Goal: Task Accomplishment & Management: Manage account settings

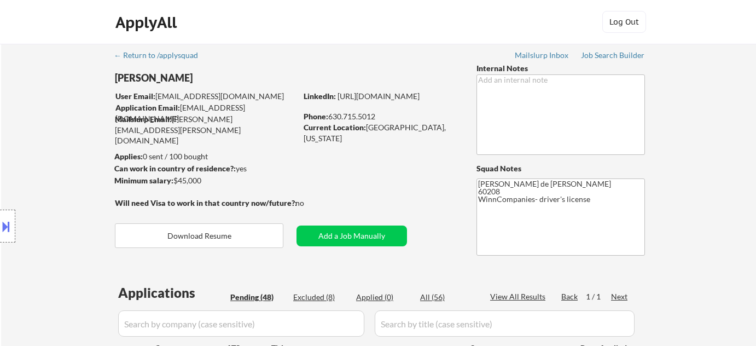
select select ""pending""
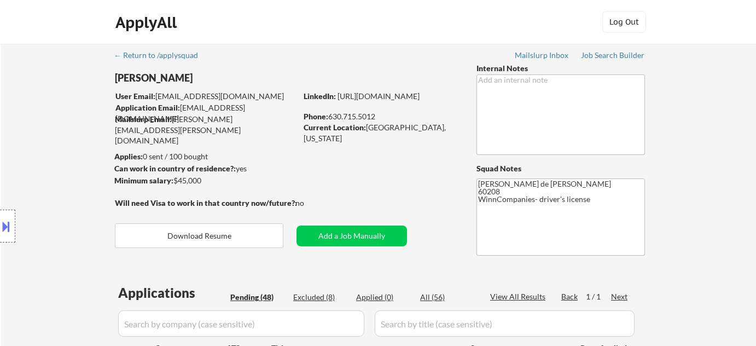
select select ""pending""
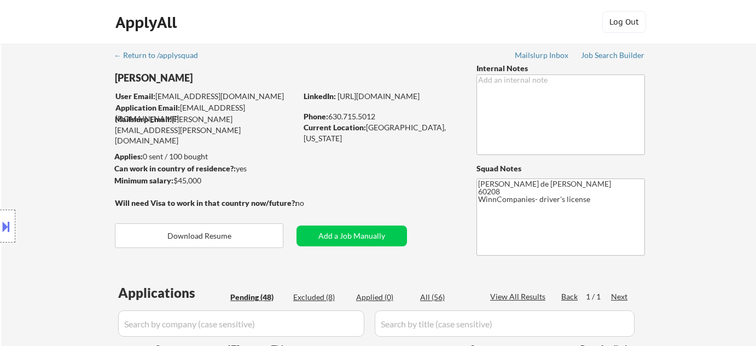
select select ""pending""
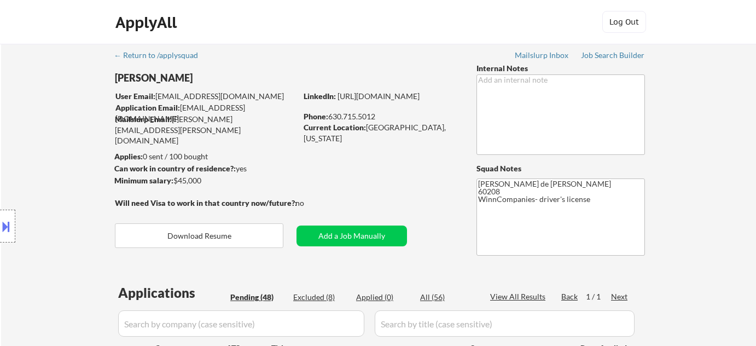
select select ""pending""
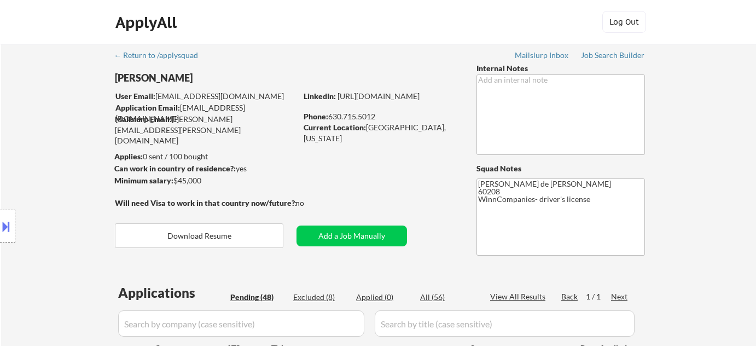
select select ""pending""
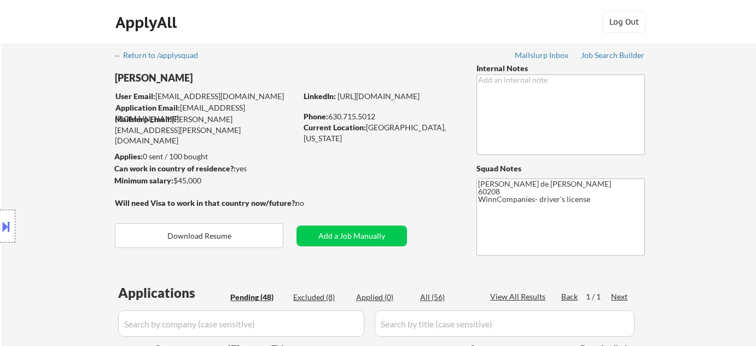
select select ""pending""
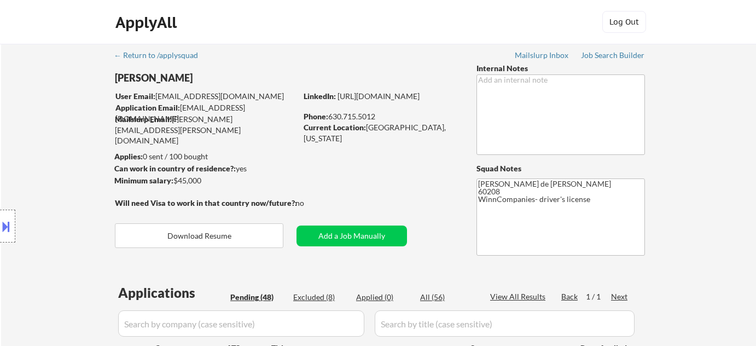
select select ""pending""
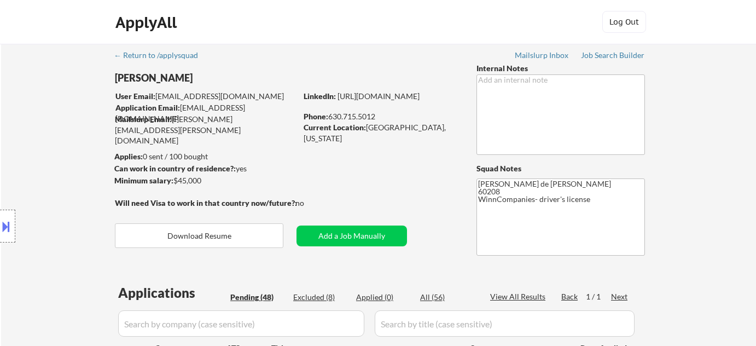
select select ""pending""
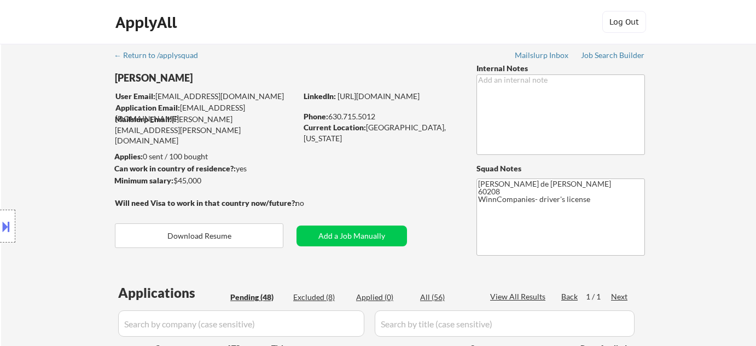
select select ""pending""
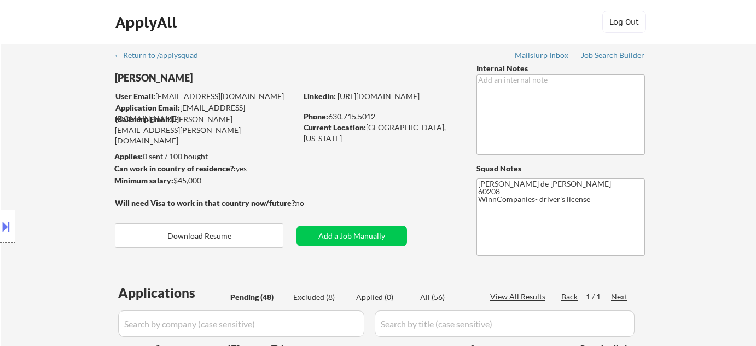
select select ""pending""
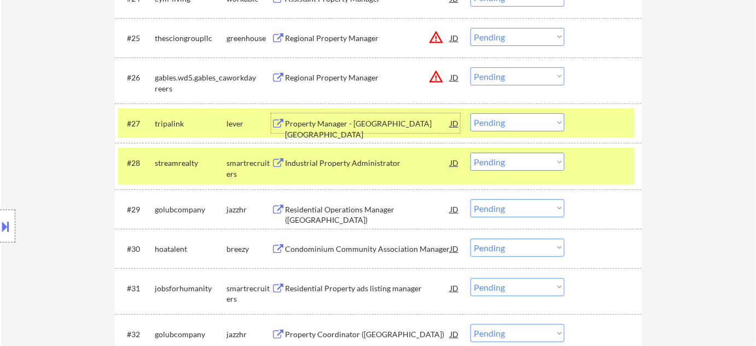
scroll to position [1407, 0]
click at [512, 118] on select "Choose an option... Pending Applied Excluded (Questions) Excluded (Expired) Exc…" at bounding box center [517, 122] width 94 height 18
click at [470, 113] on select "Choose an option... Pending Applied Excluded (Questions) Excluded (Expired) Exc…" at bounding box center [517, 122] width 94 height 18
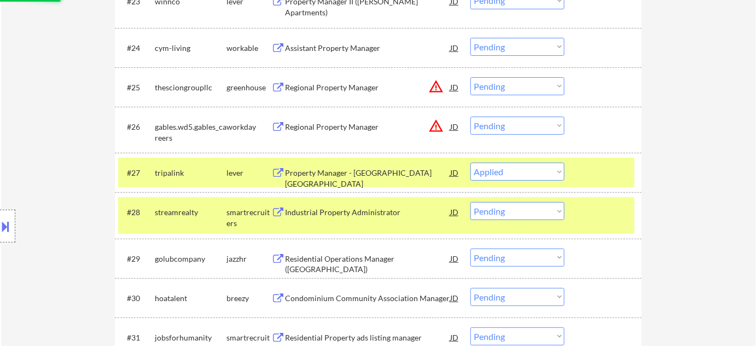
scroll to position [1357, 0]
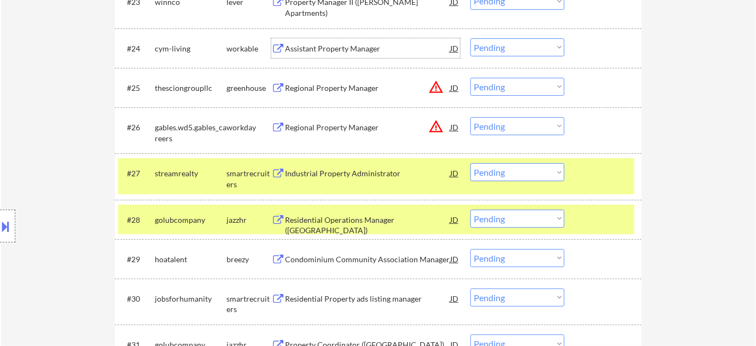
click at [330, 54] on div "Assistant Property Manager" at bounding box center [367, 48] width 165 height 20
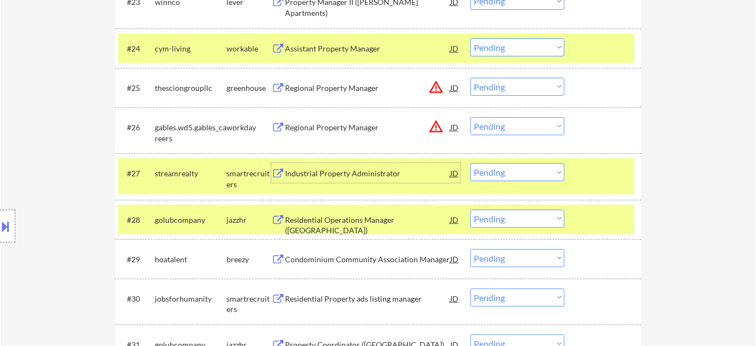
click at [355, 176] on div "Industrial Property Administrator" at bounding box center [367, 173] width 165 height 11
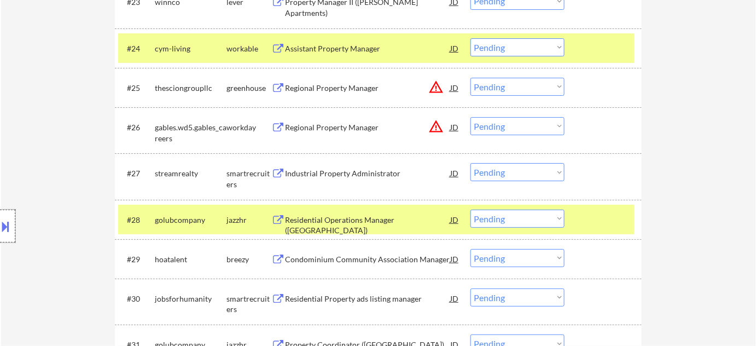
click at [4, 238] on div at bounding box center [7, 225] width 15 height 33
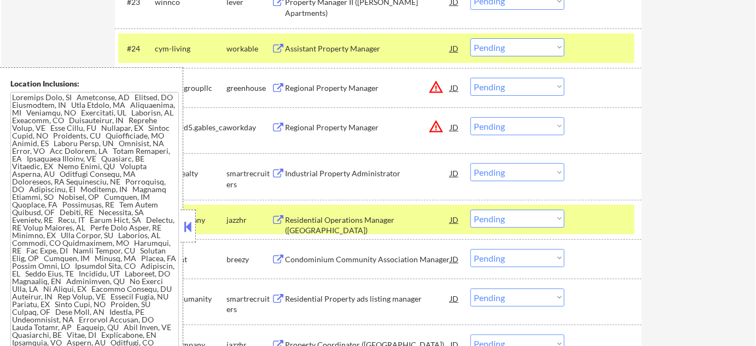
click at [189, 230] on button at bounding box center [188, 226] width 12 height 16
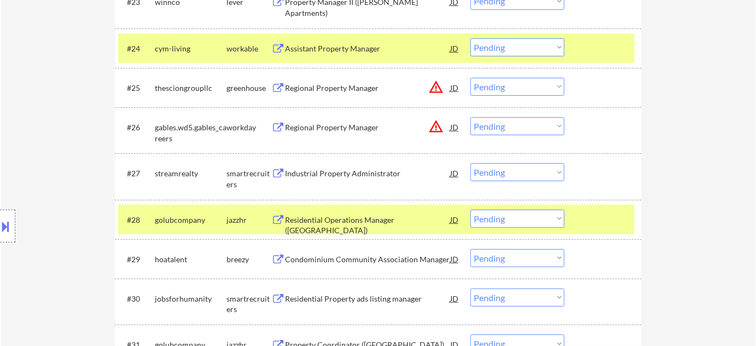
click at [511, 172] on select "Choose an option... Pending Applied Excluded (Questions) Excluded (Expired) Exc…" at bounding box center [517, 172] width 94 height 18
click at [470, 163] on select "Choose an option... Pending Applied Excluded (Questions) Excluded (Expired) Exc…" at bounding box center [517, 172] width 94 height 18
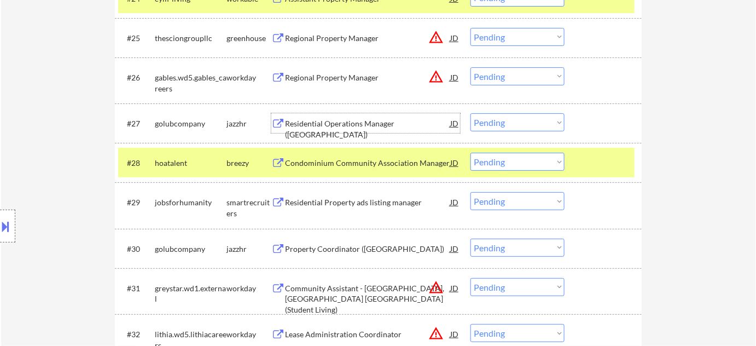
click at [353, 122] on div "Residential Operations Manager (Gold Coast)" at bounding box center [367, 128] width 165 height 21
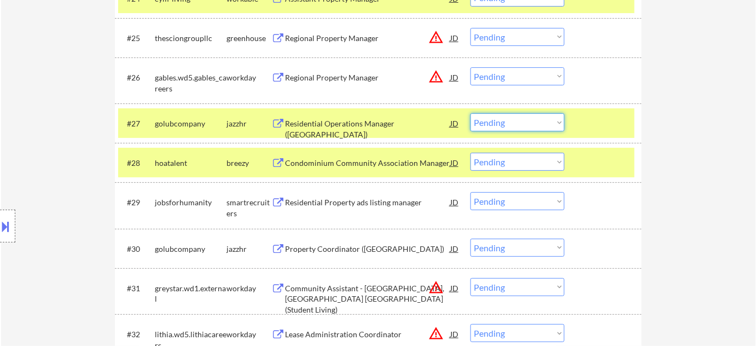
drag, startPoint x: 527, startPoint y: 124, endPoint x: 527, endPoint y: 130, distance: 6.0
click at [527, 124] on select "Choose an option... Pending Applied Excluded (Questions) Excluded (Expired) Exc…" at bounding box center [517, 122] width 94 height 18
click at [470, 113] on select "Choose an option... Pending Applied Excluded (Questions) Excluded (Expired) Exc…" at bounding box center [517, 122] width 94 height 18
select select ""pending""
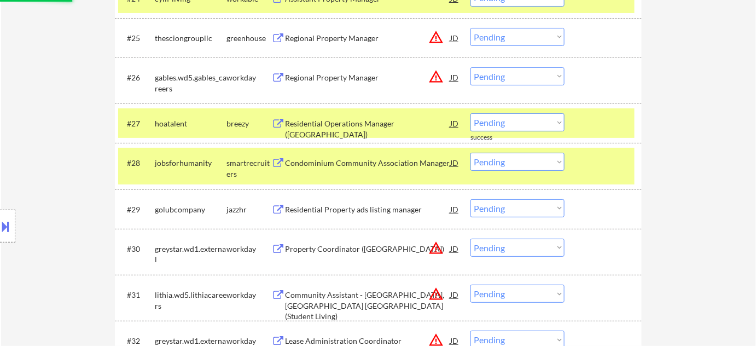
scroll to position [1456, 0]
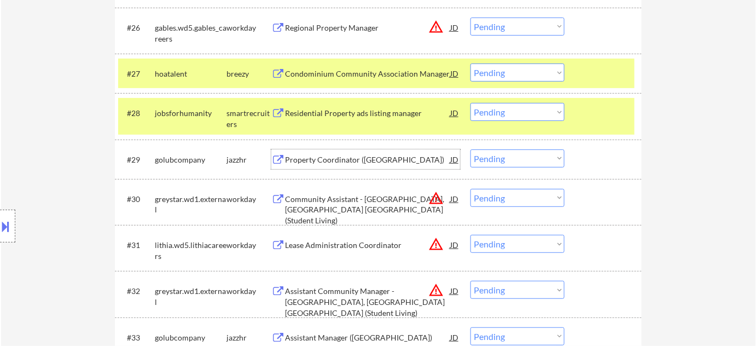
click at [349, 161] on div "Property Coordinator (Bronzeville)" at bounding box center [367, 159] width 165 height 11
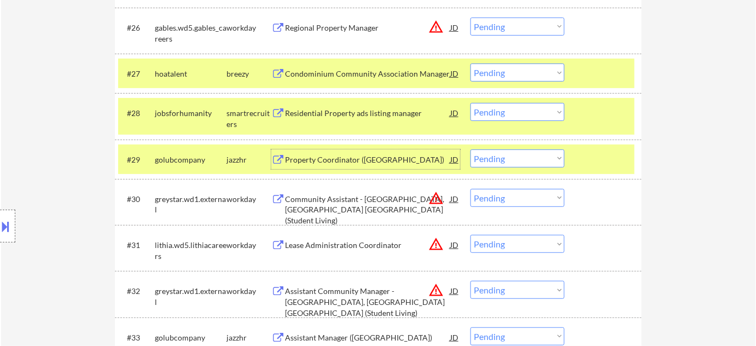
click at [502, 163] on select "Choose an option... Pending Applied Excluded (Questions) Excluded (Expired) Exc…" at bounding box center [517, 158] width 94 height 18
click at [470, 149] on select "Choose an option... Pending Applied Excluded (Questions) Excluded (Expired) Exc…" at bounding box center [517, 158] width 94 height 18
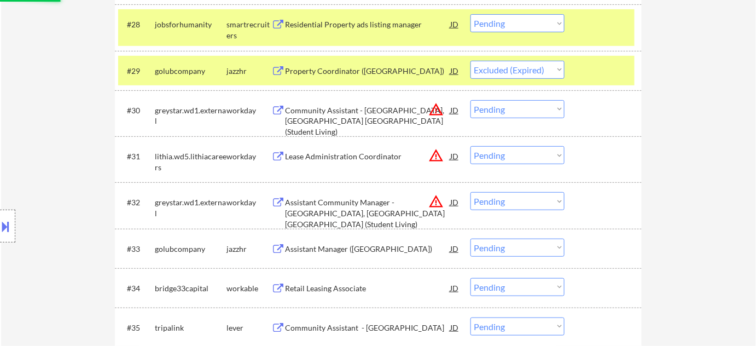
scroll to position [1556, 0]
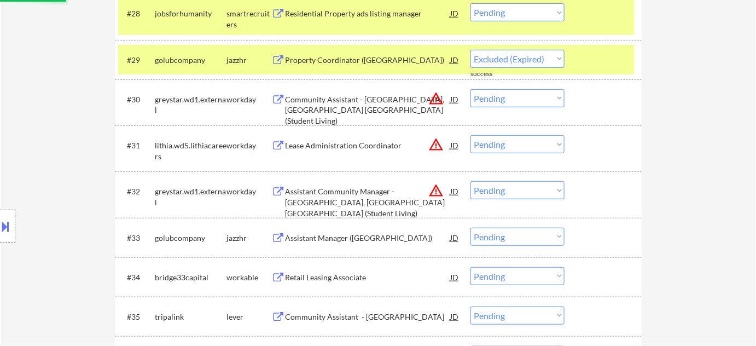
select select ""pending""
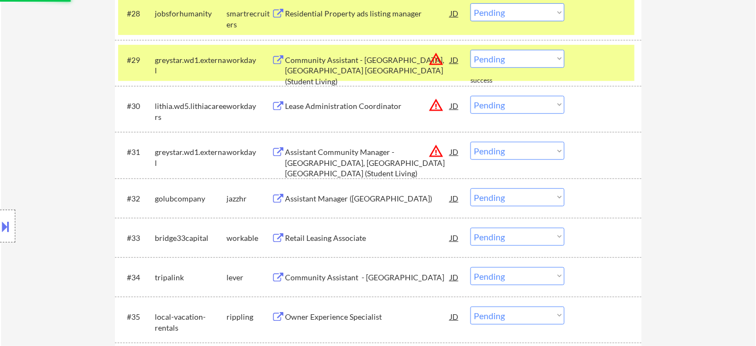
scroll to position [1606, 0]
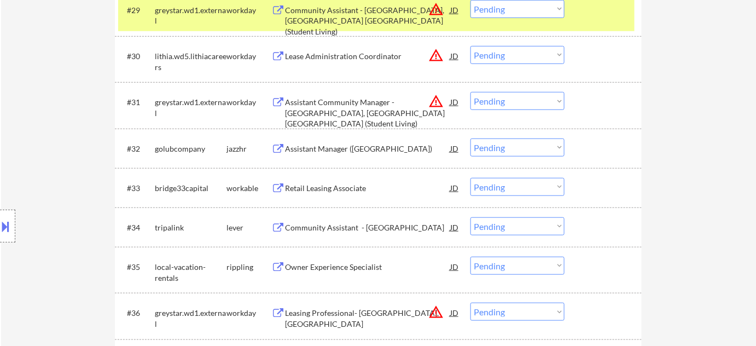
click at [359, 150] on div "Assistant Manager (Bronzeville)" at bounding box center [367, 148] width 165 height 11
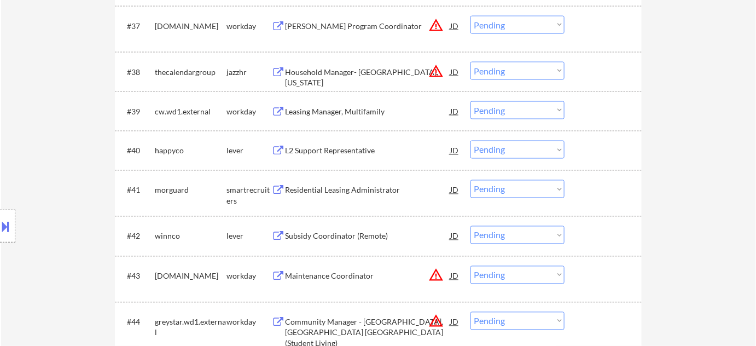
scroll to position [1953, 0]
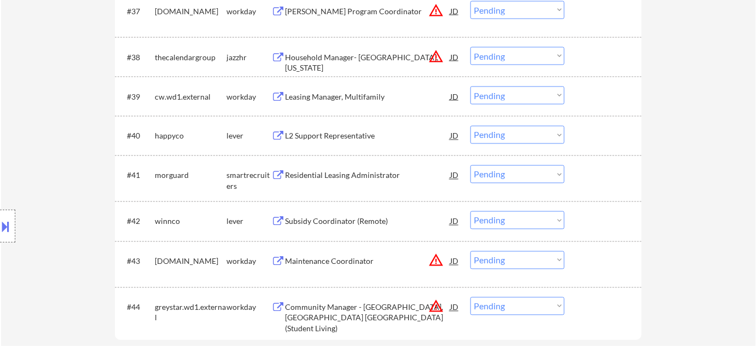
click at [345, 179] on div "Residential Leasing Administrator" at bounding box center [367, 175] width 165 height 11
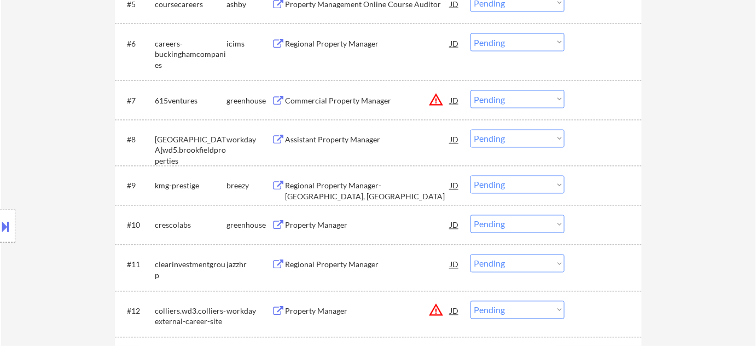
scroll to position [0, 0]
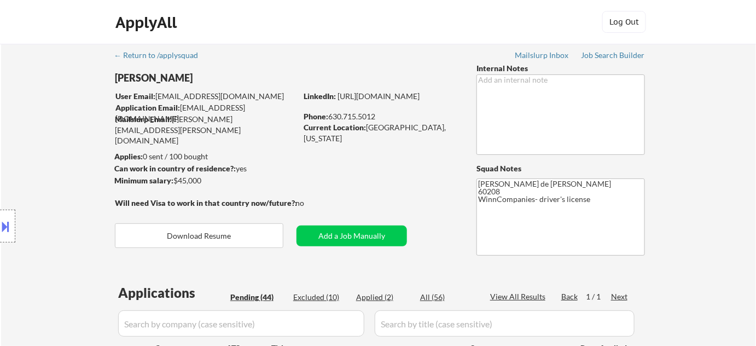
click at [383, 299] on div "Applied (2)" at bounding box center [383, 296] width 55 height 11
select select ""applied""
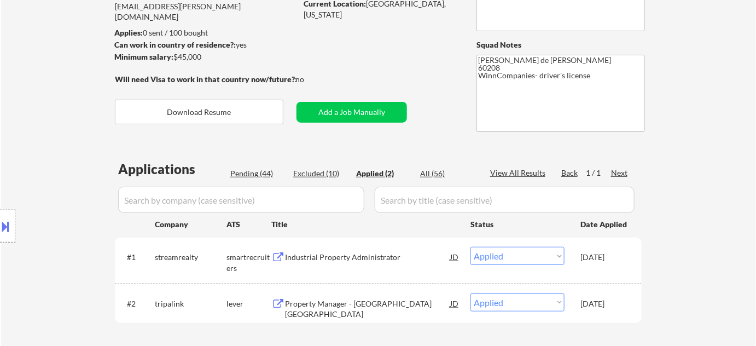
scroll to position [149, 0]
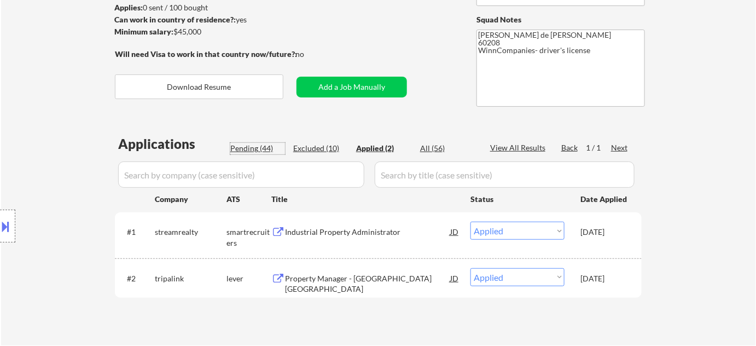
click at [254, 146] on div "Pending (44)" at bounding box center [257, 148] width 55 height 11
select select ""pending""
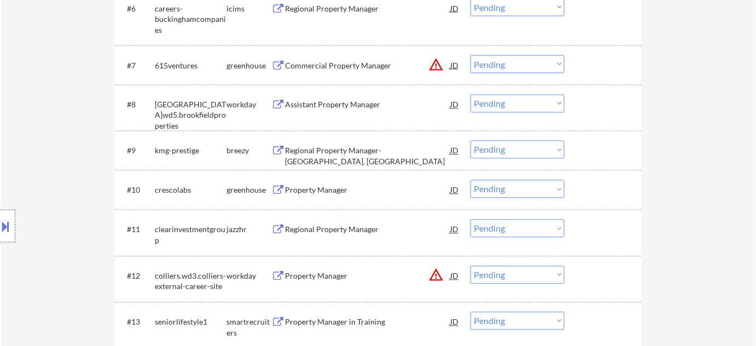
scroll to position [1956, 0]
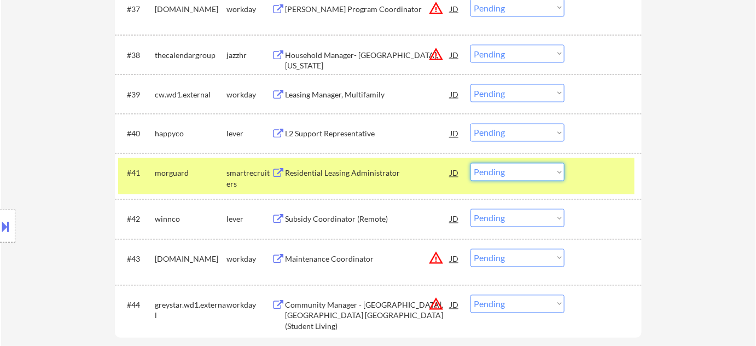
drag, startPoint x: 529, startPoint y: 170, endPoint x: 527, endPoint y: 179, distance: 9.6
click at [529, 170] on select "Choose an option... Pending Applied Excluded (Questions) Excluded (Expired) Exc…" at bounding box center [517, 172] width 94 height 18
click at [470, 163] on select "Choose an option... Pending Applied Excluded (Questions) Excluded (Expired) Exc…" at bounding box center [517, 172] width 94 height 18
select select ""pending""
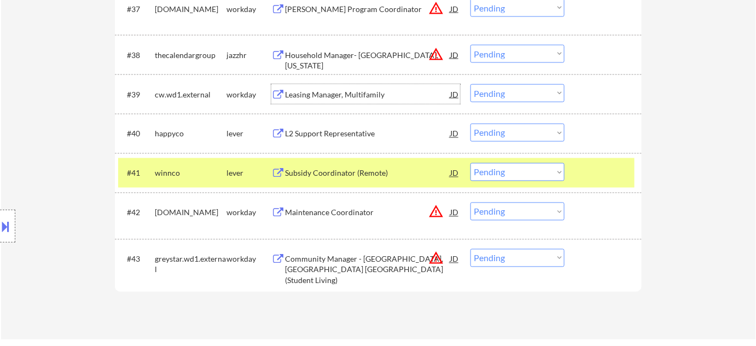
click at [322, 93] on div "Leasing Manager, Multifamily" at bounding box center [367, 94] width 165 height 11
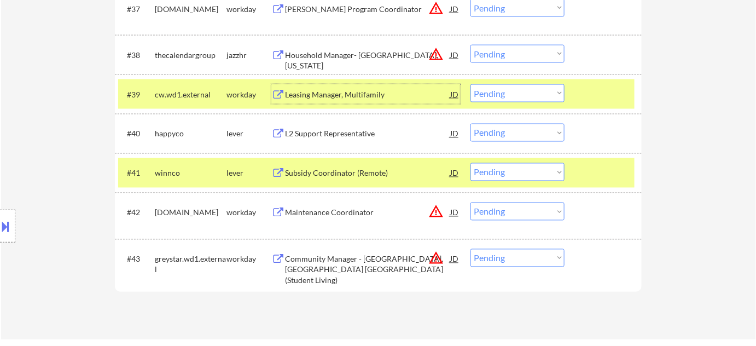
click at [526, 88] on select "Choose an option... Pending Applied Excluded (Questions) Excluded (Expired) Exc…" at bounding box center [517, 93] width 94 height 18
click at [470, 84] on select "Choose an option... Pending Applied Excluded (Questions) Excluded (Expired) Exc…" at bounding box center [517, 93] width 94 height 18
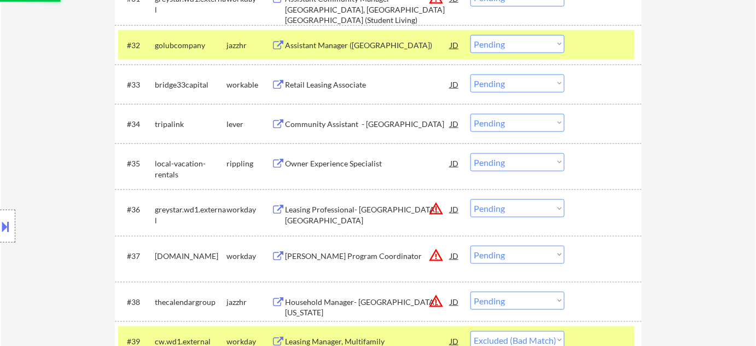
scroll to position [1707, 0]
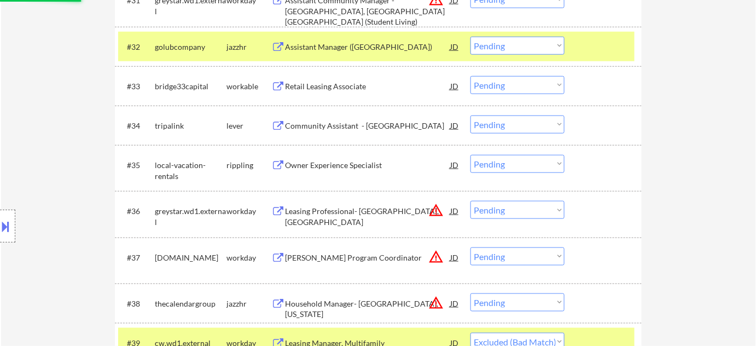
select select ""pending""
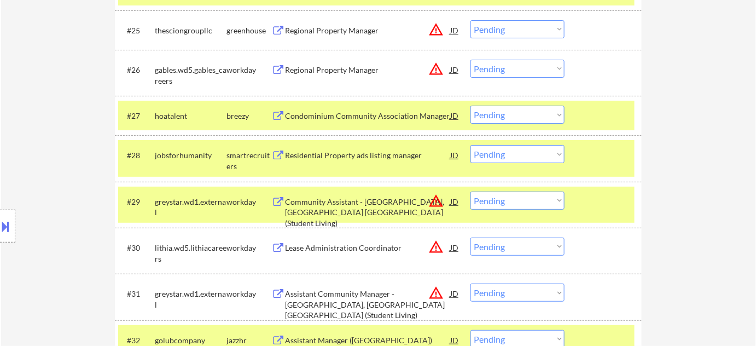
scroll to position [1409, 0]
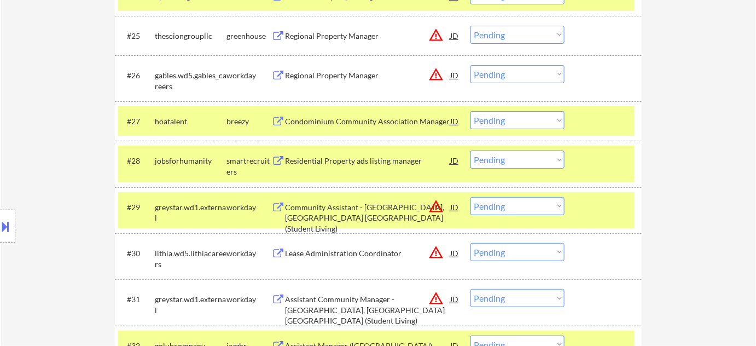
click at [347, 164] on div "Residential Property ads listing manager" at bounding box center [367, 160] width 165 height 11
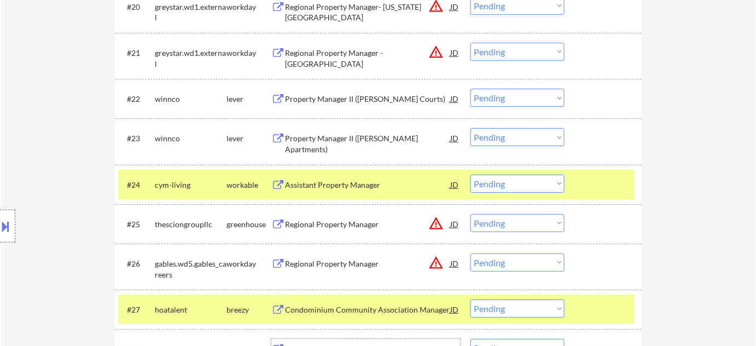
scroll to position [1210, 0]
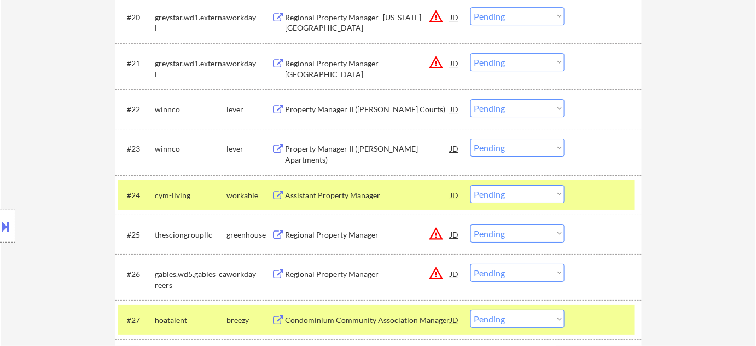
click at [297, 153] on div "Property Manager II (Fannie Emanuel Apartments)" at bounding box center [367, 153] width 165 height 21
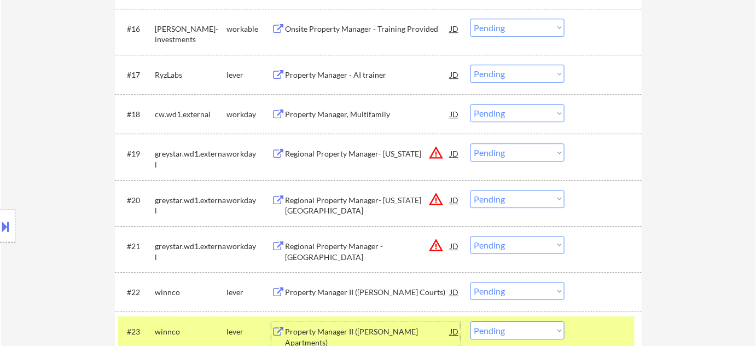
scroll to position [1011, 0]
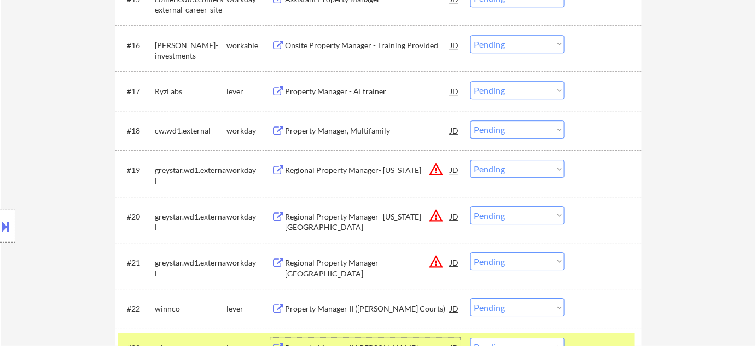
click at [342, 94] on div "Property Manager - AI trainer" at bounding box center [367, 91] width 165 height 11
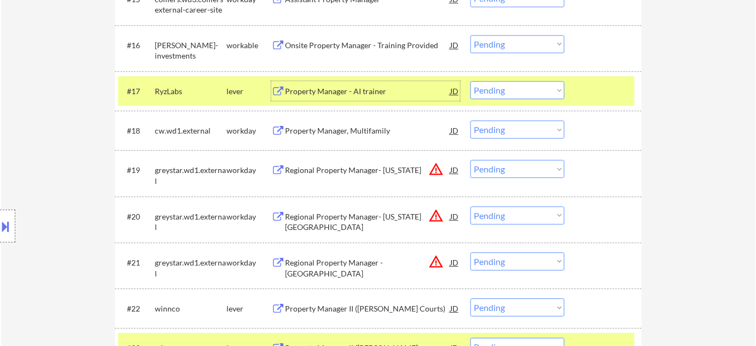
click at [501, 92] on select "Choose an option... Pending Applied Excluded (Questions) Excluded (Expired) Exc…" at bounding box center [517, 90] width 94 height 18
click at [470, 81] on select "Choose an option... Pending Applied Excluded (Questions) Excluded (Expired) Exc…" at bounding box center [517, 90] width 94 height 18
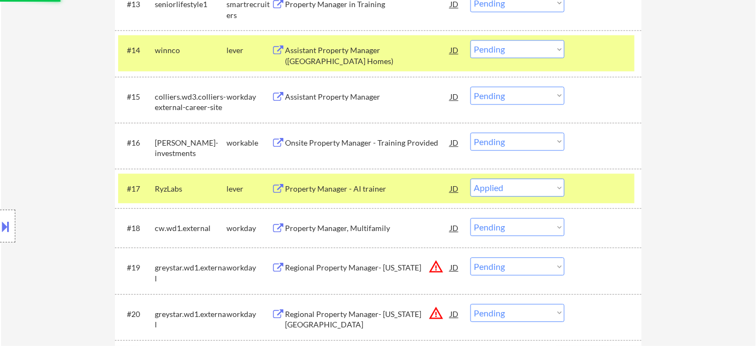
scroll to position [912, 0]
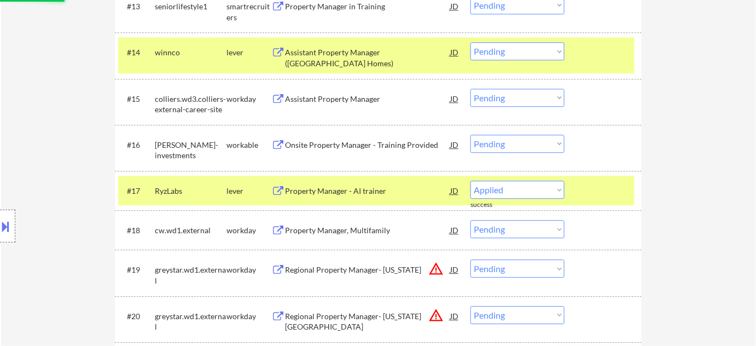
select select ""pending""
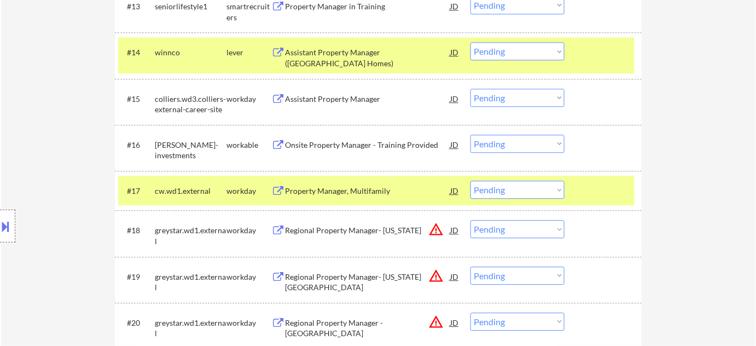
click at [368, 142] on div "Onsite Property Manager - Training Provided" at bounding box center [367, 144] width 165 height 11
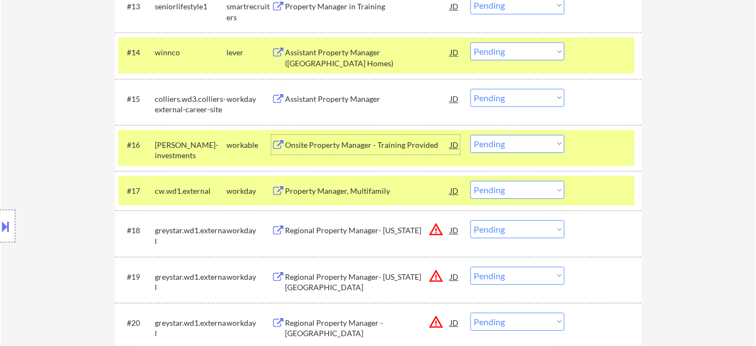
click at [492, 151] on select "Choose an option... Pending Applied Excluded (Questions) Excluded (Expired) Exc…" at bounding box center [517, 144] width 94 height 18
click at [470, 135] on select "Choose an option... Pending Applied Excluded (Questions) Excluded (Expired) Exc…" at bounding box center [517, 144] width 94 height 18
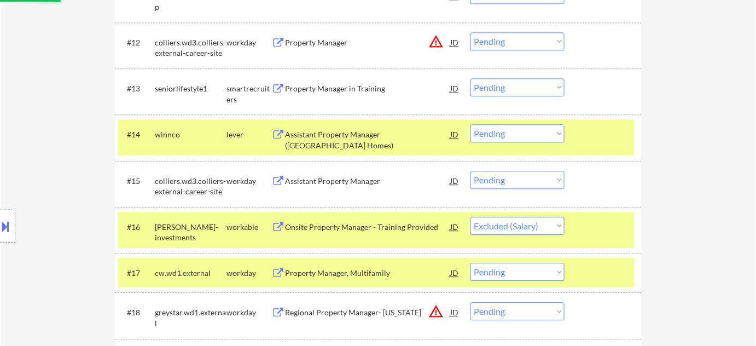
scroll to position [812, 0]
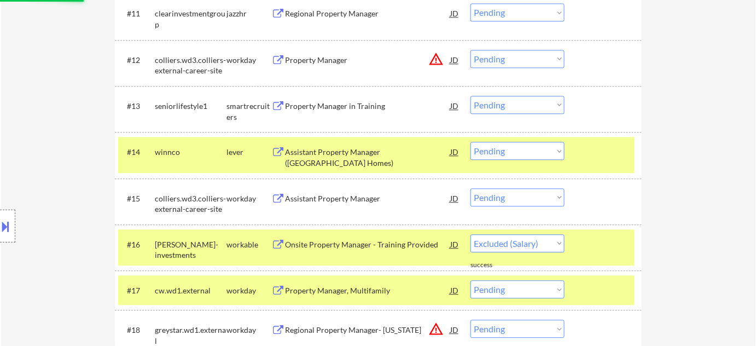
select select ""pending""
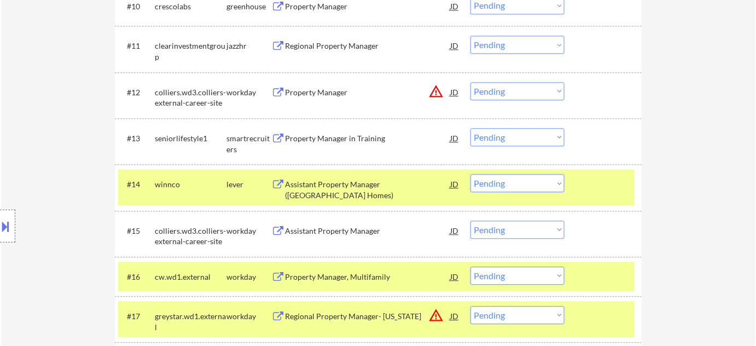
scroll to position [762, 0]
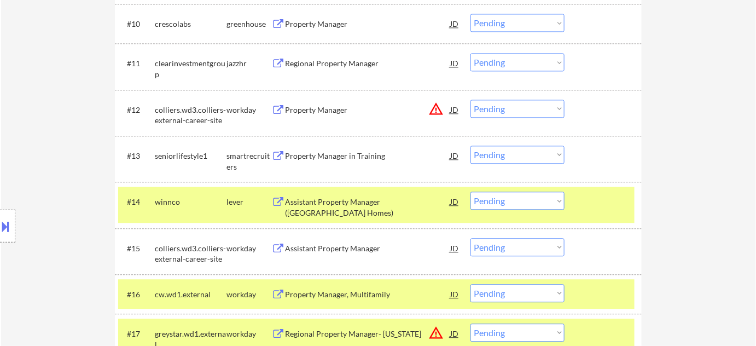
click at [321, 157] on div "Property Manager in Training" at bounding box center [367, 155] width 165 height 11
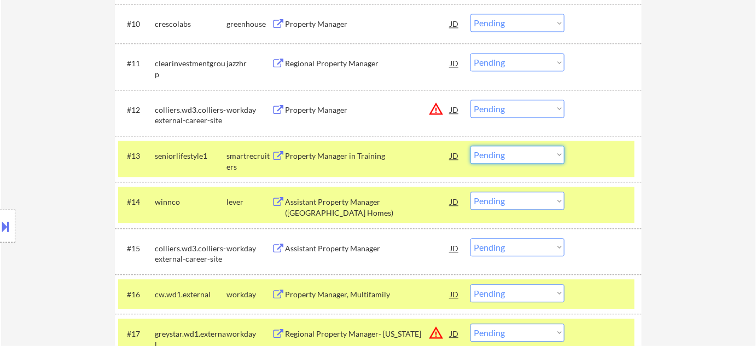
drag, startPoint x: 529, startPoint y: 154, endPoint x: 525, endPoint y: 160, distance: 7.4
click at [529, 154] on select "Choose an option... Pending Applied Excluded (Questions) Excluded (Expired) Exc…" at bounding box center [517, 154] width 94 height 18
click at [470, 145] on select "Choose an option... Pending Applied Excluded (Questions) Excluded (Expired) Exc…" at bounding box center [517, 154] width 94 height 18
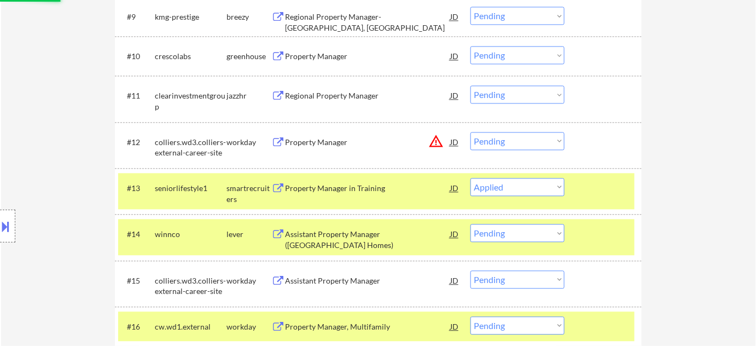
scroll to position [713, 0]
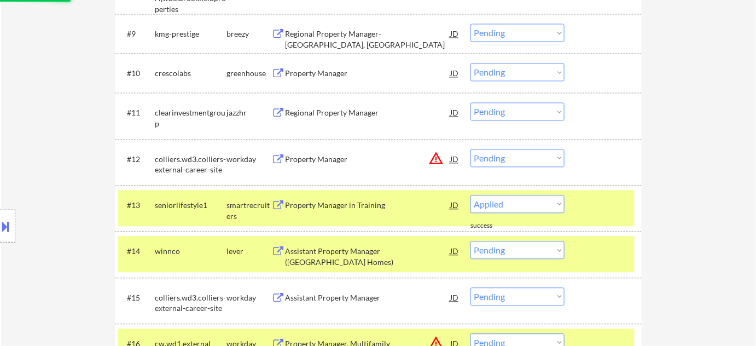
select select ""pending""
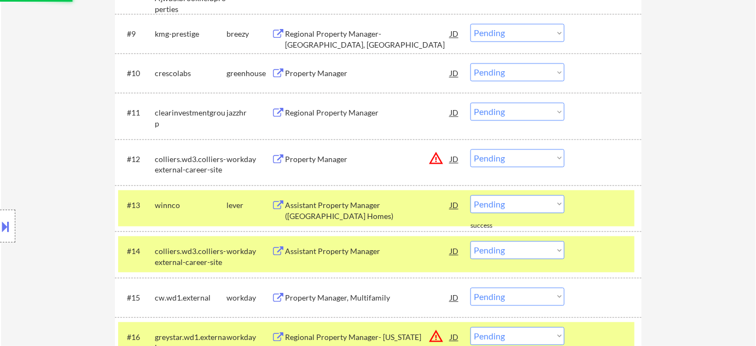
scroll to position [663, 0]
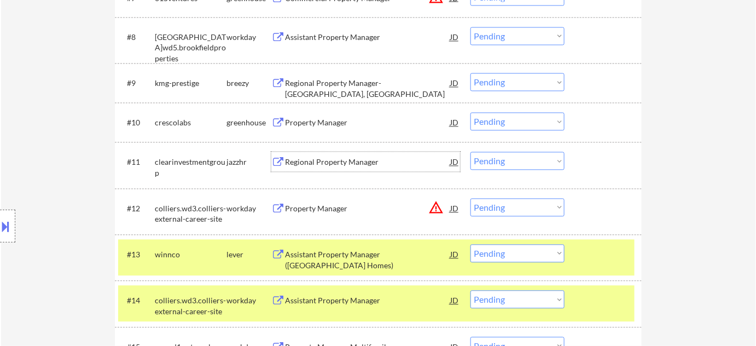
click at [338, 165] on div "Regional Property Manager" at bounding box center [367, 162] width 165 height 11
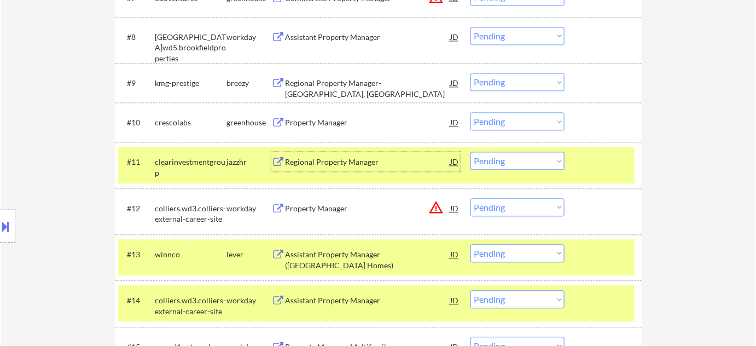
click at [507, 161] on select "Choose an option... Pending Applied Excluded (Questions) Excluded (Expired) Exc…" at bounding box center [517, 161] width 94 height 18
click at [330, 119] on div "Property Manager" at bounding box center [367, 123] width 165 height 11
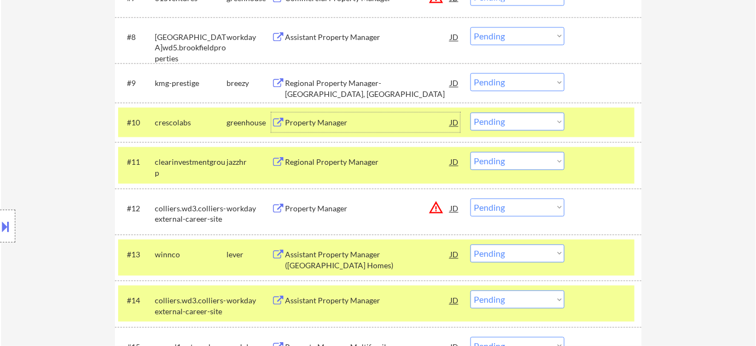
click at [522, 120] on select "Choose an option... Pending Applied Excluded (Questions) Excluded (Expired) Exc…" at bounding box center [517, 122] width 94 height 18
click at [470, 113] on select "Choose an option... Pending Applied Excluded (Questions) Excluded (Expired) Exc…" at bounding box center [517, 122] width 94 height 18
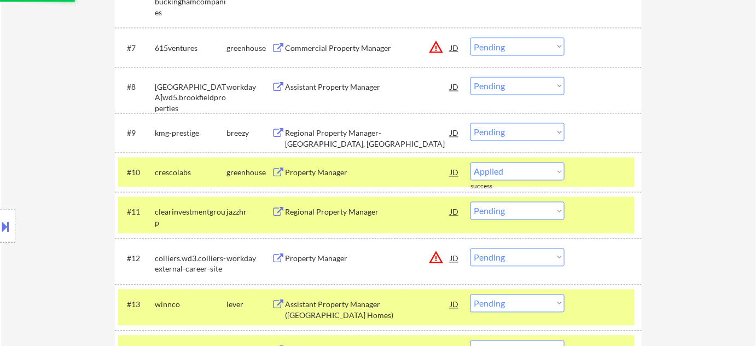
select select ""pending""
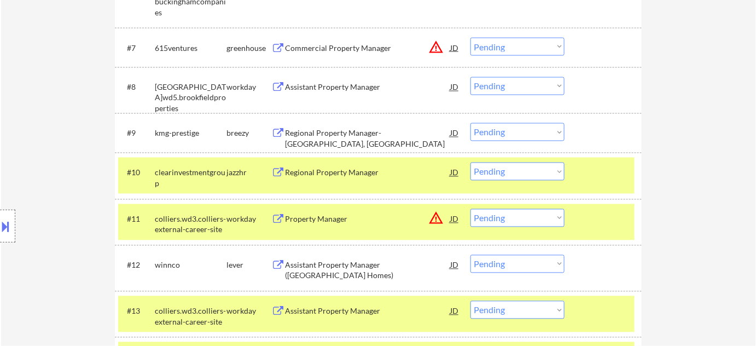
click at [363, 133] on div "Regional Property Manager- Chicago, IL" at bounding box center [367, 138] width 165 height 21
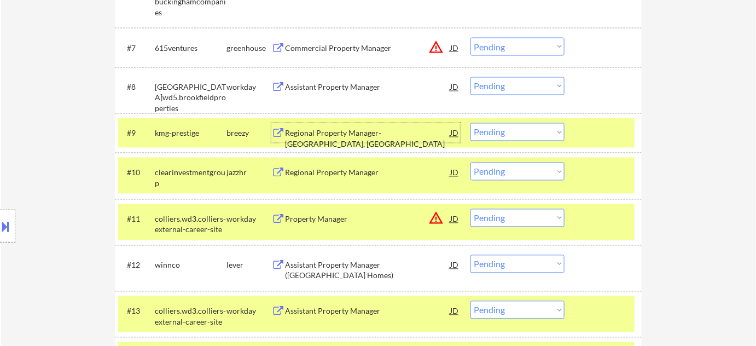
scroll to position [564, 0]
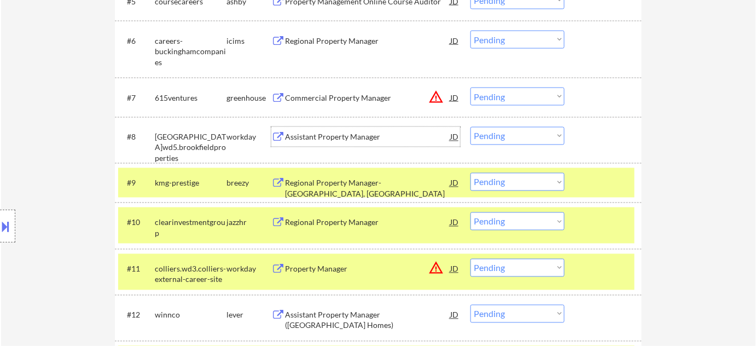
click at [355, 136] on div "Assistant Property Manager" at bounding box center [367, 137] width 165 height 11
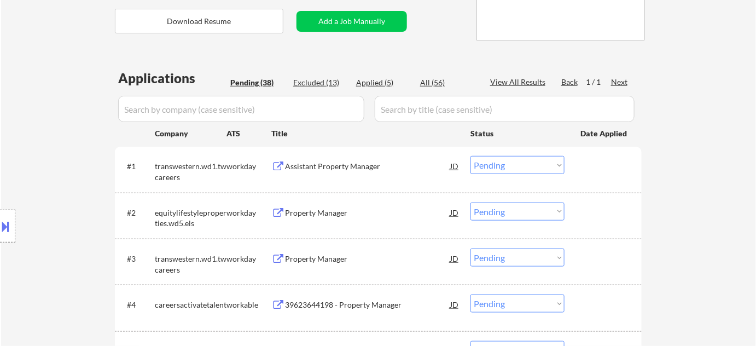
scroll to position [67, 0]
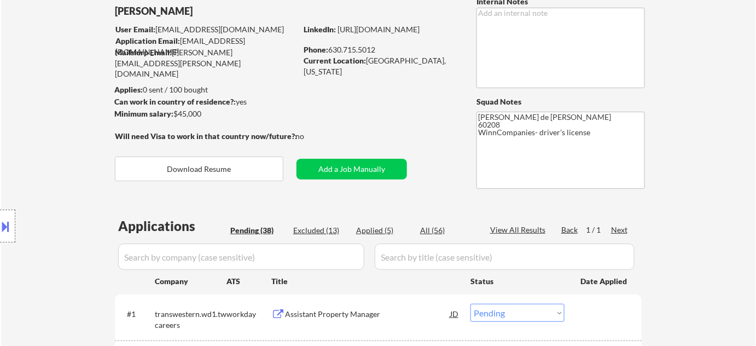
click at [381, 236] on div "Applied (5)" at bounding box center [383, 230] width 55 height 11
select select ""applied""
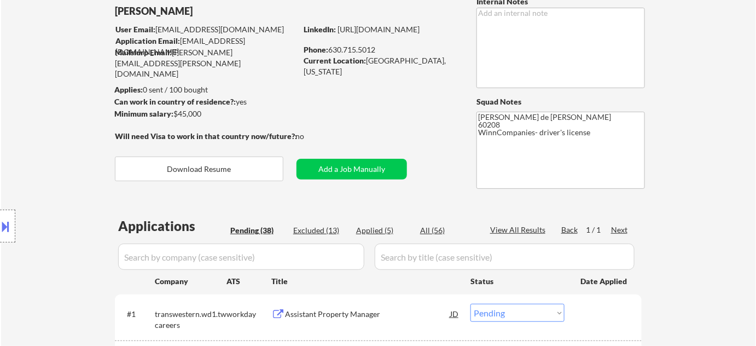
select select ""applied""
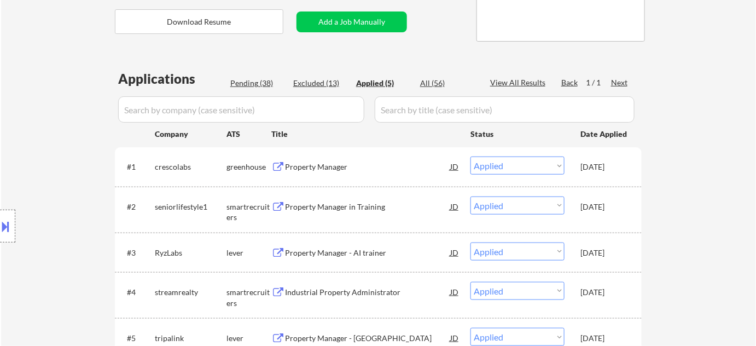
scroll to position [248, 0]
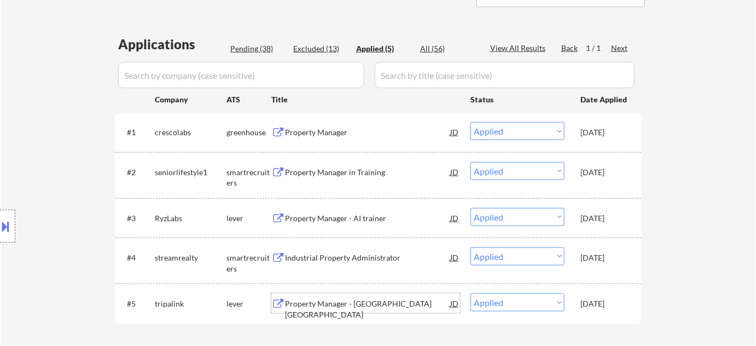
click at [369, 306] on div "Property Manager - Chicago IL" at bounding box center [367, 308] width 165 height 21
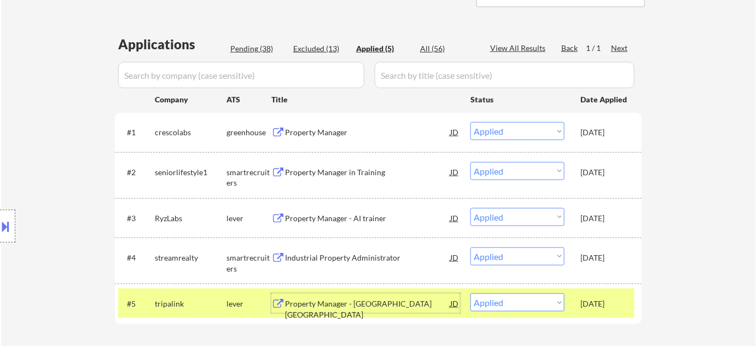
click at [262, 50] on div "Pending (38)" at bounding box center [257, 48] width 55 height 11
select select ""pending""
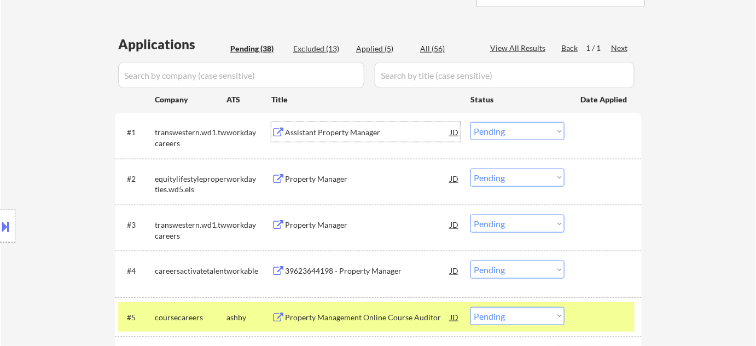
click at [363, 130] on div "Assistant Property Manager" at bounding box center [367, 132] width 165 height 11
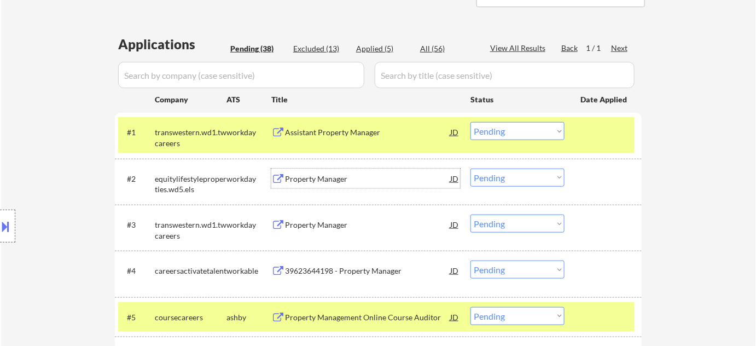
click at [328, 179] on div "Property Manager" at bounding box center [367, 178] width 165 height 11
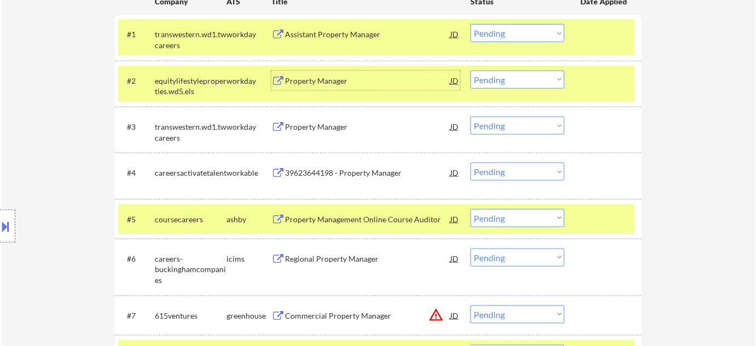
scroll to position [348, 0]
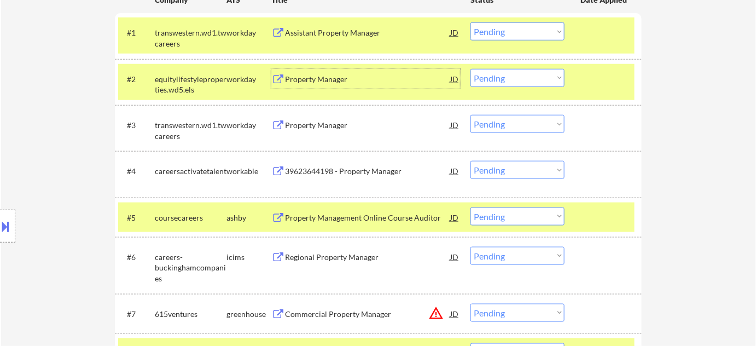
click at [345, 170] on div "39623644198 - Property Manager" at bounding box center [367, 171] width 165 height 11
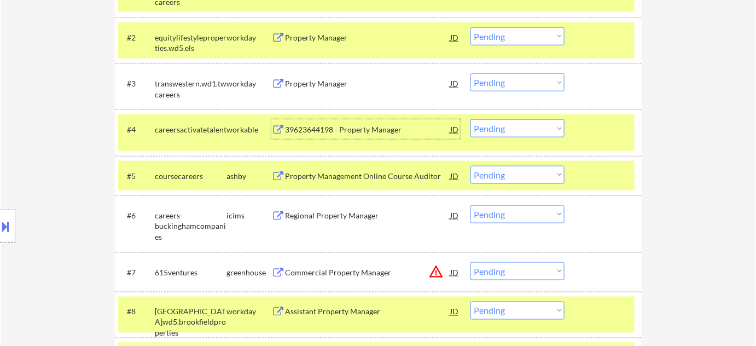
scroll to position [398, 0]
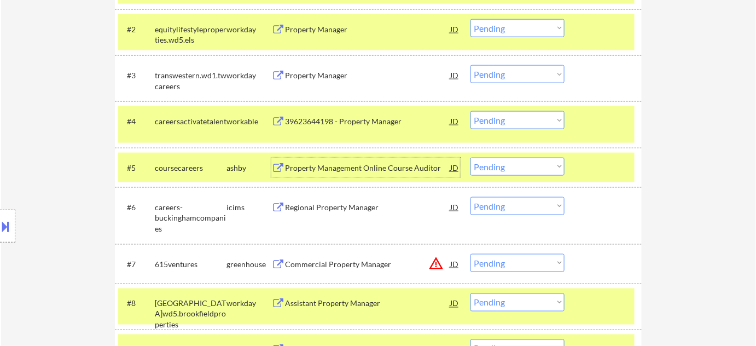
click at [342, 170] on div "Property Management Online Course Auditor" at bounding box center [367, 167] width 165 height 11
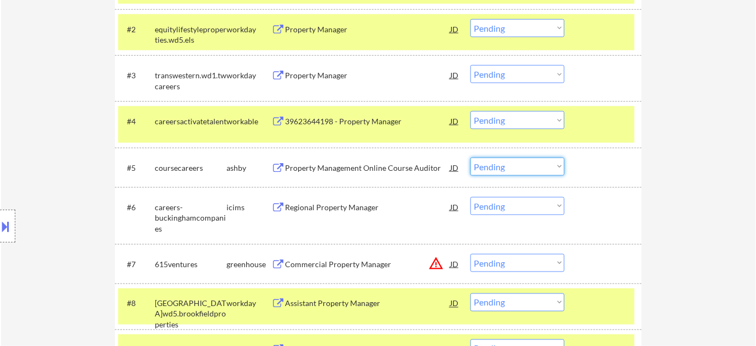
click at [490, 167] on select "Choose an option... Pending Applied Excluded (Questions) Excluded (Expired) Exc…" at bounding box center [517, 166] width 94 height 18
click at [470, 157] on select "Choose an option... Pending Applied Excluded (Questions) Excluded (Expired) Exc…" at bounding box center [517, 166] width 94 height 18
select select ""pending""
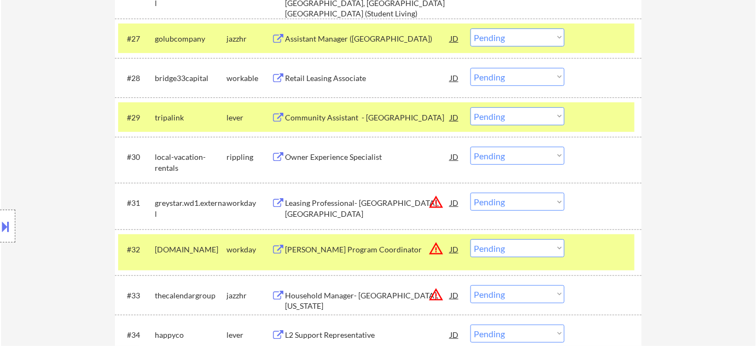
scroll to position [1518, 0]
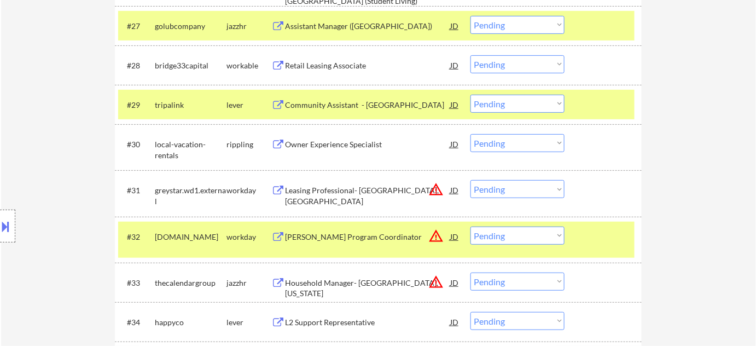
click at [324, 59] on div "Retail Leasing Associate" at bounding box center [367, 65] width 165 height 20
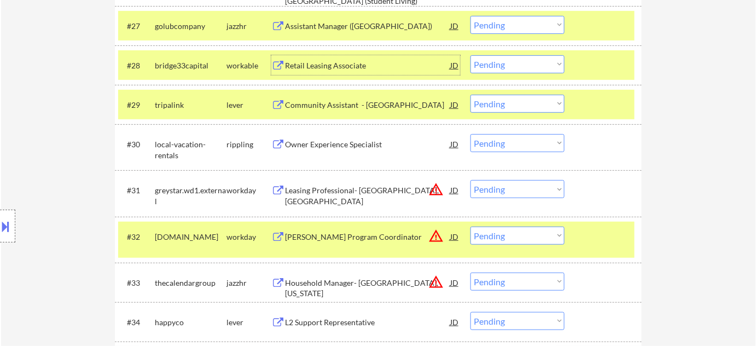
click at [509, 65] on select "Choose an option... Pending Applied Excluded (Questions) Excluded (Expired) Exc…" at bounding box center [517, 64] width 94 height 18
click at [470, 55] on select "Choose an option... Pending Applied Excluded (Questions) Excluded (Expired) Exc…" at bounding box center [517, 64] width 94 height 18
select select ""pending""
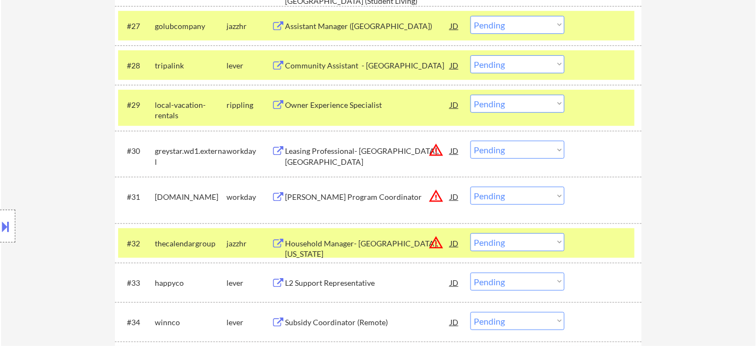
click at [358, 107] on div "Owner Experience Specialist" at bounding box center [367, 105] width 165 height 11
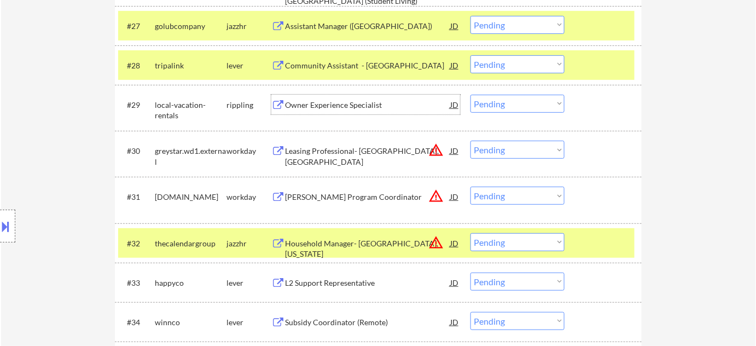
click at [488, 72] on select "Choose an option... Pending Applied Excluded (Questions) Excluded (Expired) Exc…" at bounding box center [517, 64] width 94 height 18
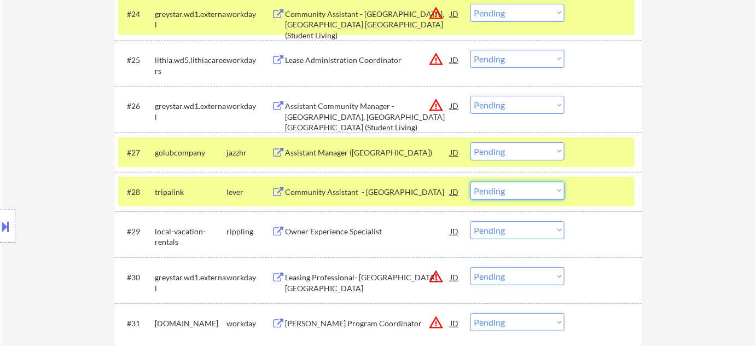
scroll to position [1414, 0]
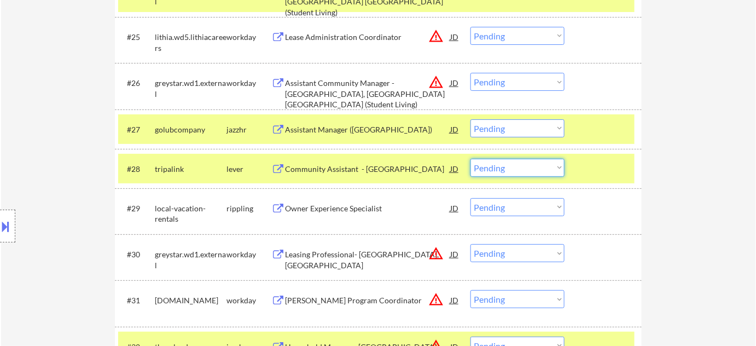
click at [485, 206] on select "Choose an option... Pending Applied Excluded (Questions) Excluded (Expired) Exc…" at bounding box center [517, 207] width 94 height 18
click at [470, 198] on select "Choose an option... Pending Applied Excluded (Questions) Excluded (Expired) Exc…" at bounding box center [517, 207] width 94 height 18
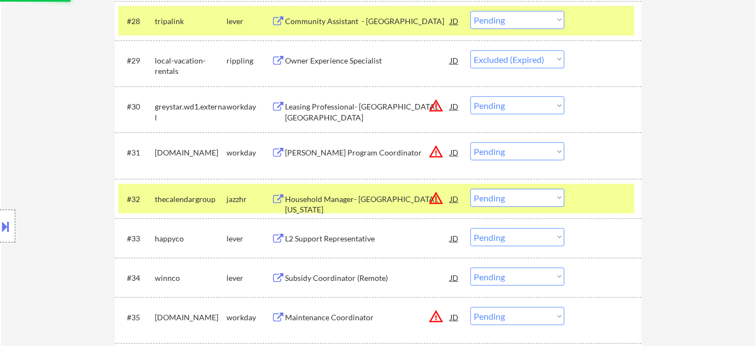
scroll to position [1563, 0]
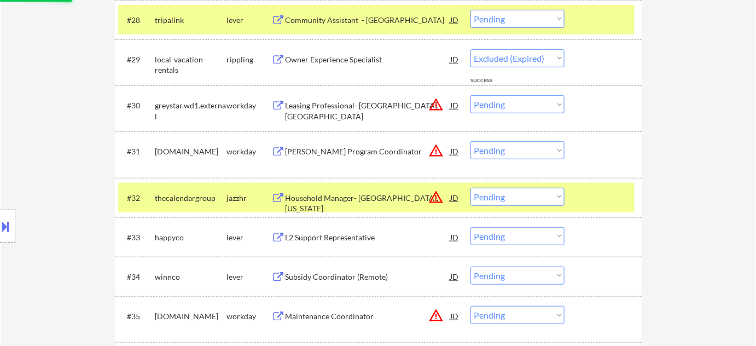
select select ""pending""
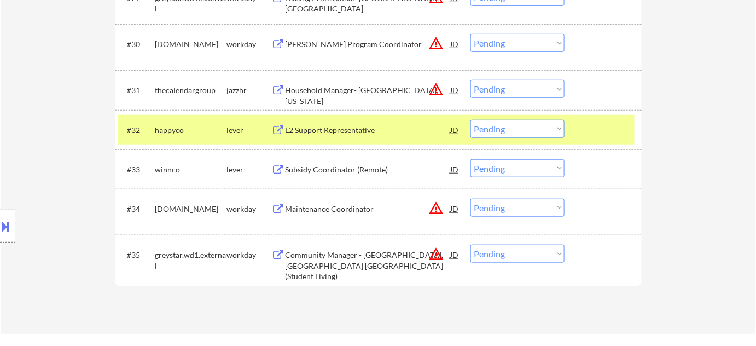
scroll to position [1662, 0]
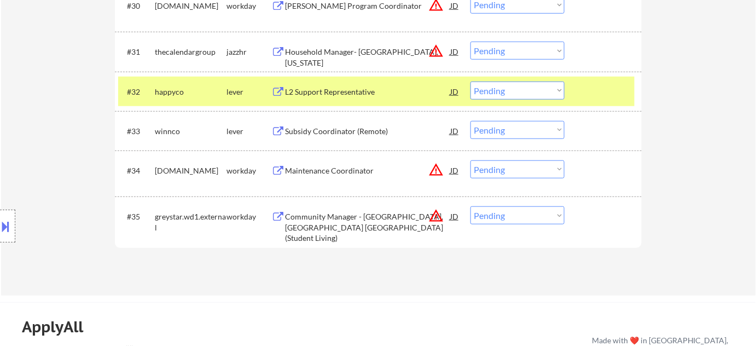
click at [436, 170] on button "warning_amber" at bounding box center [435, 169] width 15 height 15
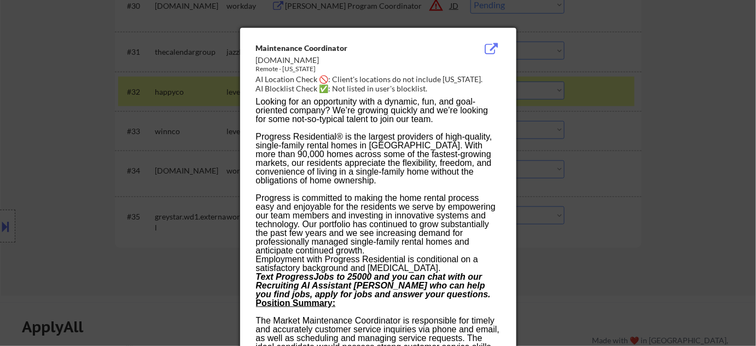
click at [640, 189] on div at bounding box center [378, 173] width 756 height 346
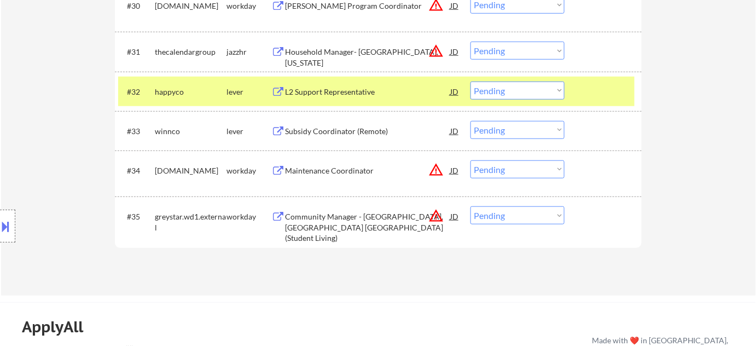
click at [348, 172] on div "Maintenance Coordinator" at bounding box center [367, 170] width 165 height 11
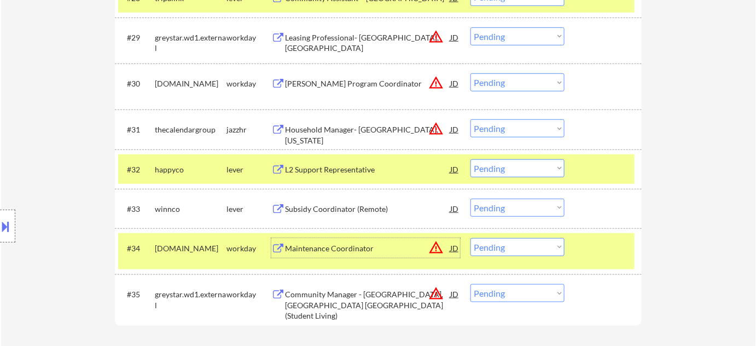
scroll to position [1563, 0]
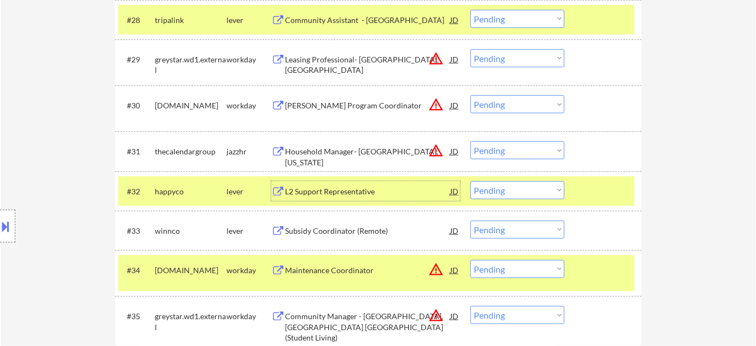
click at [344, 192] on div "L2 Support Representative" at bounding box center [367, 191] width 165 height 11
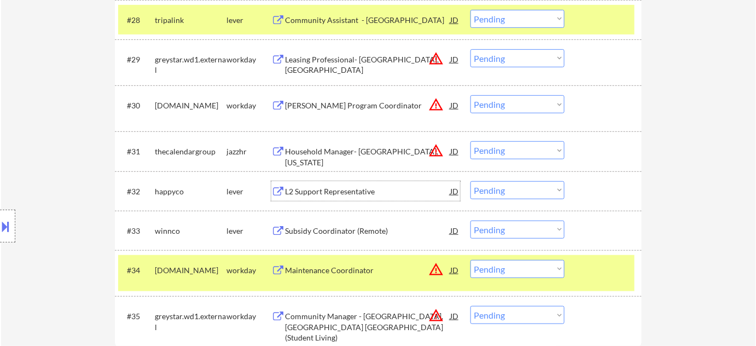
click at [511, 187] on select "Choose an option... Pending Applied Excluded (Questions) Excluded (Expired) Exc…" at bounding box center [517, 190] width 94 height 18
click at [470, 181] on select "Choose an option... Pending Applied Excluded (Questions) Excluded (Expired) Exc…" at bounding box center [517, 190] width 94 height 18
select select ""pending""
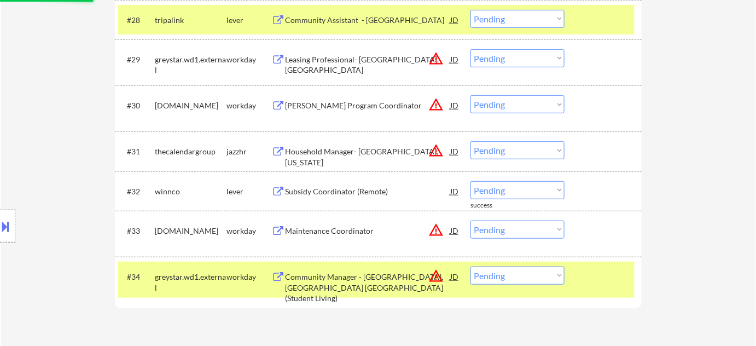
click at [348, 148] on div "Household Manager- Western Spring, Illinois" at bounding box center [367, 156] width 165 height 21
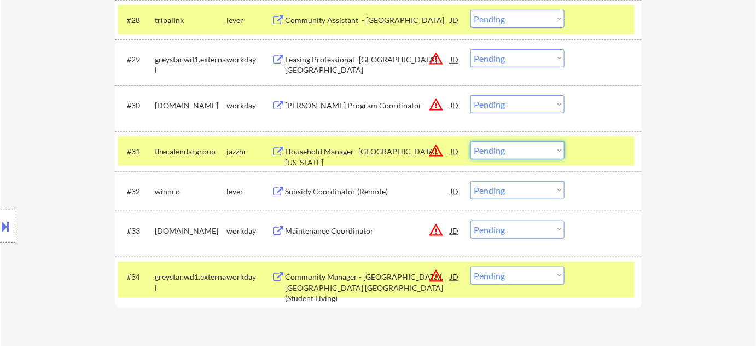
click at [516, 147] on select "Choose an option... Pending Applied Excluded (Questions) Excluded (Expired) Exc…" at bounding box center [517, 150] width 94 height 18
click at [551, 148] on select "Choose an option... Pending Applied Excluded (Questions) Excluded (Expired) Exc…" at bounding box center [517, 150] width 94 height 18
click at [470, 141] on select "Choose an option... Pending Applied Excluded (Questions) Excluded (Expired) Exc…" at bounding box center [517, 150] width 94 height 18
select select ""pending""
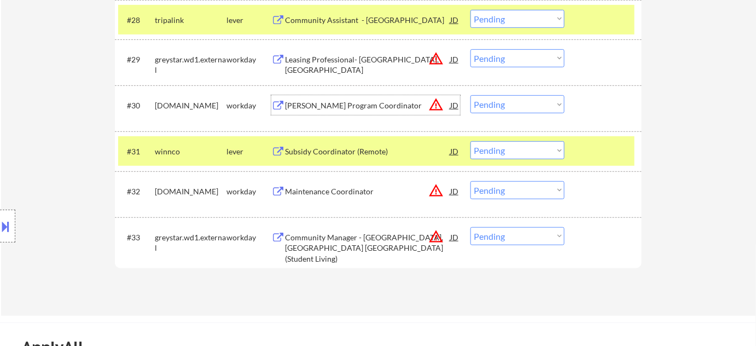
click at [396, 111] on div "Rental Registration Program Coordinator" at bounding box center [367, 105] width 165 height 20
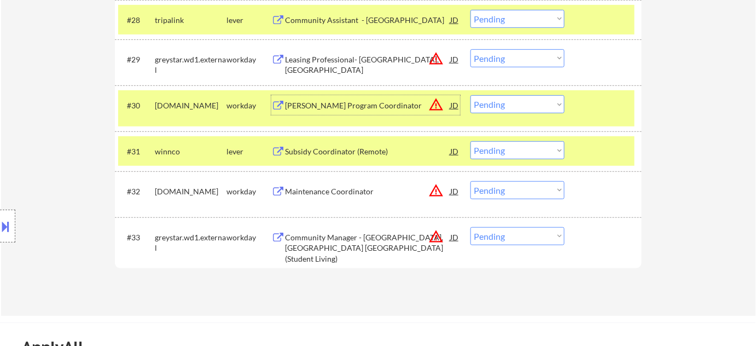
click at [519, 110] on select "Choose an option... Pending Applied Excluded (Questions) Excluded (Expired) Exc…" at bounding box center [517, 104] width 94 height 18
click at [470, 95] on select "Choose an option... Pending Applied Excluded (Questions) Excluded (Expired) Exc…" at bounding box center [517, 104] width 94 height 18
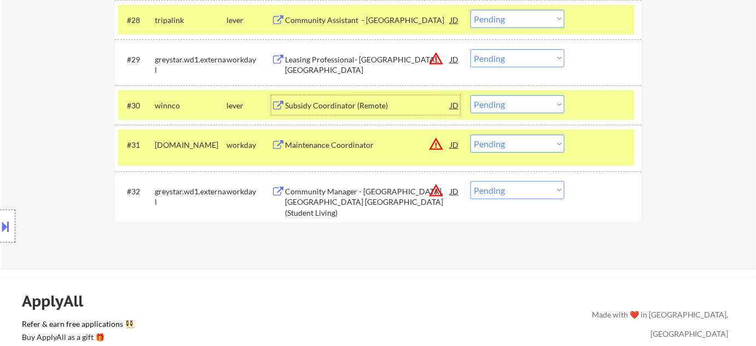
click at [354, 104] on div "Subsidy Coordinator (Remote)" at bounding box center [367, 105] width 165 height 11
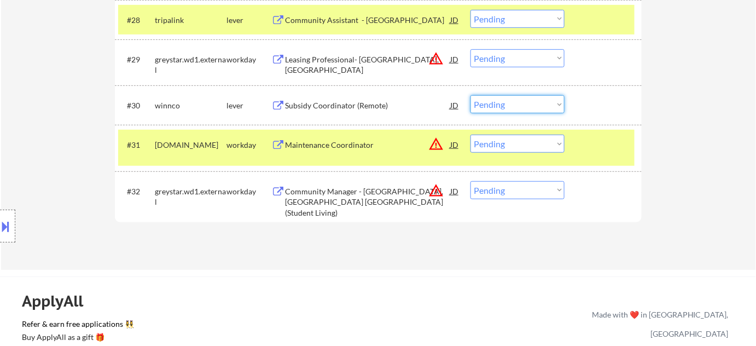
click at [532, 107] on select "Choose an option... Pending Applied Excluded (Questions) Excluded (Expired) Exc…" at bounding box center [517, 104] width 94 height 18
click at [470, 95] on select "Choose an option... Pending Applied Excluded (Questions) Excluded (Expired) Exc…" at bounding box center [517, 104] width 94 height 18
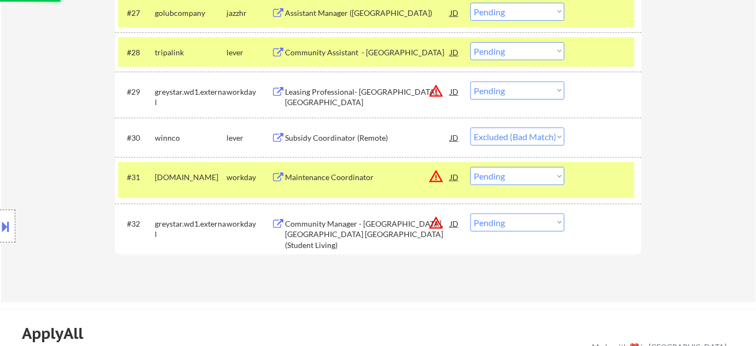
scroll to position [1514, 0]
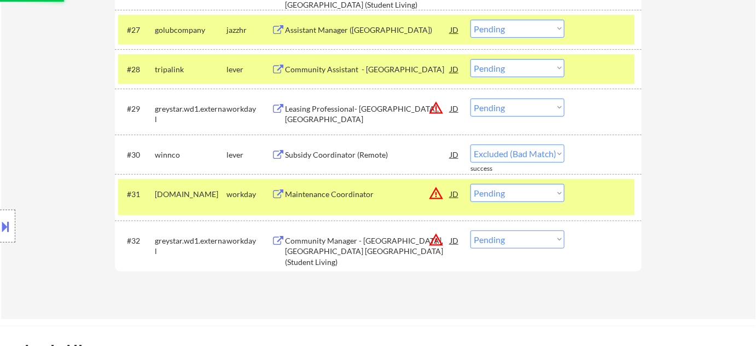
select select ""pending""
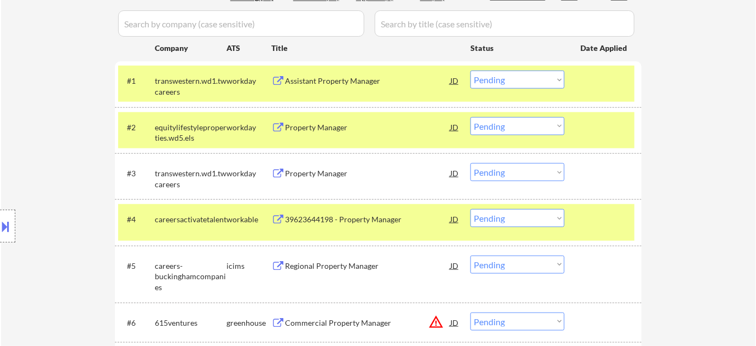
scroll to position [298, 0]
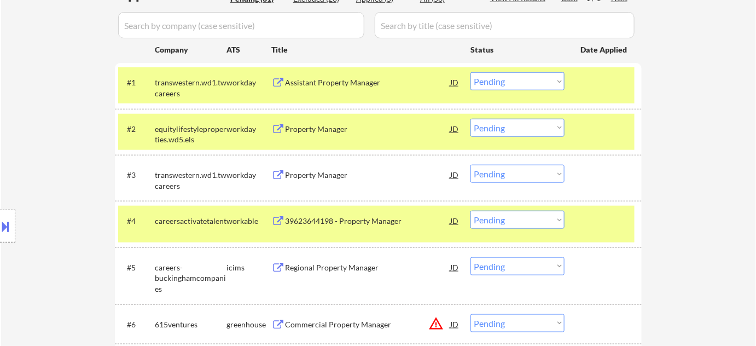
click at [297, 173] on div "Property Manager" at bounding box center [367, 175] width 165 height 11
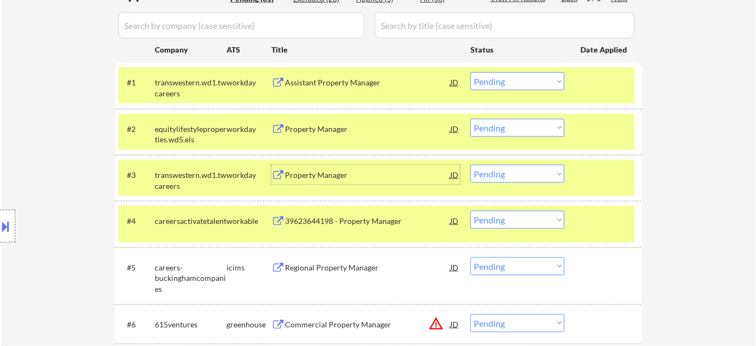
click at [296, 83] on div "Assistant Property Manager" at bounding box center [367, 82] width 165 height 11
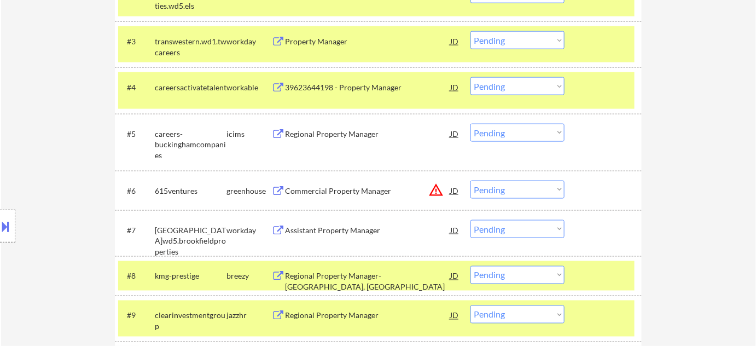
scroll to position [447, 0]
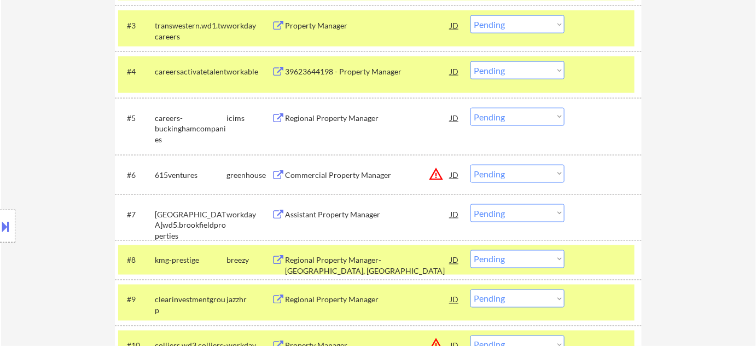
click at [372, 177] on div "Commercial Property Manager" at bounding box center [367, 175] width 165 height 11
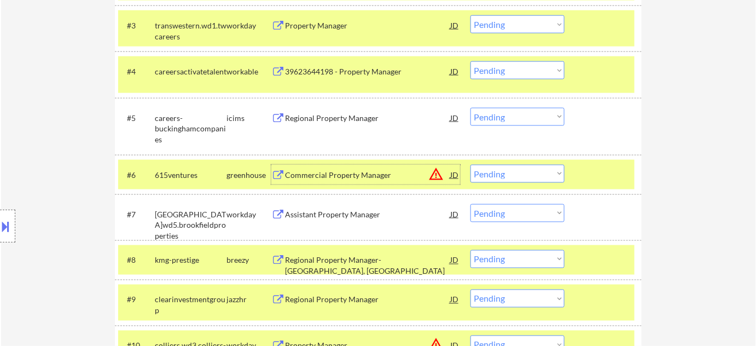
click at [512, 173] on select "Choose an option... Pending Applied Excluded (Questions) Excluded (Expired) Exc…" at bounding box center [517, 174] width 94 height 18
click at [470, 165] on select "Choose an option... Pending Applied Excluded (Questions) Excluded (Expired) Exc…" at bounding box center [517, 174] width 94 height 18
select select ""pending""
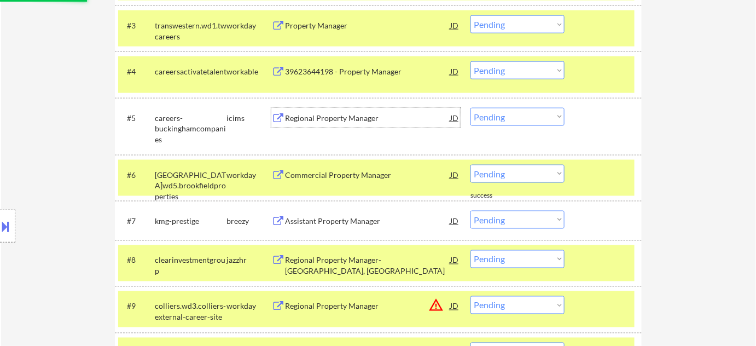
click at [324, 122] on div "Regional Property Manager" at bounding box center [367, 118] width 165 height 11
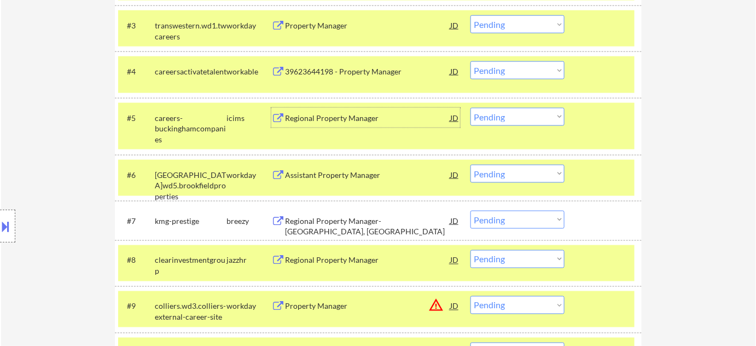
click at [532, 117] on select "Choose an option... Pending Applied Excluded (Questions) Excluded (Expired) Exc…" at bounding box center [517, 117] width 94 height 18
click at [470, 108] on select "Choose an option... Pending Applied Excluded (Questions) Excluded (Expired) Exc…" at bounding box center [517, 117] width 94 height 18
select select ""pending""
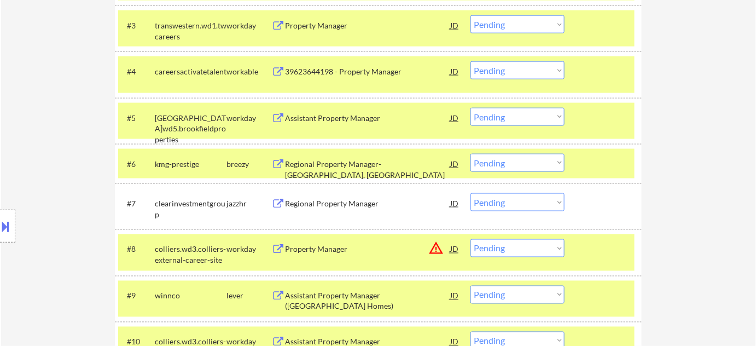
click at [350, 156] on div "Regional Property Manager- Chicago, IL" at bounding box center [367, 164] width 165 height 20
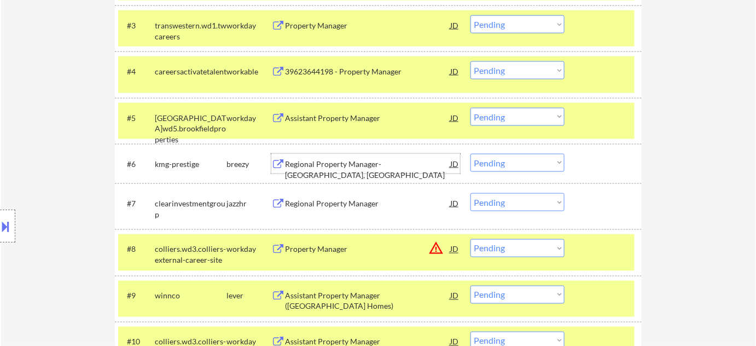
click at [507, 162] on select "Choose an option... Pending Applied Excluded (Questions) Excluded (Expired) Exc…" at bounding box center [517, 163] width 94 height 18
click at [470, 154] on select "Choose an option... Pending Applied Excluded (Questions) Excluded (Expired) Exc…" at bounding box center [517, 163] width 94 height 18
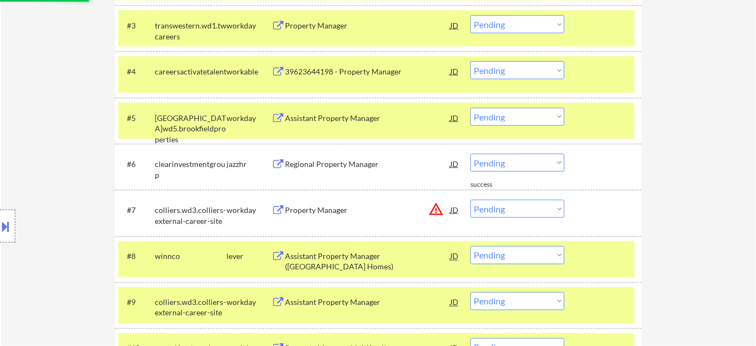
click at [355, 171] on div "Regional Property Manager" at bounding box center [367, 164] width 165 height 20
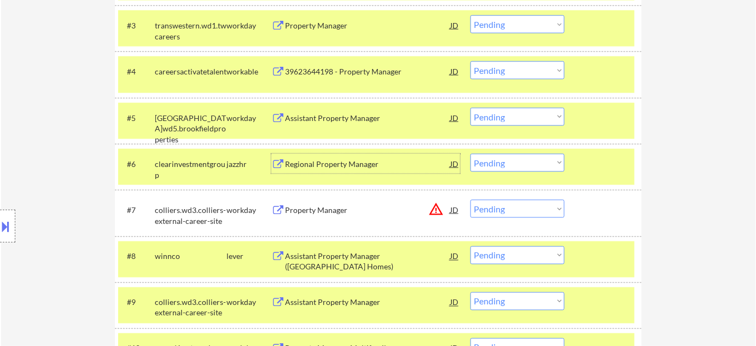
click at [493, 160] on select "Choose an option... Pending Applied Excluded (Questions) Excluded (Expired) Exc…" at bounding box center [517, 163] width 94 height 18
click at [470, 154] on select "Choose an option... Pending Applied Excluded (Questions) Excluded (Expired) Exc…" at bounding box center [517, 163] width 94 height 18
select select ""pending""
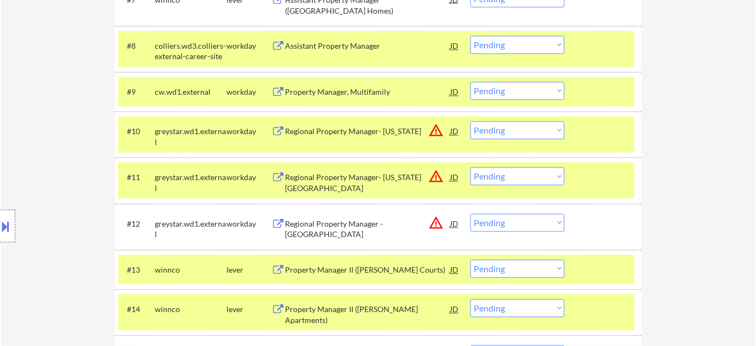
scroll to position [696, 0]
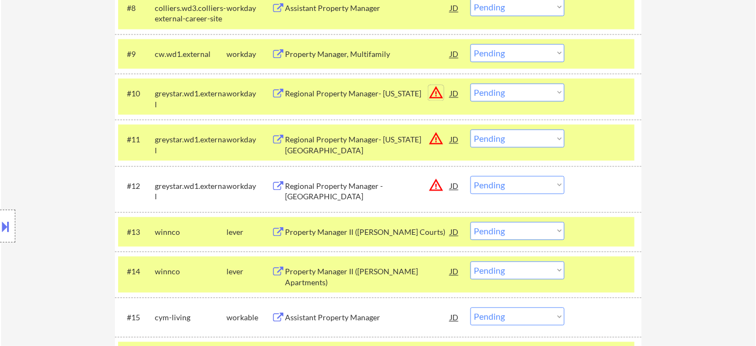
click at [433, 92] on button "warning_amber" at bounding box center [435, 92] width 15 height 15
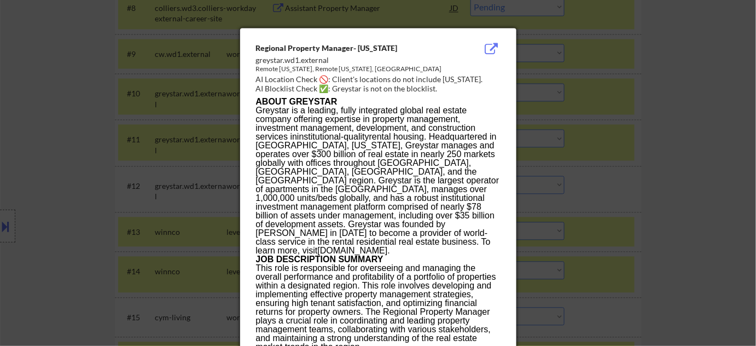
click at [623, 151] on div at bounding box center [378, 173] width 756 height 346
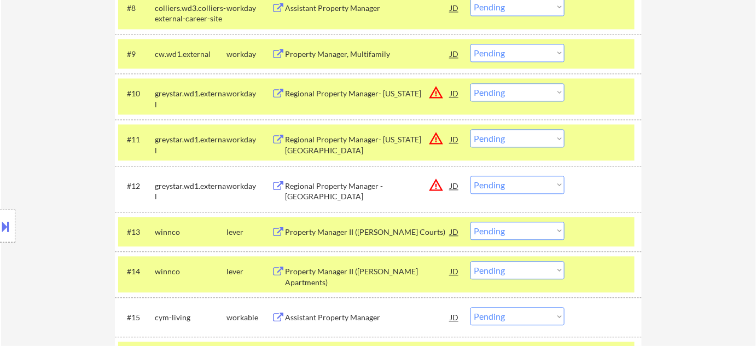
click at [528, 92] on select "Choose an option... Pending Applied Excluded (Questions) Excluded (Expired) Exc…" at bounding box center [517, 92] width 94 height 18
click at [470, 83] on select "Choose an option... Pending Applied Excluded (Questions) Excluded (Expired) Exc…" at bounding box center [517, 92] width 94 height 18
click at [435, 139] on button "warning_amber" at bounding box center [435, 138] width 15 height 15
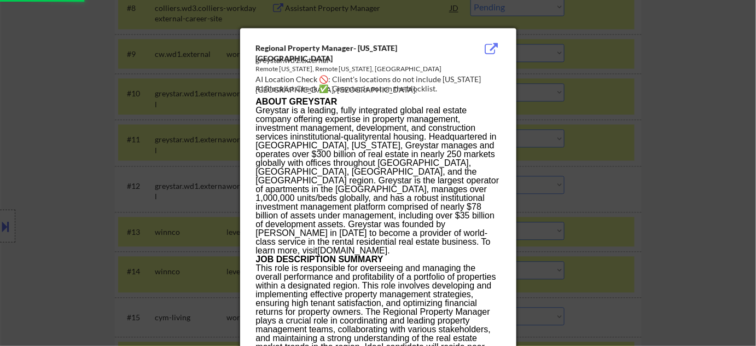
click at [672, 167] on div at bounding box center [378, 173] width 756 height 346
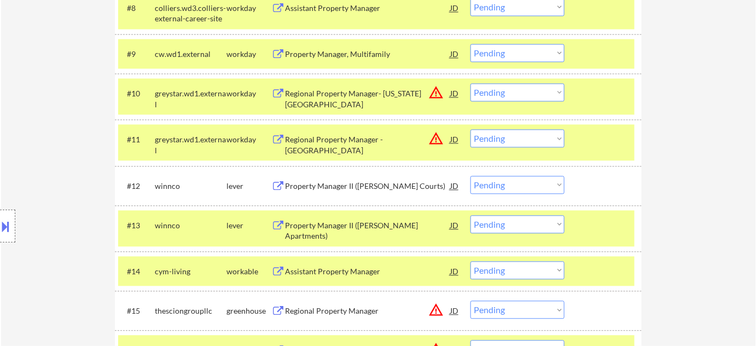
drag, startPoint x: 515, startPoint y: 91, endPoint x: 520, endPoint y: 96, distance: 6.6
click at [515, 91] on select "Choose an option... Pending Applied Excluded (Questions) Excluded (Expired) Exc…" at bounding box center [517, 92] width 94 height 18
click at [470, 83] on select "Choose an option... Pending Applied Excluded (Questions) Excluded (Expired) Exc…" at bounding box center [517, 92] width 94 height 18
click at [697, 131] on div "← Return to /applysquad Mailslurp Inbox Job Search Builder Laura Gerdes User Em…" at bounding box center [378, 108] width 755 height 1520
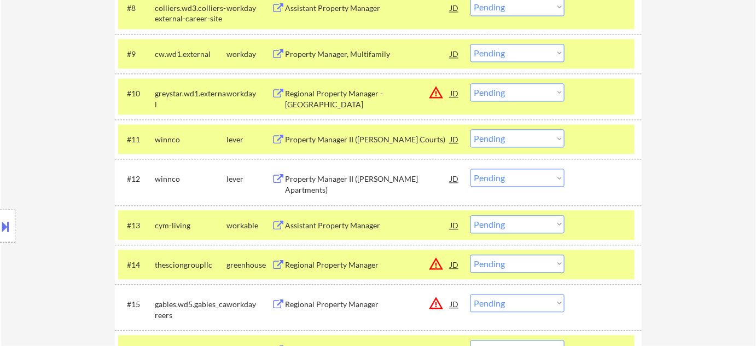
drag, startPoint x: 511, startPoint y: 92, endPoint x: 518, endPoint y: 97, distance: 8.3
click at [511, 92] on select "Choose an option... Pending Applied Excluded (Questions) Excluded (Expired) Exc…" at bounding box center [517, 92] width 94 height 18
click at [470, 83] on select "Choose an option... Pending Applied Excluded (Questions) Excluded (Expired) Exc…" at bounding box center [517, 92] width 94 height 18
click at [342, 223] on div "Assistant Property Manager" at bounding box center [367, 225] width 165 height 11
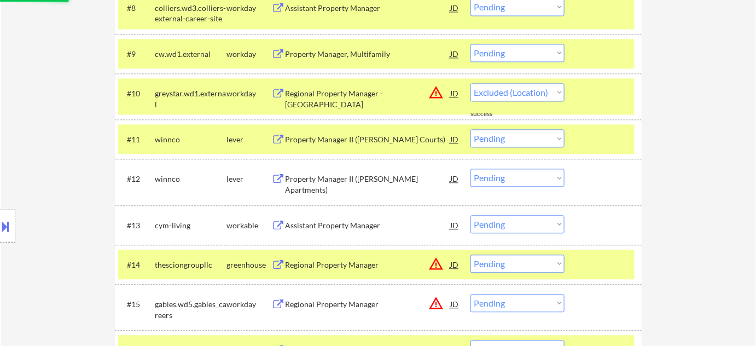
select select ""pending""
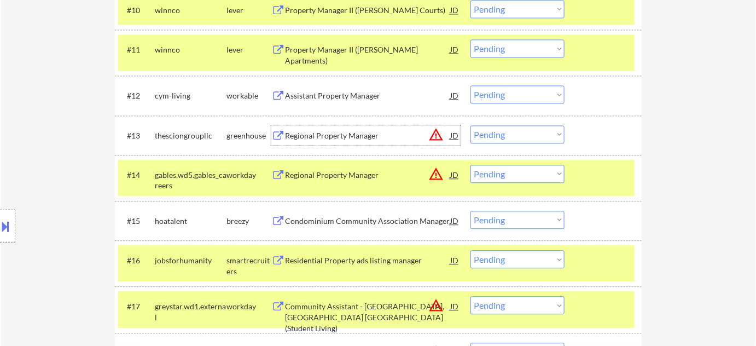
scroll to position [795, 0]
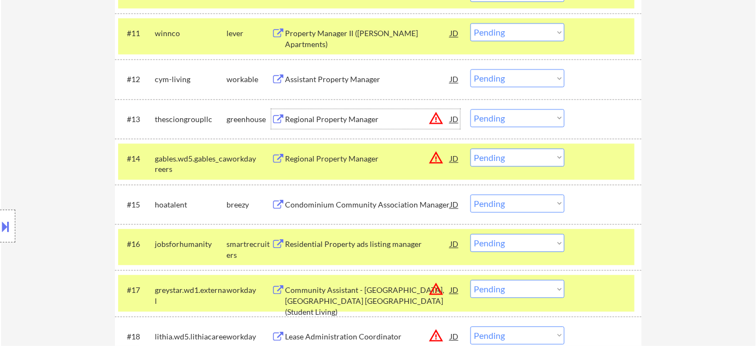
click at [360, 121] on div "Regional Property Manager" at bounding box center [367, 119] width 165 height 11
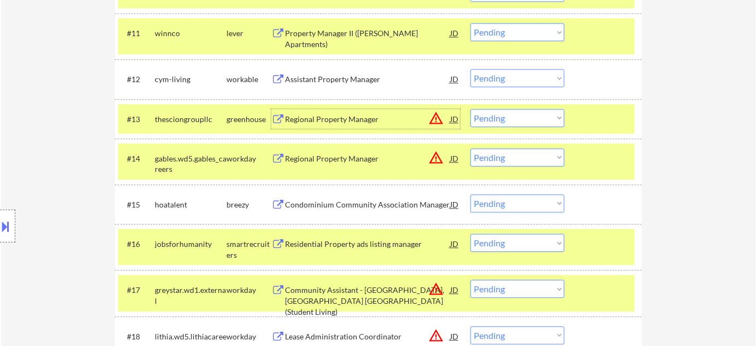
click at [518, 111] on select "Choose an option... Pending Applied Excluded (Questions) Excluded (Expired) Exc…" at bounding box center [517, 118] width 94 height 18
click at [470, 109] on select "Choose an option... Pending Applied Excluded (Questions) Excluded (Expired) Exc…" at bounding box center [517, 118] width 94 height 18
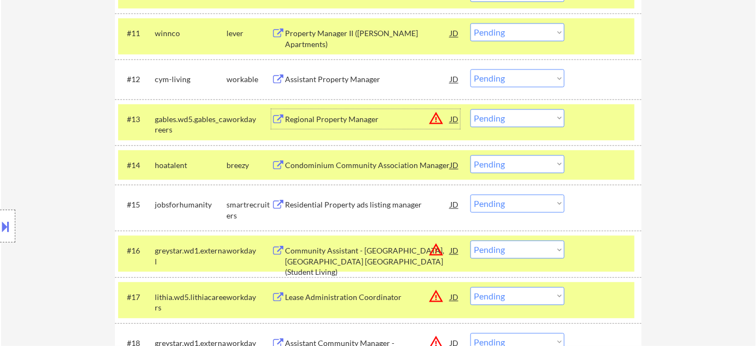
click at [359, 118] on div "Regional Property Manager" at bounding box center [367, 119] width 165 height 11
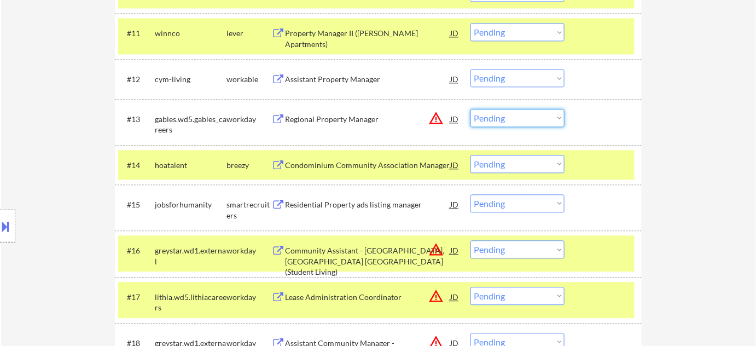
click at [522, 118] on select "Choose an option... Pending Applied Excluded (Questions) Excluded (Expired) Exc…" at bounding box center [517, 118] width 94 height 18
click at [470, 109] on select "Choose an option... Pending Applied Excluded (Questions) Excluded (Expired) Exc…" at bounding box center [517, 118] width 94 height 18
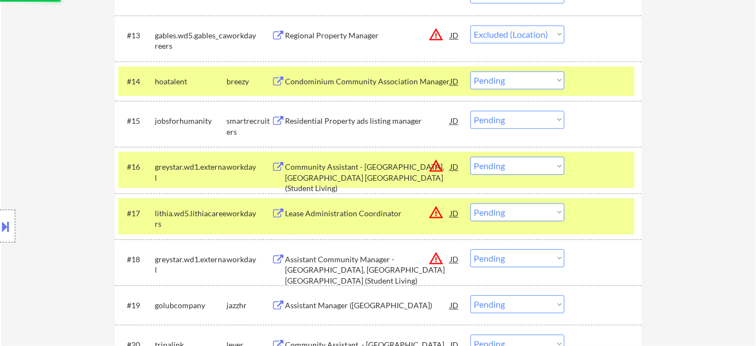
scroll to position [895, 0]
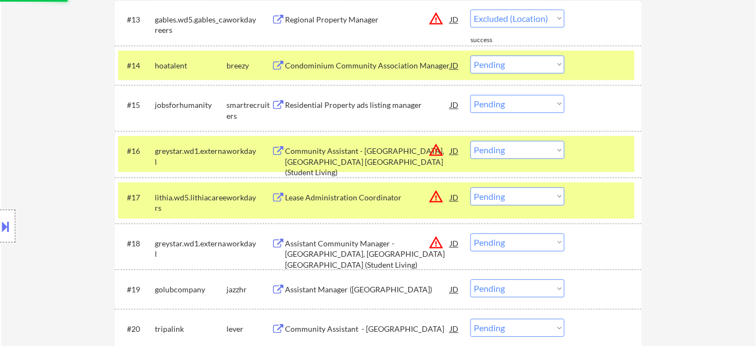
select select ""pending""
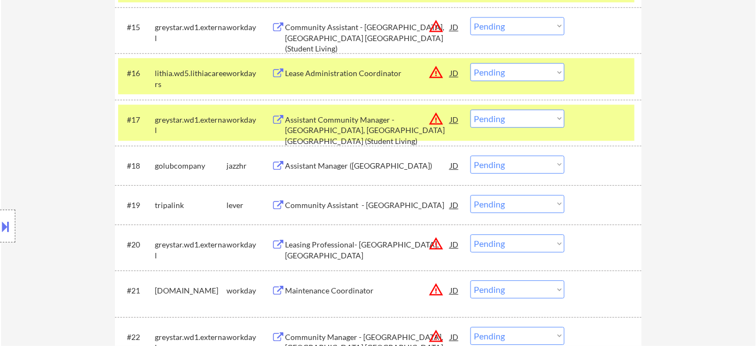
scroll to position [994, 0]
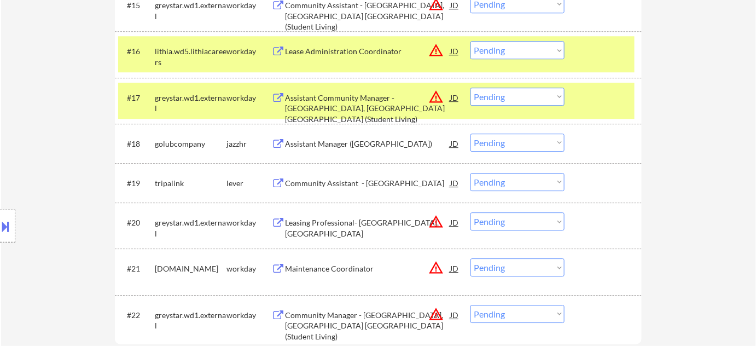
click at [361, 180] on div "Community Assistant - Chicago" at bounding box center [367, 183] width 165 height 11
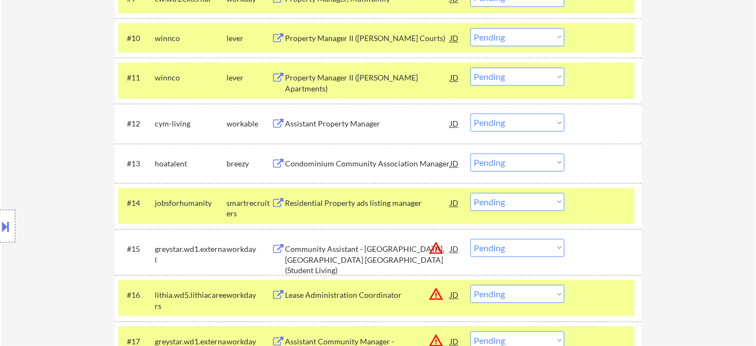
scroll to position [776, 0]
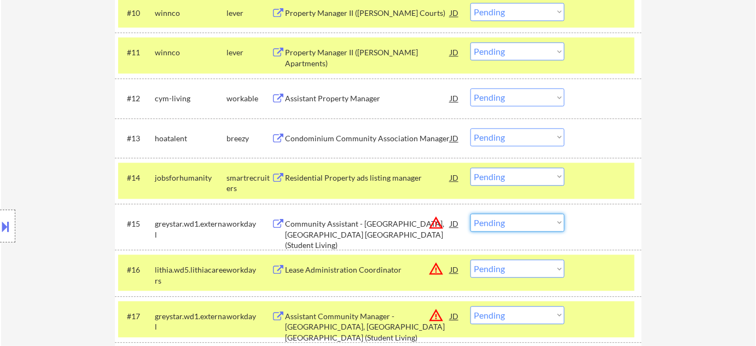
click at [510, 217] on select "Choose an option... Pending Applied Excluded (Questions) Excluded (Expired) Exc…" at bounding box center [517, 222] width 94 height 18
click at [470, 213] on select "Choose an option... Pending Applied Excluded (Questions) Excluded (Expired) Exc…" at bounding box center [517, 222] width 94 height 18
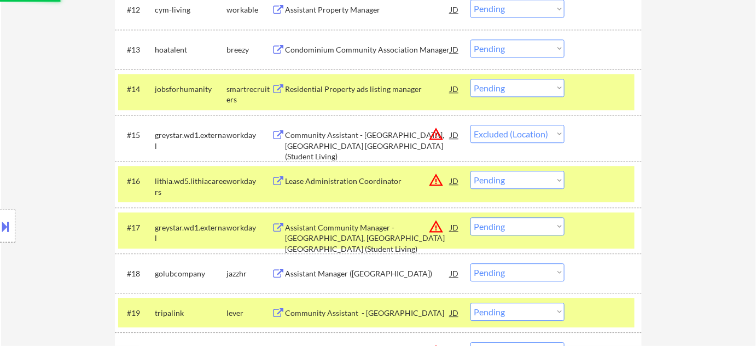
scroll to position [876, 0]
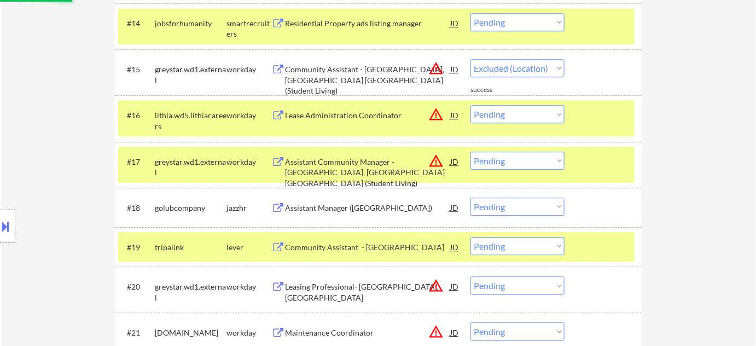
select select ""pending""
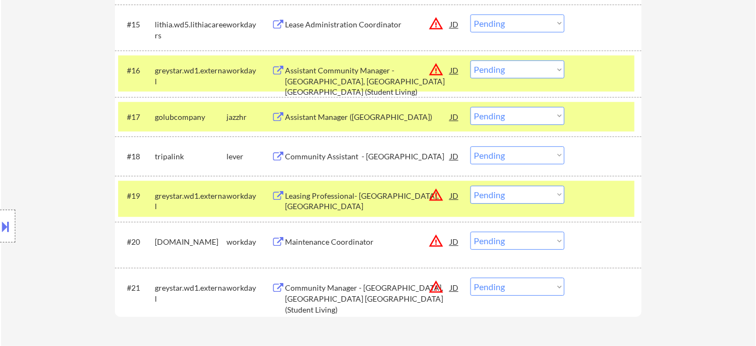
scroll to position [1025, 0]
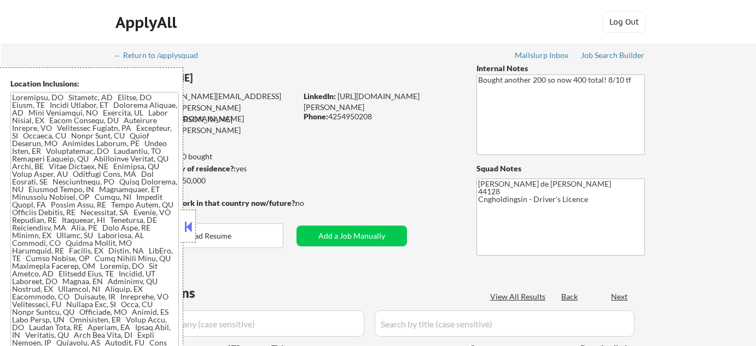
scroll to position [99, 0]
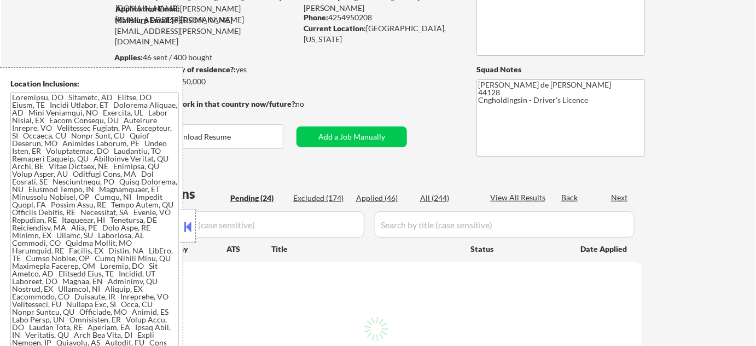
select select ""pending""
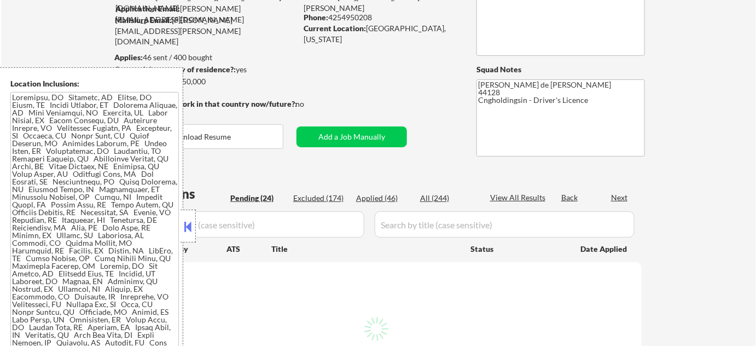
select select ""pending""
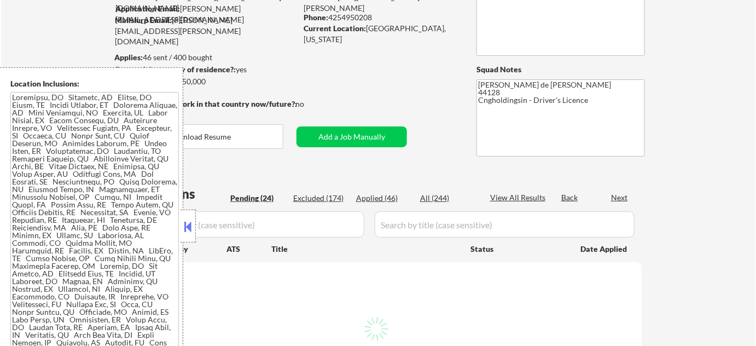
select select ""pending""
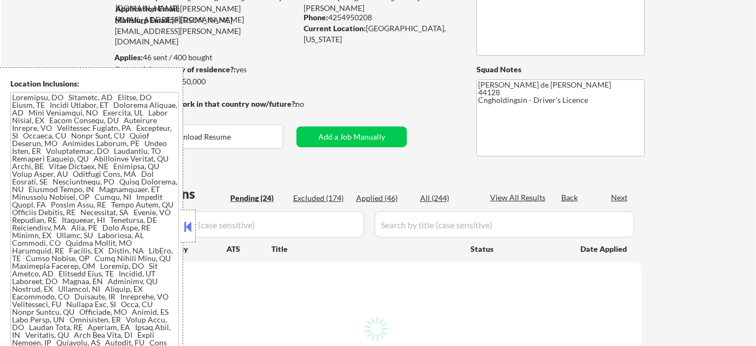
select select ""pending""
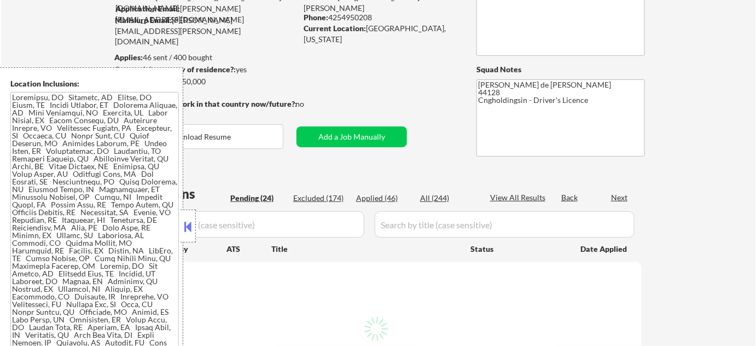
select select ""pending""
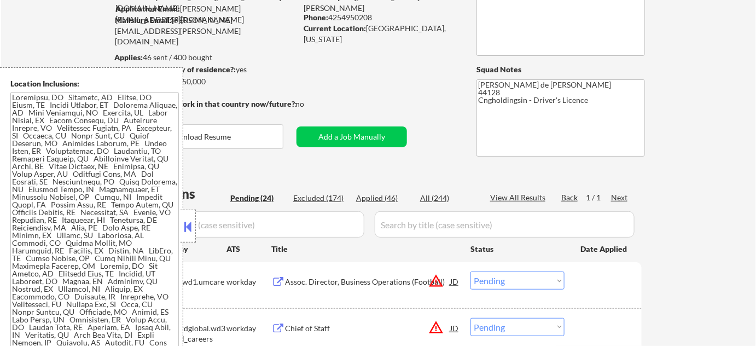
click at [187, 232] on button at bounding box center [188, 226] width 12 height 16
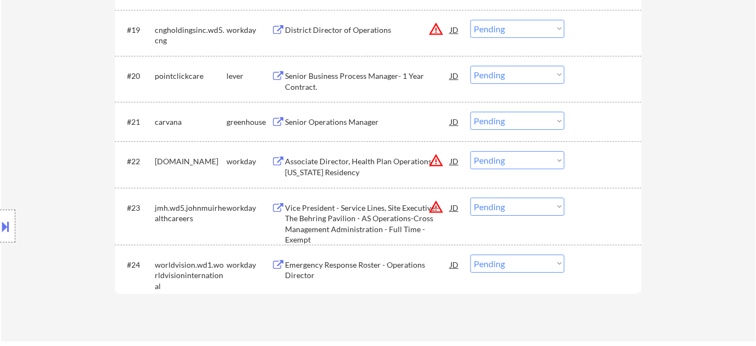
scroll to position [1143, 0]
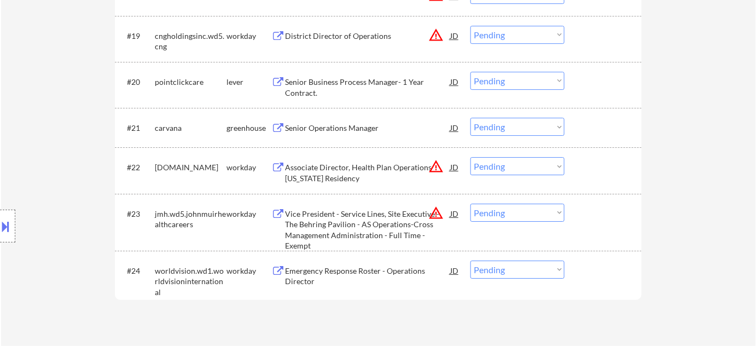
click at [308, 279] on div "Emergency Response Roster - Operations Director" at bounding box center [367, 275] width 165 height 21
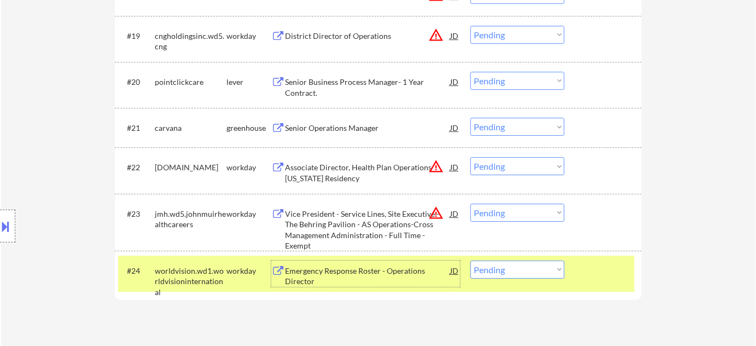
click at [497, 269] on select "Choose an option... Pending Applied Excluded (Questions) Excluded (Expired) Exc…" at bounding box center [517, 269] width 94 height 18
select select ""excluded__bad_match_""
click at [470, 260] on select "Choose an option... Pending Applied Excluded (Questions) Excluded (Expired) Exc…" at bounding box center [517, 269] width 94 height 18
click at [377, 229] on div "Vice President - Service Lines, Site Executive - The Behring Pavilion - AS Oper…" at bounding box center [367, 229] width 165 height 43
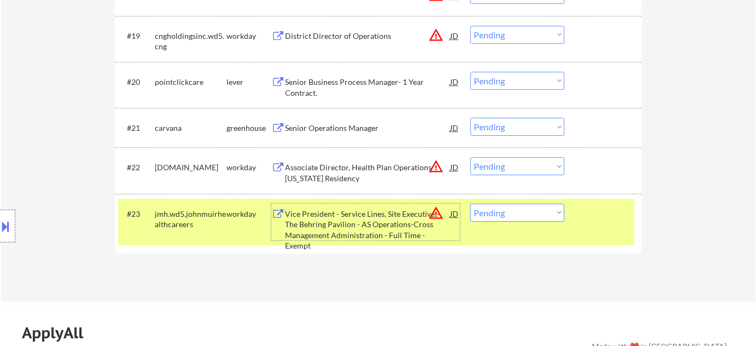
click at [541, 213] on select "Choose an option... Pending Applied Excluded (Questions) Excluded (Expired) Exc…" at bounding box center [517, 212] width 94 height 18
select select ""excluded__expired_""
click at [470, 203] on select "Choose an option... Pending Applied Excluded (Questions) Excluded (Expired) Exc…" at bounding box center [517, 212] width 94 height 18
click at [318, 174] on div "Associate Director, Health Plan Operations Arizona Residency" at bounding box center [367, 172] width 165 height 21
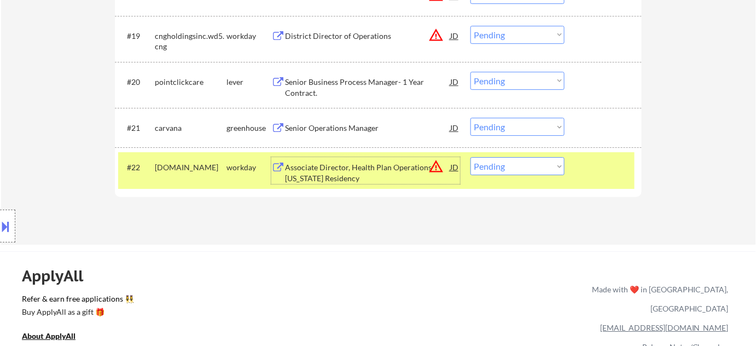
scroll to position [1094, 0]
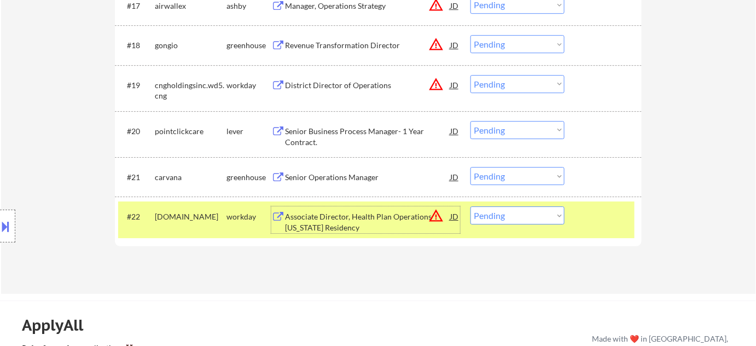
click at [318, 130] on div "Senior Business Process Manager- 1 Year Contract." at bounding box center [367, 136] width 165 height 21
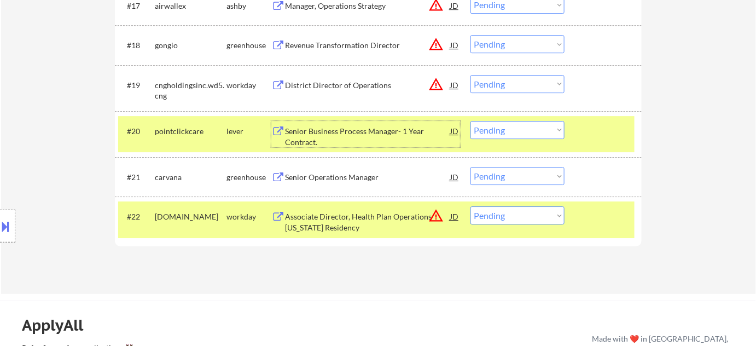
click at [495, 129] on select "Choose an option... Pending Applied Excluded (Questions) Excluded (Expired) Exc…" at bounding box center [517, 130] width 94 height 18
click at [470, 121] on select "Choose an option... Pending Applied Excluded (Questions) Excluded (Expired) Exc…" at bounding box center [517, 130] width 94 height 18
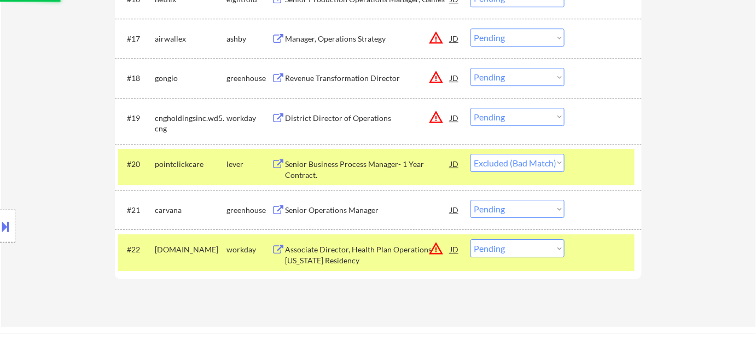
scroll to position [1044, 0]
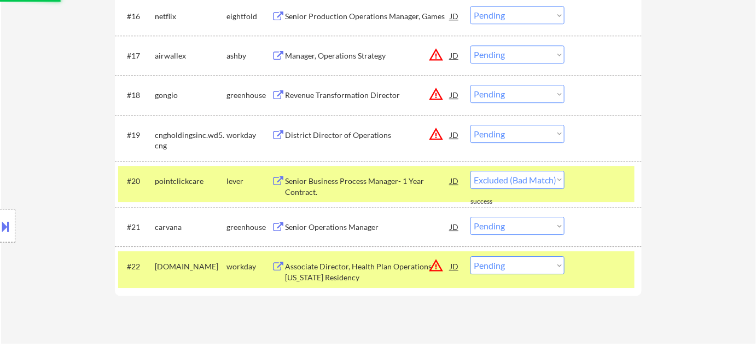
click at [338, 129] on div "District Director of Operations" at bounding box center [367, 135] width 165 height 20
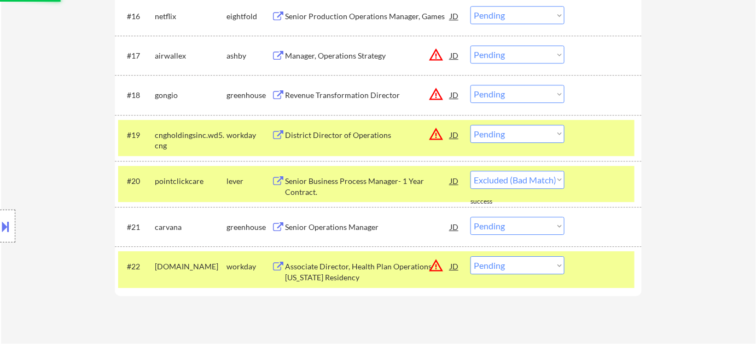
select select ""pending""
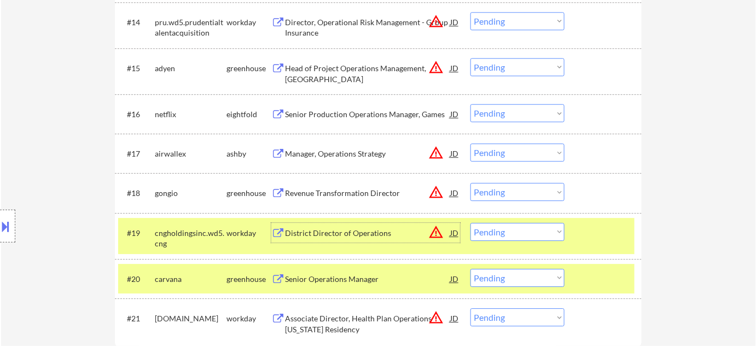
scroll to position [944, 0]
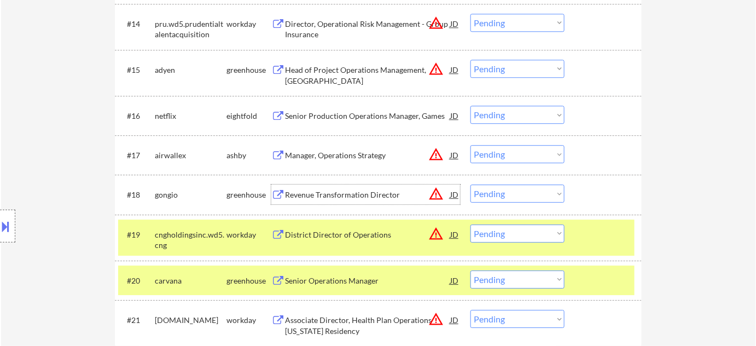
click at [387, 192] on div "Revenue Transformation Director" at bounding box center [367, 194] width 165 height 11
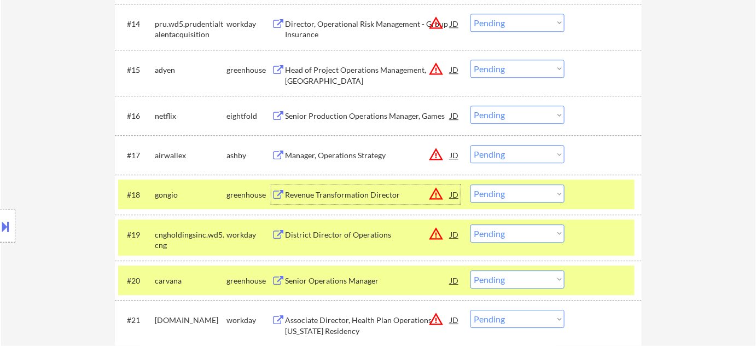
click at [503, 194] on select "Choose an option... Pending Applied Excluded (Questions) Excluded (Expired) Exc…" at bounding box center [517, 193] width 94 height 18
click at [470, 184] on select "Choose an option... Pending Applied Excluded (Questions) Excluded (Expired) Exc…" at bounding box center [517, 193] width 94 height 18
select select ""pending""
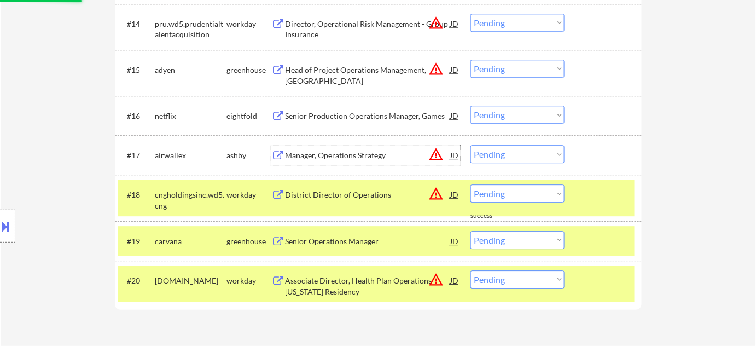
click at [360, 160] on div "Manager, Operations Strategy" at bounding box center [367, 155] width 165 height 11
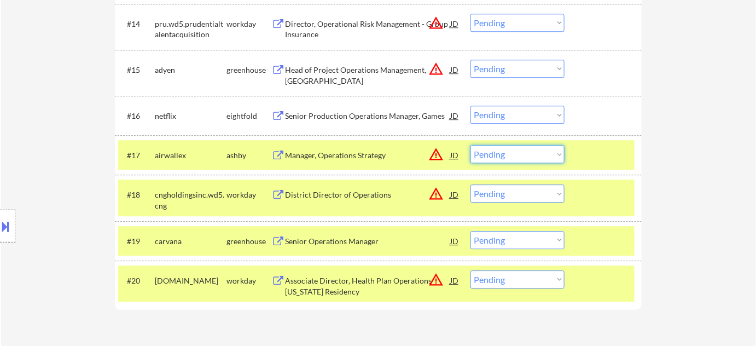
drag, startPoint x: 516, startPoint y: 150, endPoint x: 521, endPoint y: 161, distance: 11.8
click at [517, 151] on select "Choose an option... Pending Applied Excluded (Questions) Excluded (Expired) Exc…" at bounding box center [517, 154] width 94 height 18
click at [470, 145] on select "Choose an option... Pending Applied Excluded (Questions) Excluded (Expired) Exc…" at bounding box center [517, 154] width 94 height 18
select select ""pending""
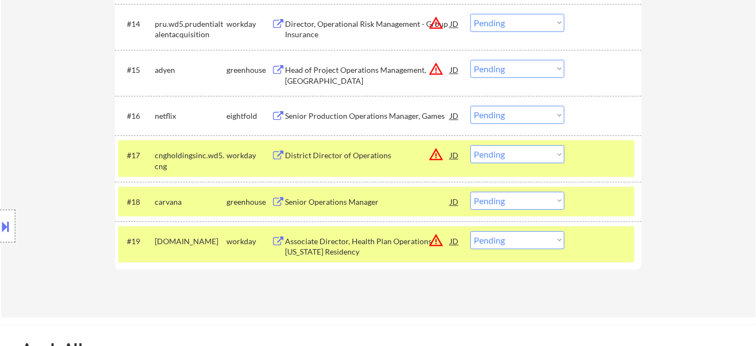
click at [339, 111] on div "Senior Production Operations Manager, Games" at bounding box center [367, 115] width 165 height 11
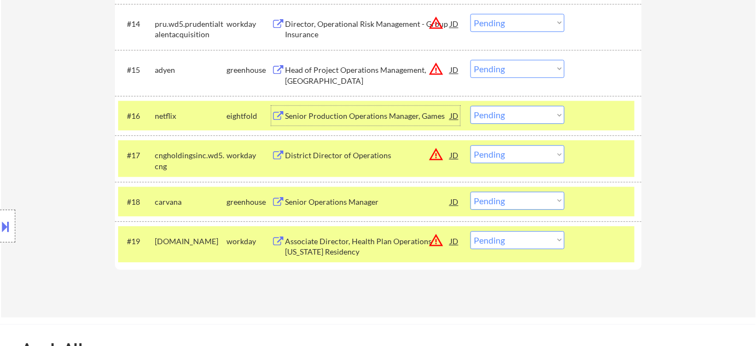
click at [512, 115] on select "Choose an option... Pending Applied Excluded (Questions) Excluded (Expired) Exc…" at bounding box center [517, 115] width 94 height 18
click at [470, 106] on select "Choose an option... Pending Applied Excluded (Questions) Excluded (Expired) Exc…" at bounding box center [517, 115] width 94 height 18
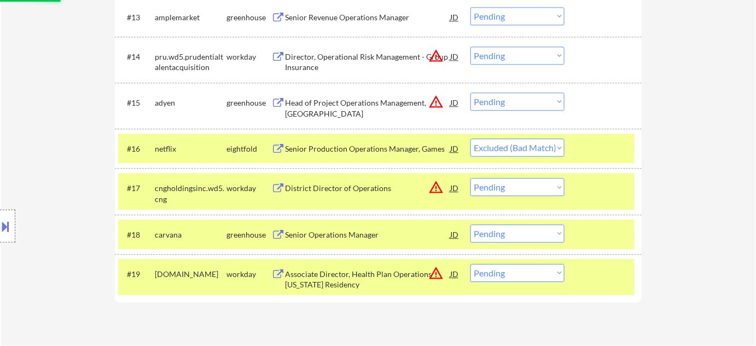
scroll to position [895, 0]
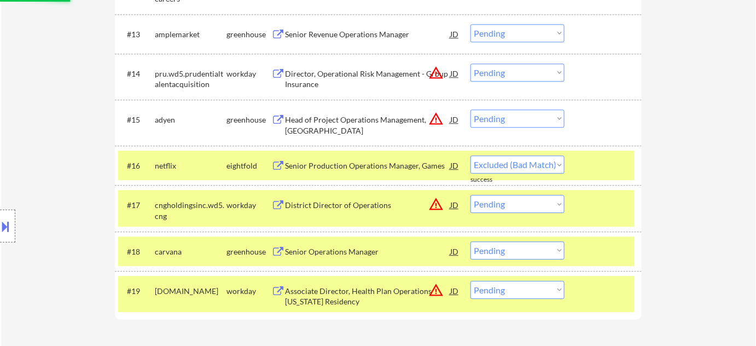
click at [302, 119] on div "Head of Project Operations Management, Americas" at bounding box center [367, 124] width 165 height 21
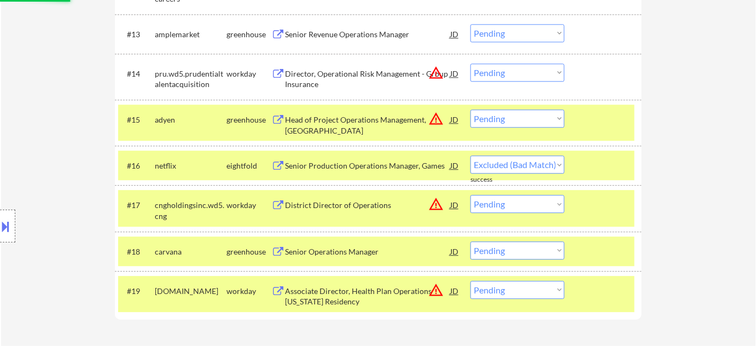
select select ""pending""
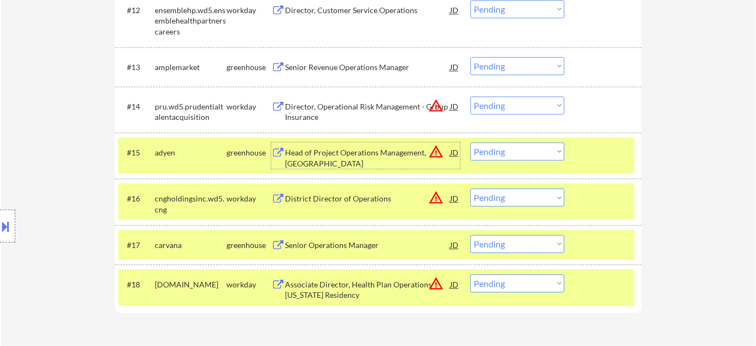
scroll to position [845, 0]
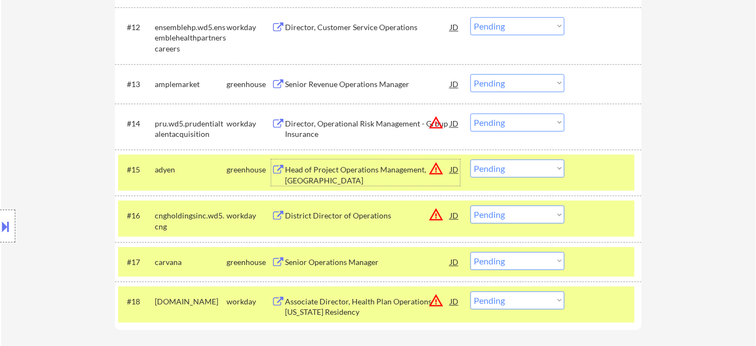
click at [317, 125] on div "Director, Operational Risk Management - Group Insurance" at bounding box center [367, 128] width 165 height 21
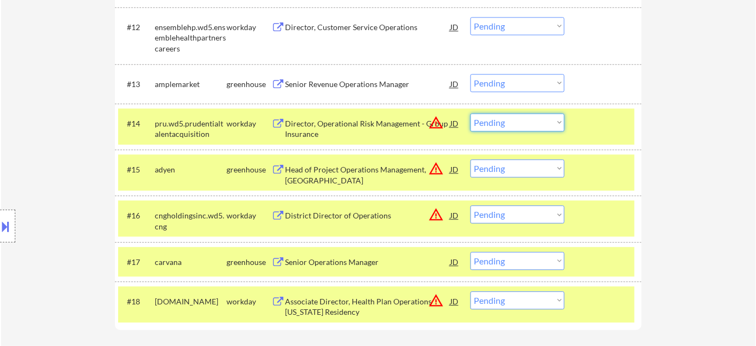
drag, startPoint x: 503, startPoint y: 122, endPoint x: 514, endPoint y: 130, distance: 13.7
click at [503, 122] on select "Choose an option... Pending Applied Excluded (Questions) Excluded (Expired) Exc…" at bounding box center [517, 122] width 94 height 18
click at [470, 113] on select "Choose an option... Pending Applied Excluded (Questions) Excluded (Expired) Exc…" at bounding box center [517, 122] width 94 height 18
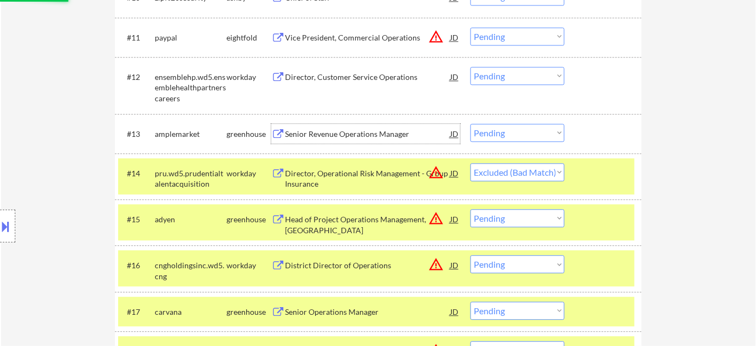
click at [354, 132] on div "Senior Revenue Operations Manager" at bounding box center [367, 134] width 165 height 11
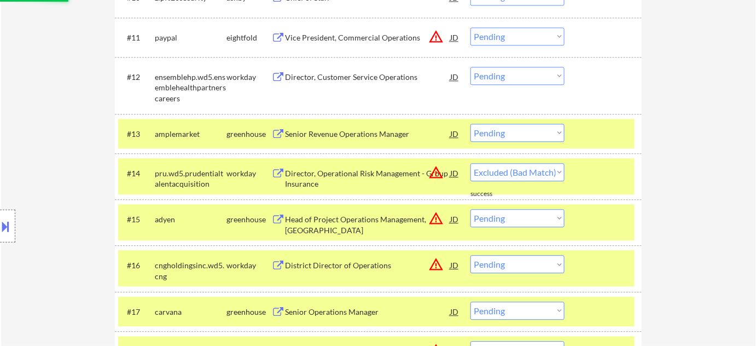
select select ""pending""
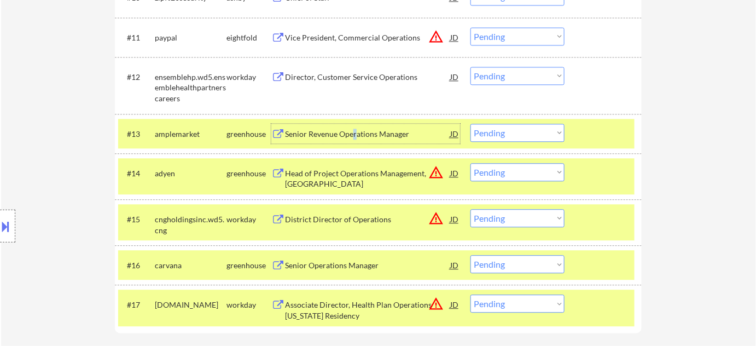
click at [494, 125] on select "Choose an option... Pending Applied Excluded (Questions) Excluded (Expired) Exc…" at bounding box center [517, 133] width 94 height 18
click at [470, 124] on select "Choose an option... Pending Applied Excluded (Questions) Excluded (Expired) Exc…" at bounding box center [517, 133] width 94 height 18
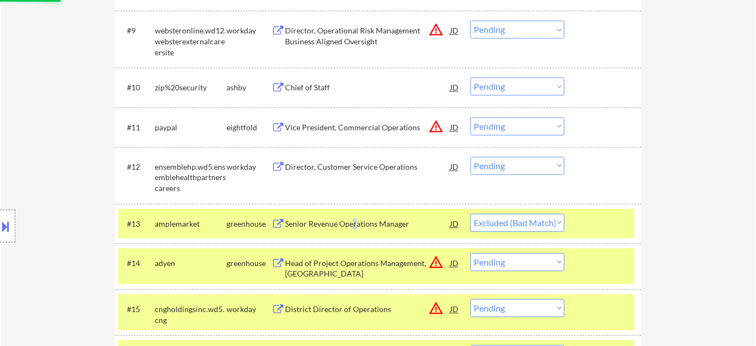
scroll to position [696, 0]
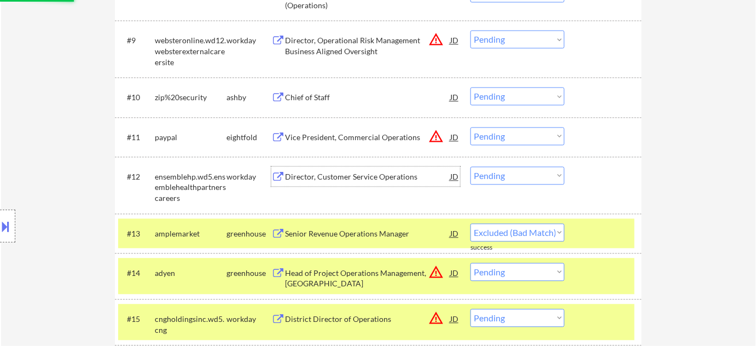
click at [371, 172] on div "Director, Customer Service Operations" at bounding box center [367, 176] width 165 height 11
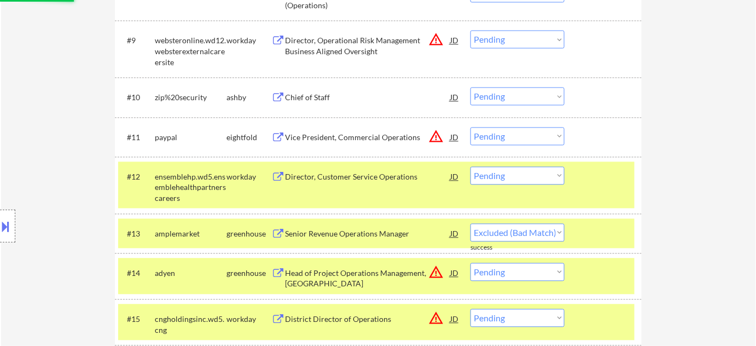
select select ""pending""
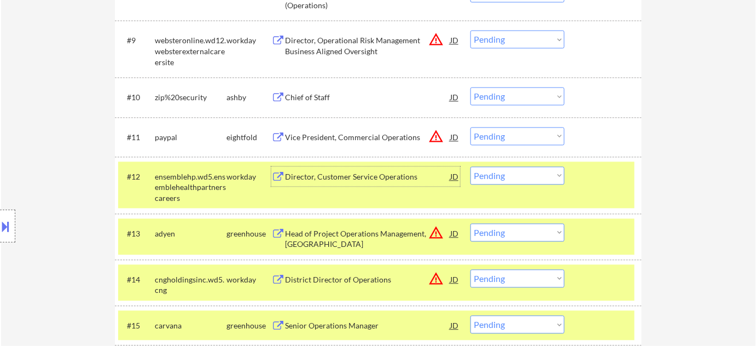
click at [495, 174] on select "Choose an option... Pending Applied Excluded (Questions) Excluded (Expired) Exc…" at bounding box center [517, 175] width 94 height 18
click at [470, 166] on select "Choose an option... Pending Applied Excluded (Questions) Excluded (Expired) Exc…" at bounding box center [517, 175] width 94 height 18
click at [363, 138] on div "Vice President, Commercial Operations" at bounding box center [367, 137] width 165 height 11
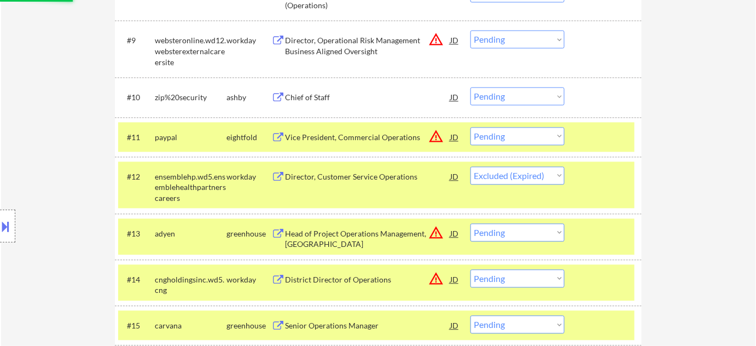
select select ""pending""
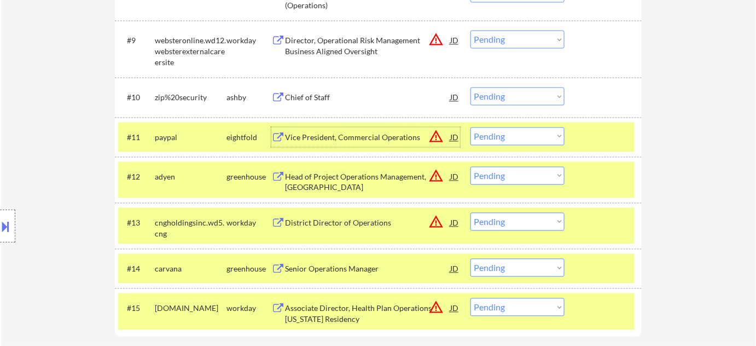
click at [373, 139] on div "Vice President, Commercial Operations" at bounding box center [367, 137] width 165 height 11
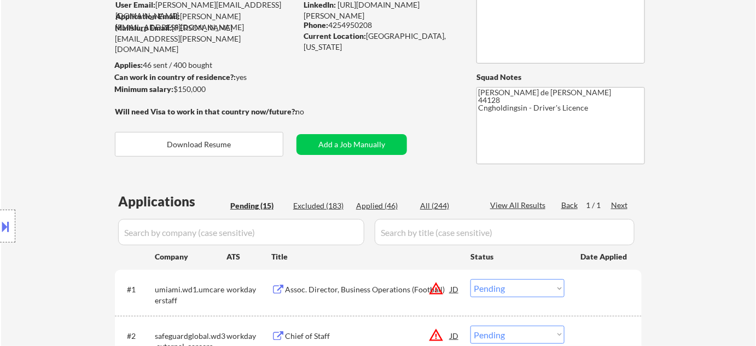
scroll to position [53, 0]
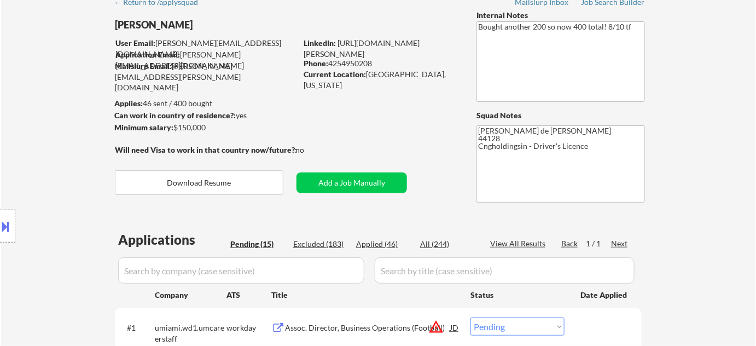
drag, startPoint x: 339, startPoint y: 61, endPoint x: 375, endPoint y: 61, distance: 36.1
click at [375, 61] on div "Phone: 4254950208" at bounding box center [381, 63] width 155 height 11
copy div "4254950208"
drag, startPoint x: 112, startPoint y: 19, endPoint x: 182, endPoint y: 25, distance: 70.8
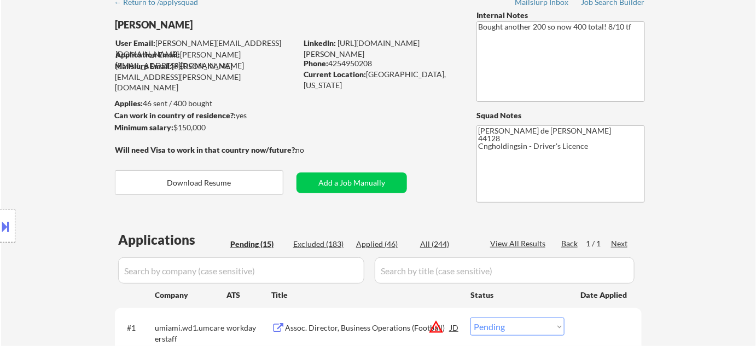
copy div "[PERSON_NAME]"
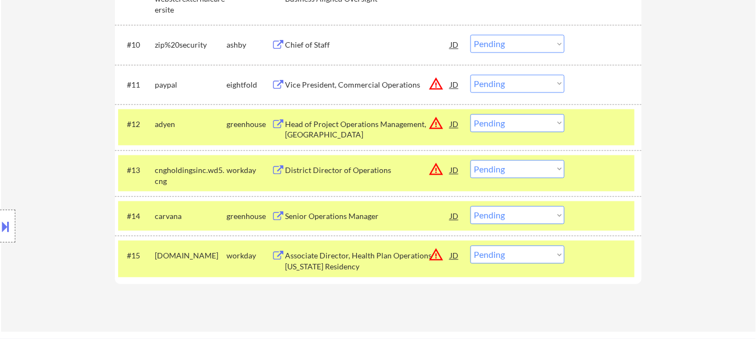
scroll to position [745, 0]
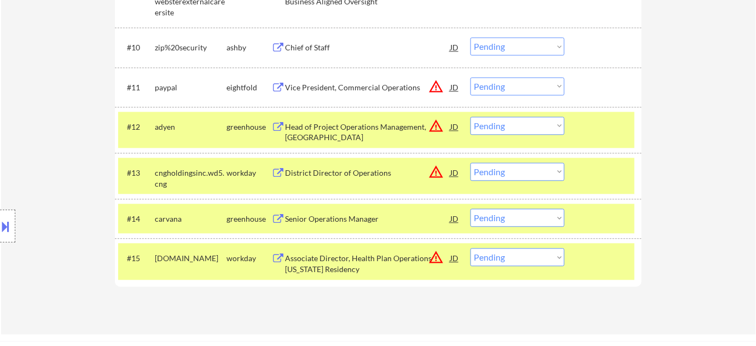
click at [434, 87] on button "warning_amber" at bounding box center [435, 86] width 15 height 15
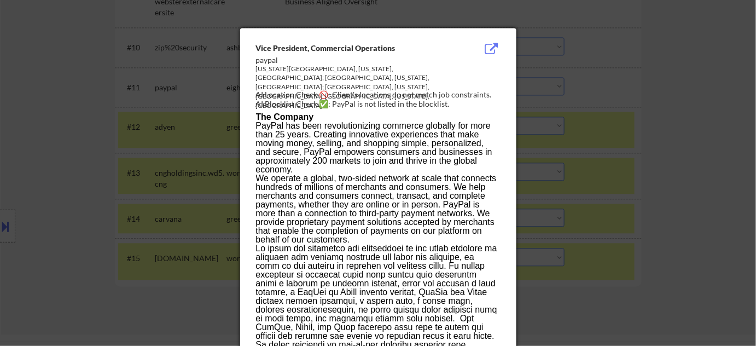
click at [632, 117] on div at bounding box center [378, 173] width 756 height 346
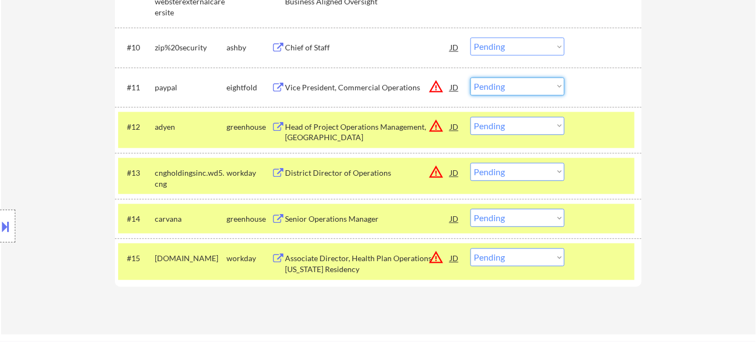
click at [547, 93] on select "Choose an option... Pending Applied Excluded (Questions) Excluded (Expired) Exc…" at bounding box center [517, 86] width 94 height 18
click at [470, 77] on select "Choose an option... Pending Applied Excluded (Questions) Excluded (Expired) Exc…" at bounding box center [517, 86] width 94 height 18
click at [3, 230] on button at bounding box center [6, 226] width 12 height 18
select select ""pending""
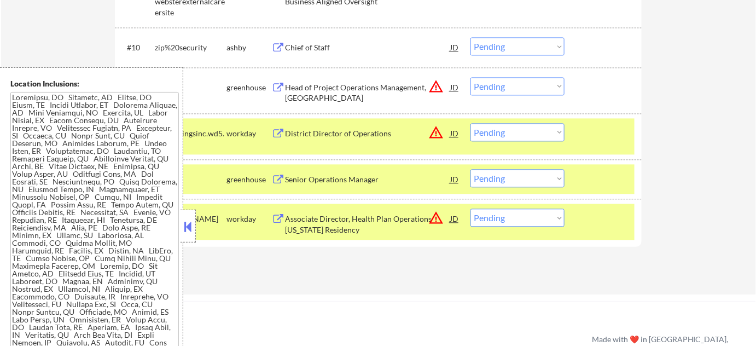
scroll to position [492, 0]
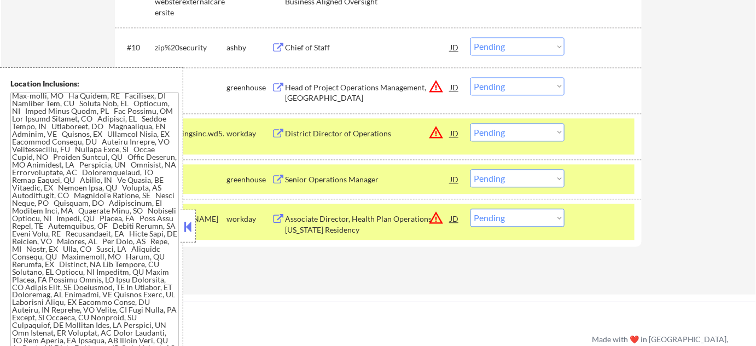
click at [191, 232] on button at bounding box center [188, 226] width 12 height 16
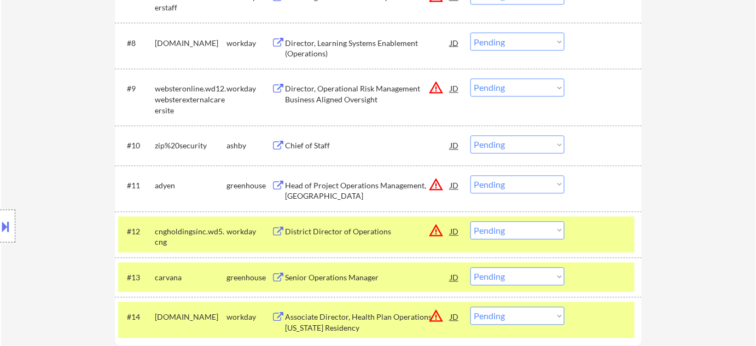
scroll to position [646, 0]
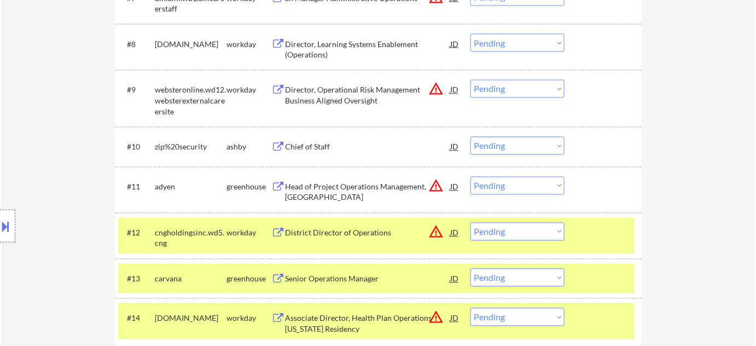
click at [329, 149] on div "Chief of Staff" at bounding box center [367, 147] width 165 height 11
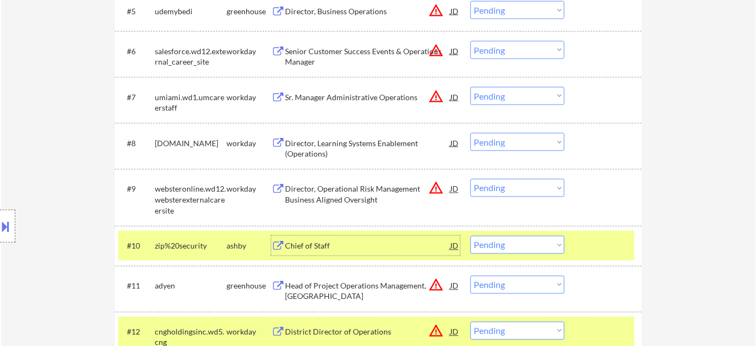
scroll to position [547, 0]
click at [319, 195] on div "Director, Operational Risk Management Business Aligned Oversight" at bounding box center [367, 194] width 165 height 21
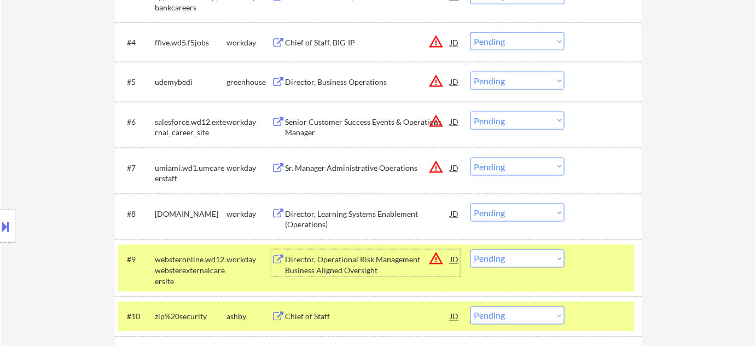
scroll to position [497, 0]
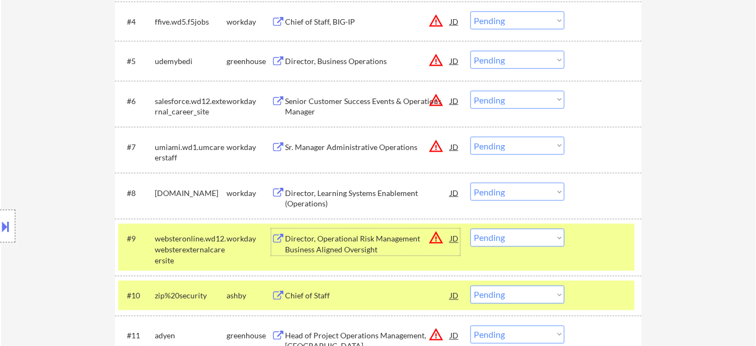
click at [538, 242] on select "Choose an option... Pending Applied Excluded (Questions) Excluded (Expired) Exc…" at bounding box center [517, 238] width 94 height 18
click at [470, 229] on select "Choose an option... Pending Applied Excluded (Questions) Excluded (Expired) Exc…" at bounding box center [517, 238] width 94 height 18
select select ""pending""
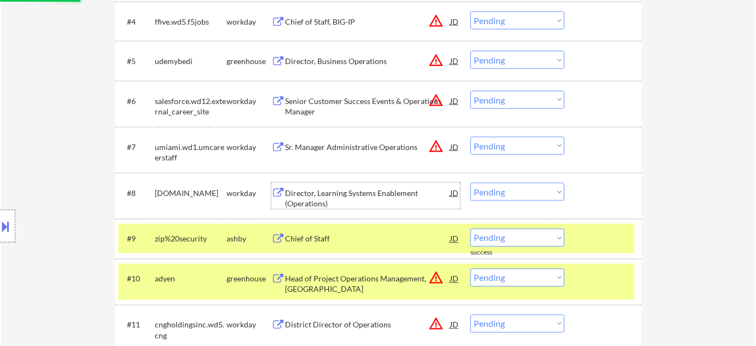
click at [322, 196] on div "Director, Learning Systems Enablement (Operations)" at bounding box center [367, 198] width 165 height 21
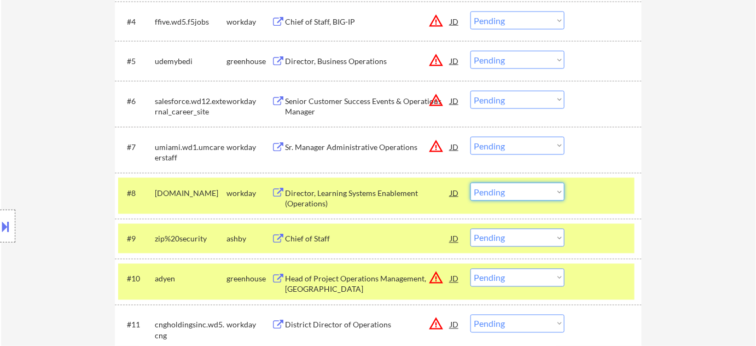
click at [503, 195] on select "Choose an option... Pending Applied Excluded (Questions) Excluded (Expired) Exc…" at bounding box center [517, 192] width 94 height 18
click at [470, 183] on select "Choose an option... Pending Applied Excluded (Questions) Excluded (Expired) Exc…" at bounding box center [517, 192] width 94 height 18
select select ""pending""
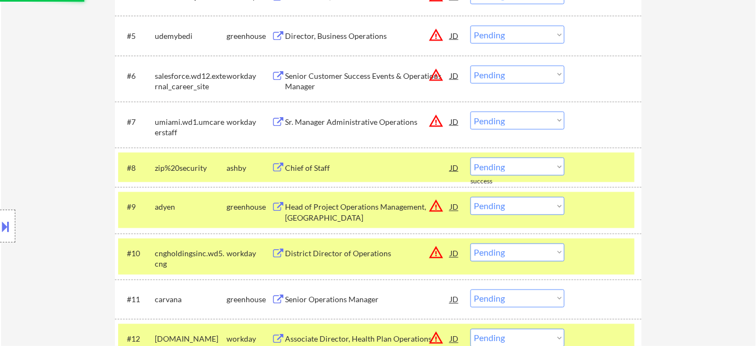
scroll to position [547, 0]
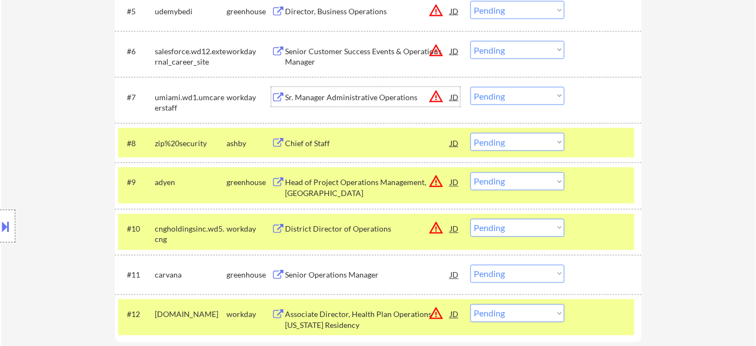
click at [353, 95] on div "Sr. Manager Administrative Operations" at bounding box center [367, 97] width 165 height 11
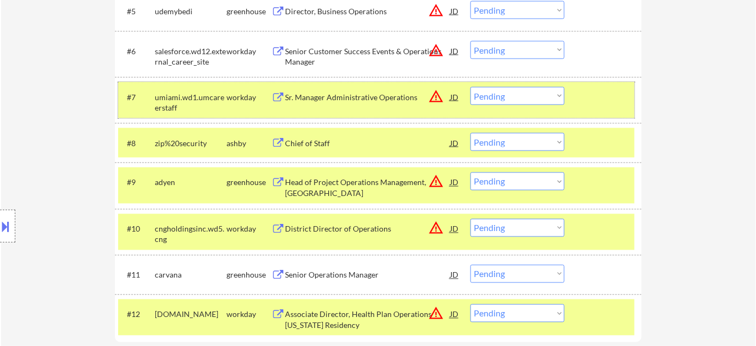
click at [512, 107] on div "#7 umiami.wd1.umcareerstaff workday Sr. Manager Administrative Operations JD wa…" at bounding box center [376, 100] width 516 height 36
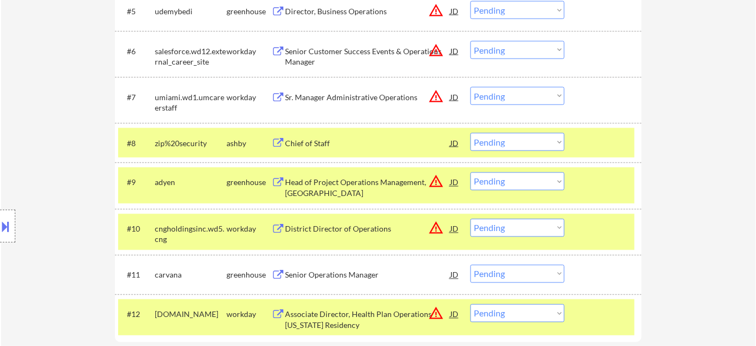
click at [532, 91] on select "Choose an option... Pending Applied Excluded (Questions) Excluded (Expired) Exc…" at bounding box center [517, 96] width 94 height 18
click at [470, 87] on select "Choose an option... Pending Applied Excluded (Questions) Excluded (Expired) Exc…" at bounding box center [517, 96] width 94 height 18
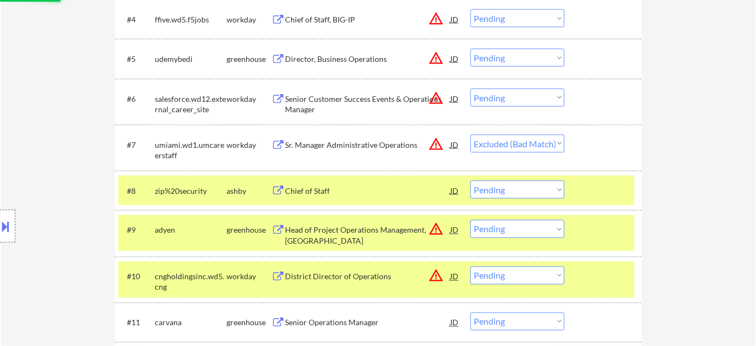
scroll to position [497, 0]
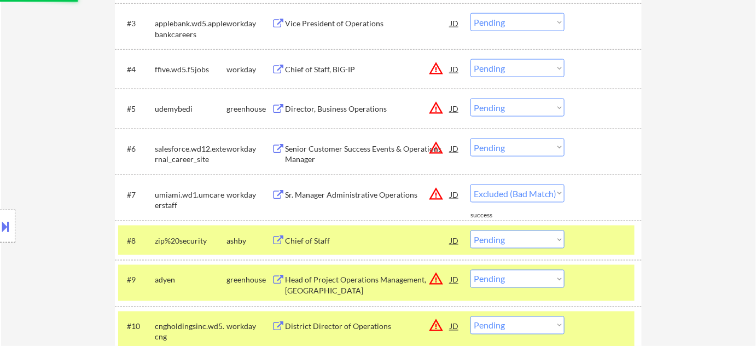
select select ""pending""
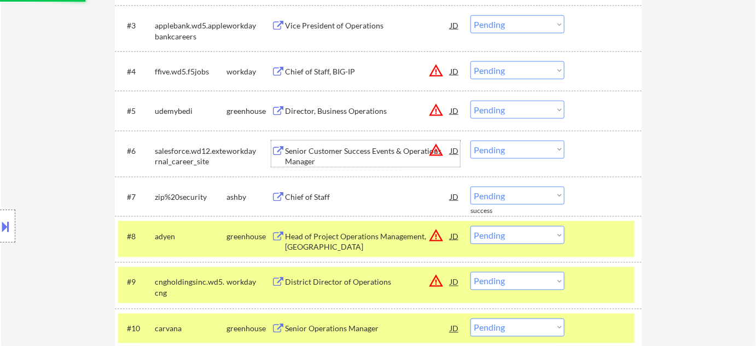
click at [358, 145] on div "Senior Customer Success Events & Operations Manager" at bounding box center [367, 155] width 165 height 21
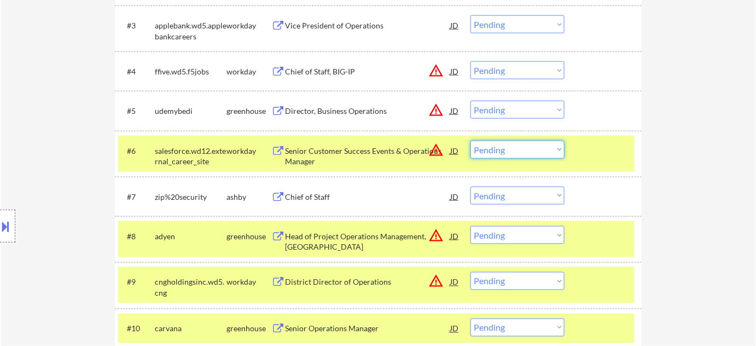
click at [486, 148] on select "Choose an option... Pending Applied Excluded (Questions) Excluded (Expired) Exc…" at bounding box center [517, 150] width 94 height 18
click at [470, 141] on select "Choose an option... Pending Applied Excluded (Questions) Excluded (Expired) Exc…" at bounding box center [517, 150] width 94 height 18
click at [341, 69] on div "Chief of Staff, BIG-IP" at bounding box center [367, 71] width 165 height 11
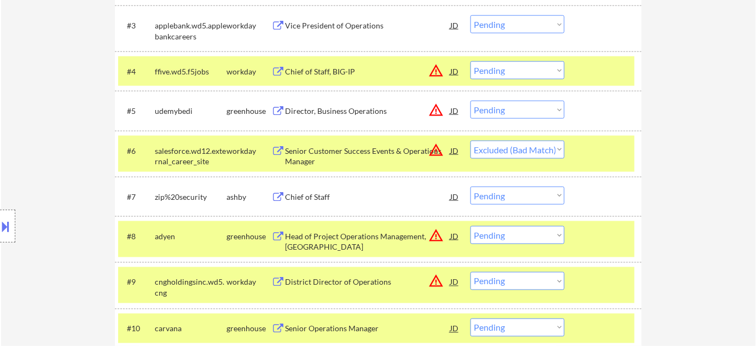
select select ""pending""
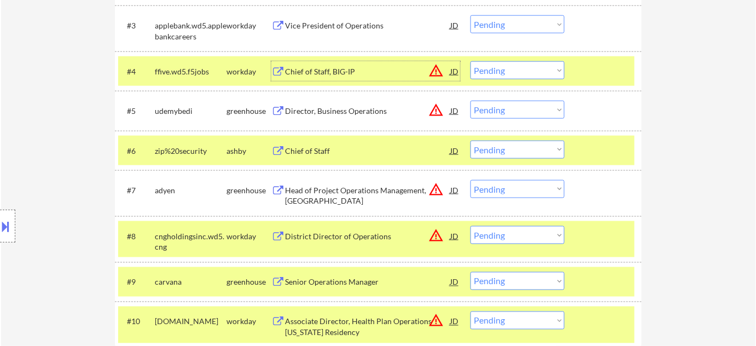
click at [499, 73] on select "Choose an option... Pending Applied Excluded (Questions) Excluded (Expired) Exc…" at bounding box center [517, 70] width 94 height 18
click at [470, 61] on select "Choose an option... Pending Applied Excluded (Questions) Excluded (Expired) Exc…" at bounding box center [517, 70] width 94 height 18
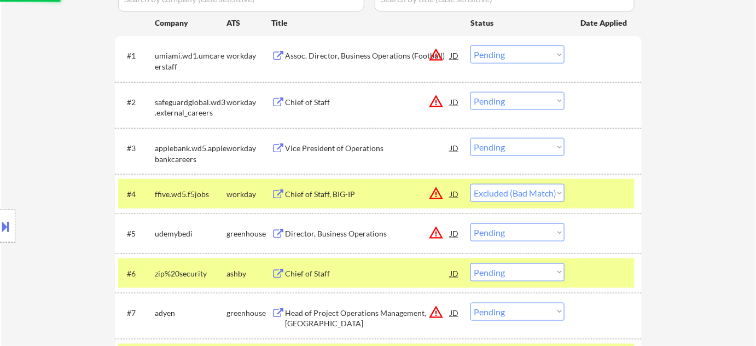
scroll to position [348, 0]
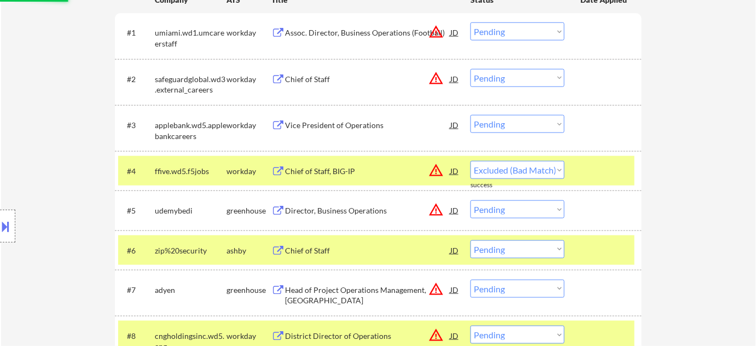
select select ""pending""
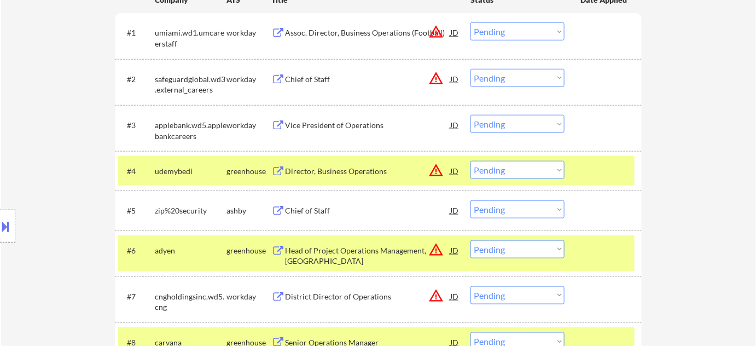
click at [321, 125] on div "Vice President of Operations" at bounding box center [367, 125] width 165 height 11
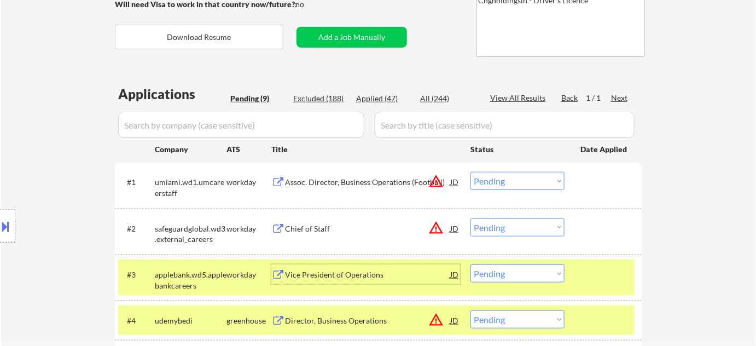
scroll to position [248, 0]
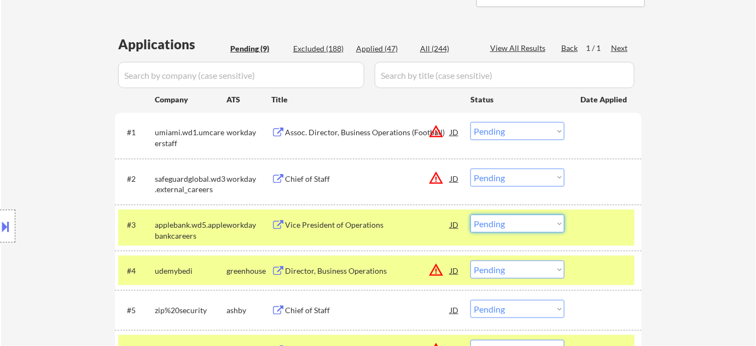
click at [499, 220] on select "Choose an option... Pending Applied Excluded (Questions) Excluded (Expired) Exc…" at bounding box center [517, 223] width 94 height 18
click at [470, 214] on select "Choose an option... Pending Applied Excluded (Questions) Excluded (Expired) Exc…" at bounding box center [517, 223] width 94 height 18
click at [280, 176] on button at bounding box center [278, 179] width 14 height 10
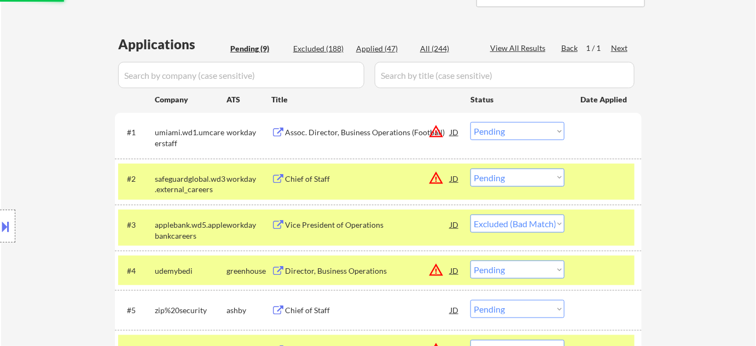
select select ""pending""
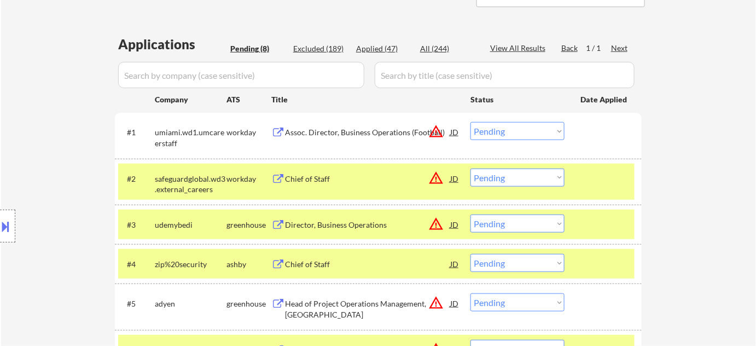
click at [5, 234] on button at bounding box center [6, 226] width 12 height 18
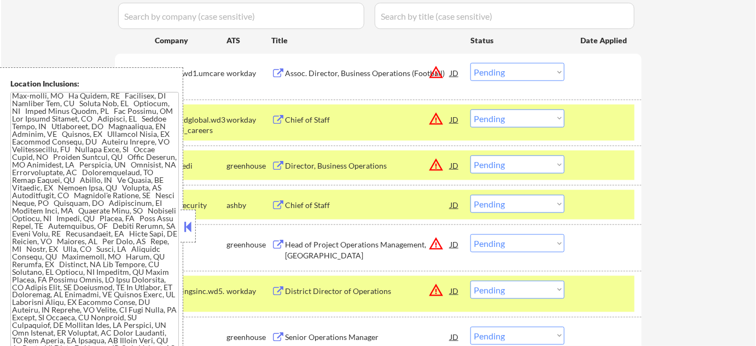
scroll to position [348, 0]
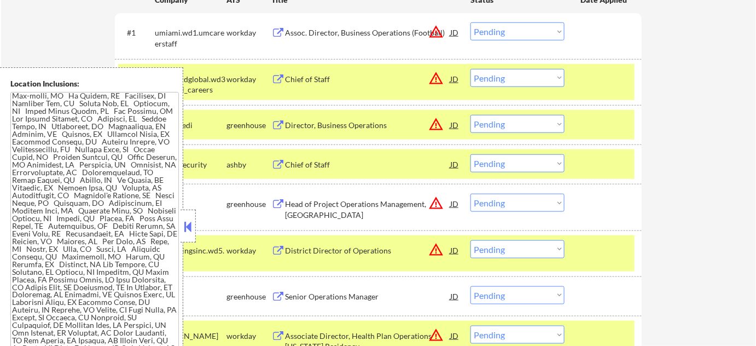
click at [190, 229] on button at bounding box center [188, 226] width 12 height 16
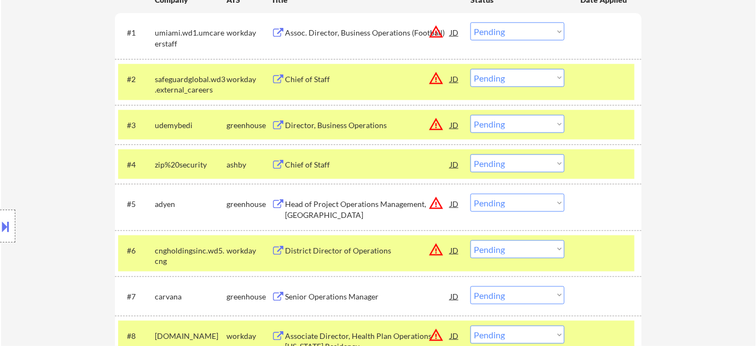
click at [532, 69] on select "Choose an option... Pending Applied Excluded (Questions) Excluded (Expired) Exc…" at bounding box center [517, 78] width 94 height 18
click at [470, 69] on select "Choose an option... Pending Applied Excluded (Questions) Excluded (Expired) Exc…" at bounding box center [517, 78] width 94 height 18
select select ""pending""
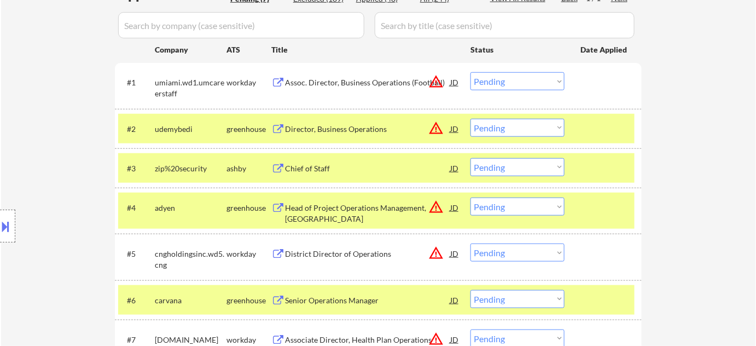
scroll to position [248, 0]
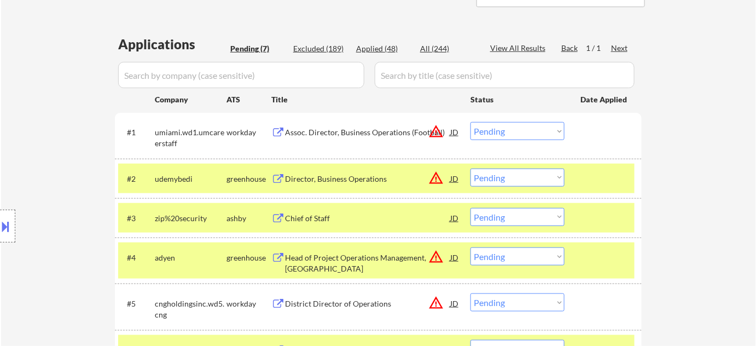
click at [341, 128] on div "Assoc. Director, Business Operations (Football)" at bounding box center [367, 132] width 165 height 11
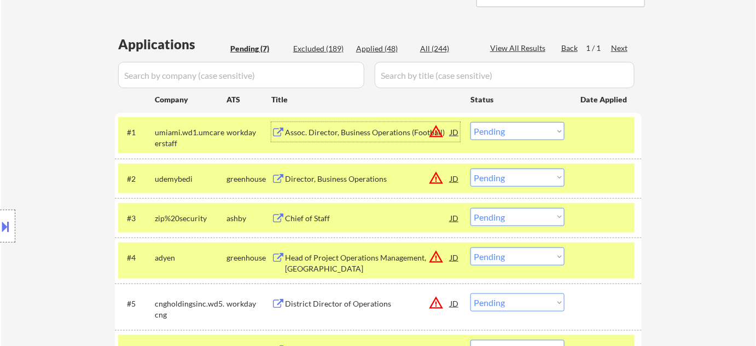
drag, startPoint x: 487, startPoint y: 136, endPoint x: 496, endPoint y: 139, distance: 9.9
click at [488, 135] on select "Choose an option... Pending Applied Excluded (Questions) Excluded (Expired) Exc…" at bounding box center [517, 131] width 94 height 18
click at [470, 122] on select "Choose an option... Pending Applied Excluded (Questions) Excluded (Expired) Exc…" at bounding box center [517, 131] width 94 height 18
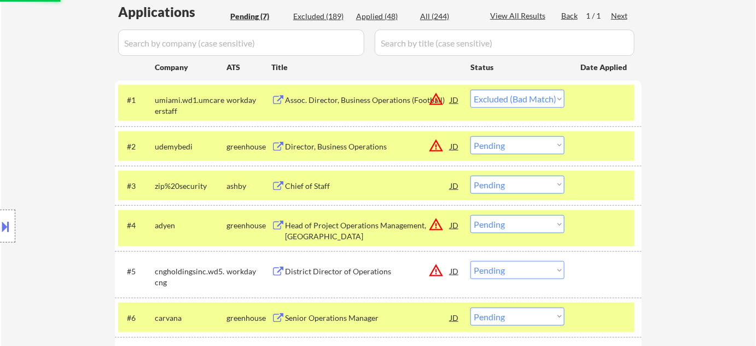
scroll to position [298, 0]
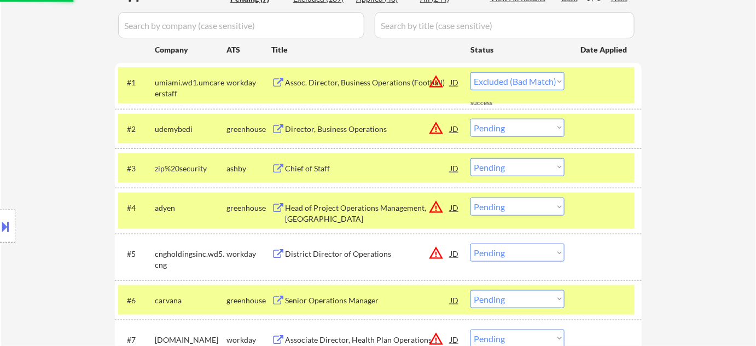
select select ""pending""
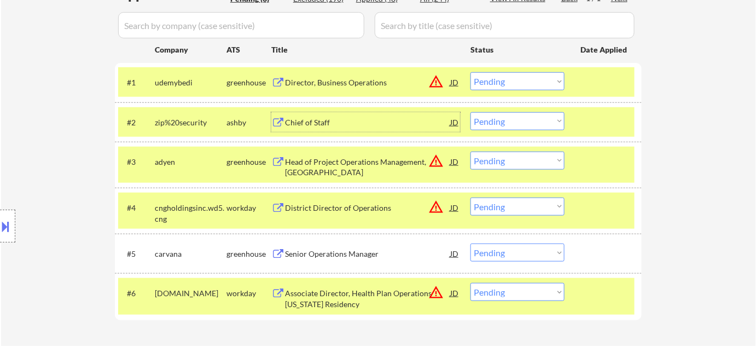
click at [304, 115] on div "Chief of Staff" at bounding box center [367, 122] width 165 height 20
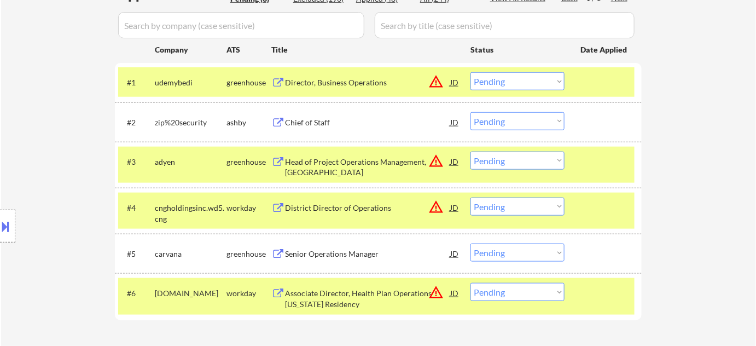
click at [9, 225] on button at bounding box center [6, 226] width 12 height 18
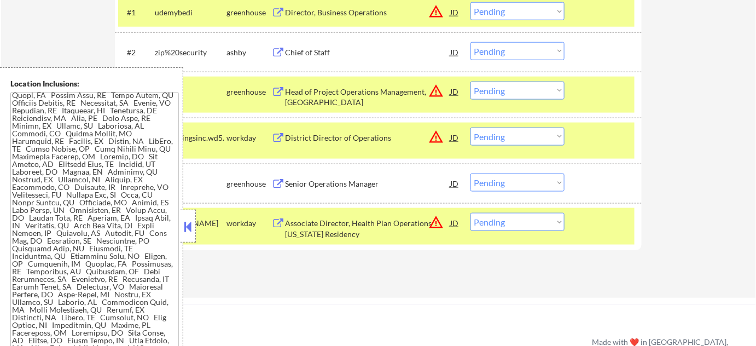
scroll to position [398, 0]
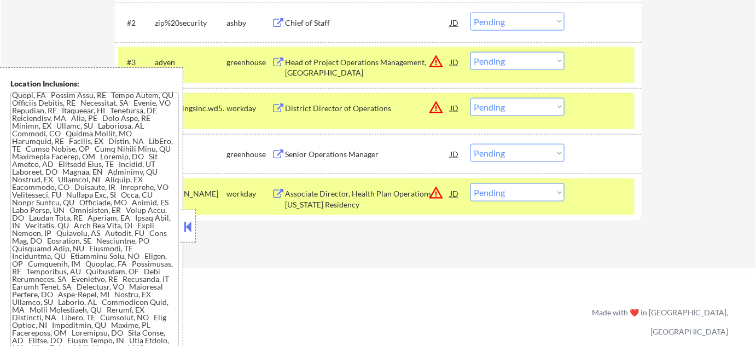
click at [189, 232] on button at bounding box center [188, 226] width 12 height 16
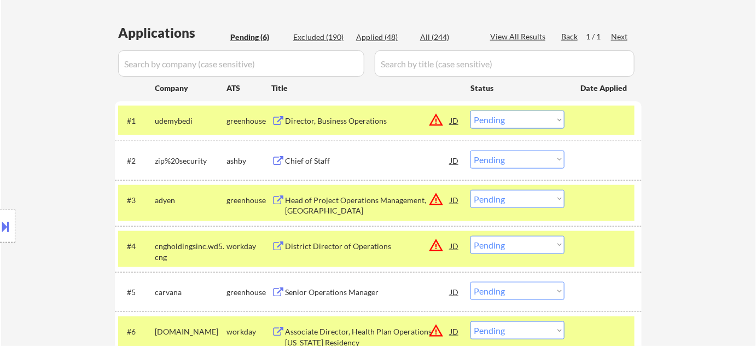
scroll to position [248, 0]
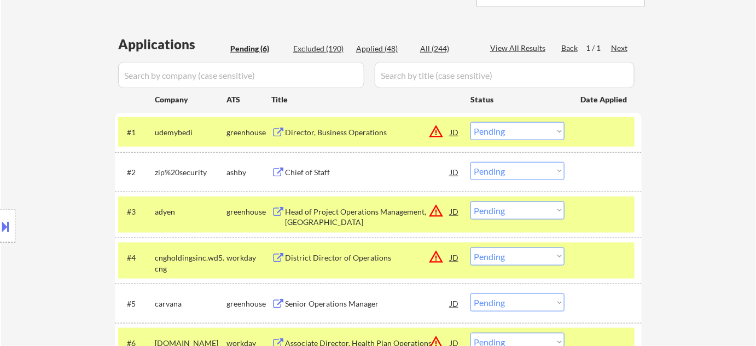
click at [322, 42] on div "Applications Pending (6) Excluded (190) Applied (48) All (244) View All Results…" at bounding box center [378, 215] width 527 height 361
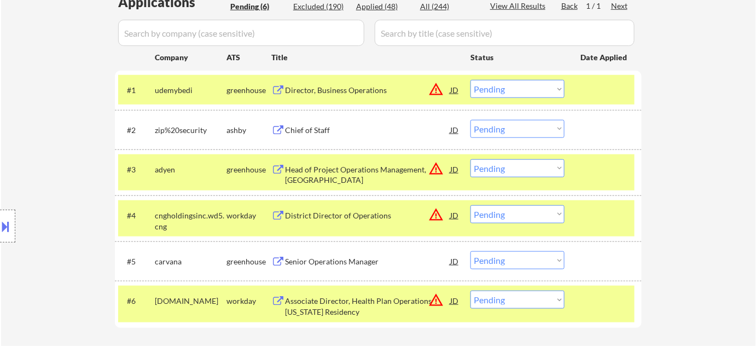
scroll to position [298, 0]
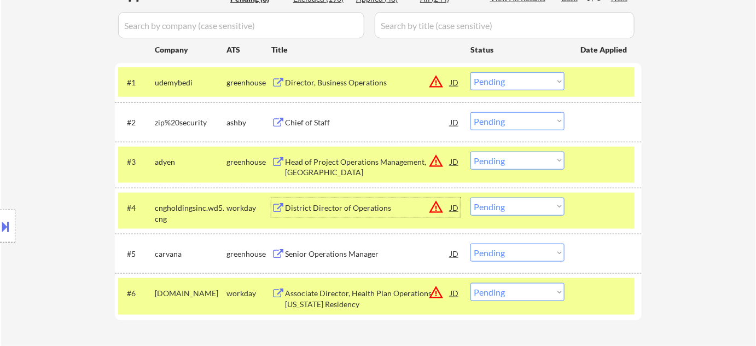
click at [334, 209] on div "District Director of Operations" at bounding box center [367, 207] width 165 height 11
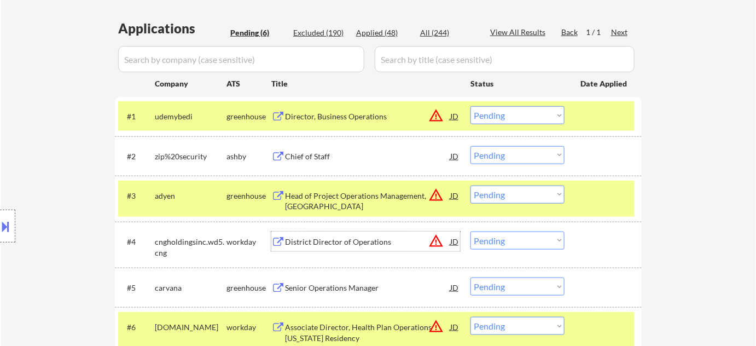
scroll to position [248, 0]
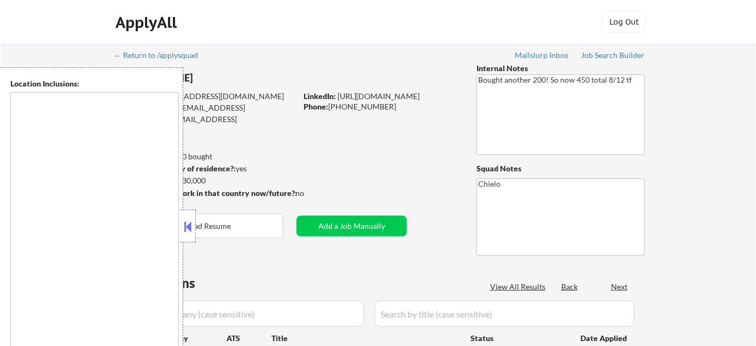
type textarea "[GEOGRAPHIC_DATA], [GEOGRAPHIC_DATA] [GEOGRAPHIC_DATA], [GEOGRAPHIC_DATA] [GEOG…"
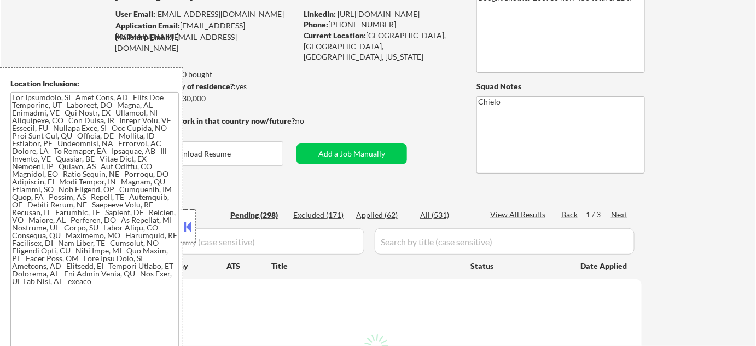
scroll to position [99, 0]
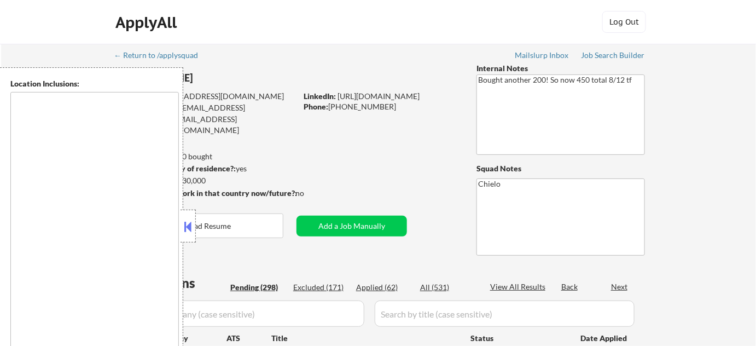
type textarea "[GEOGRAPHIC_DATA], [GEOGRAPHIC_DATA] [GEOGRAPHIC_DATA], [GEOGRAPHIC_DATA] [GEOG…"
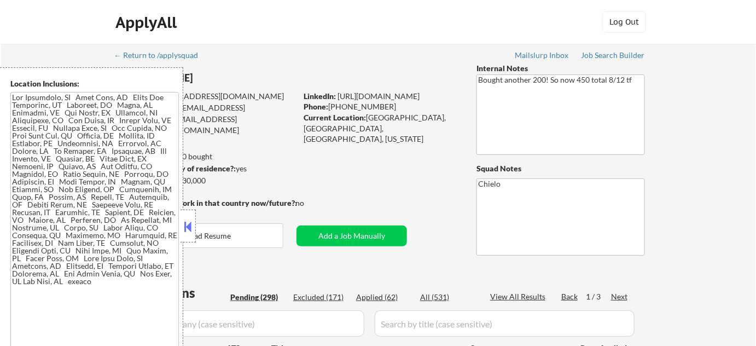
click at [326, 299] on div "Excluded (171)" at bounding box center [320, 296] width 55 height 11
click at [324, 296] on div "Excluded (171)" at bounding box center [320, 296] width 55 height 11
select select ""pending""
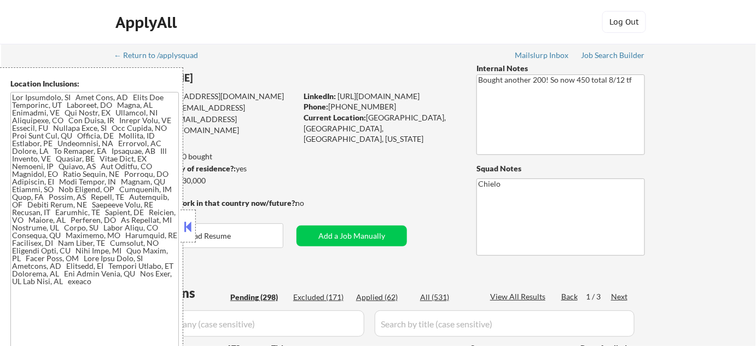
select select ""pending""
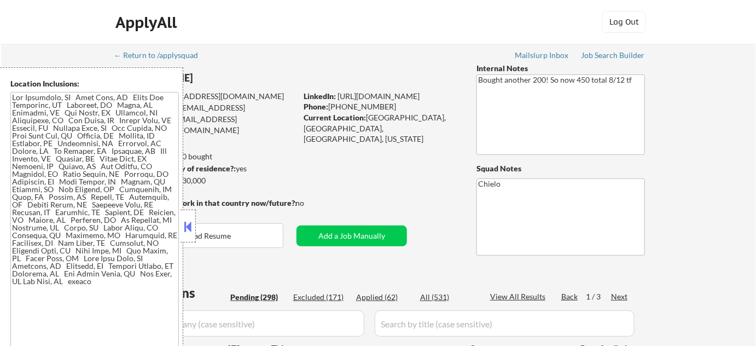
select select ""pending""
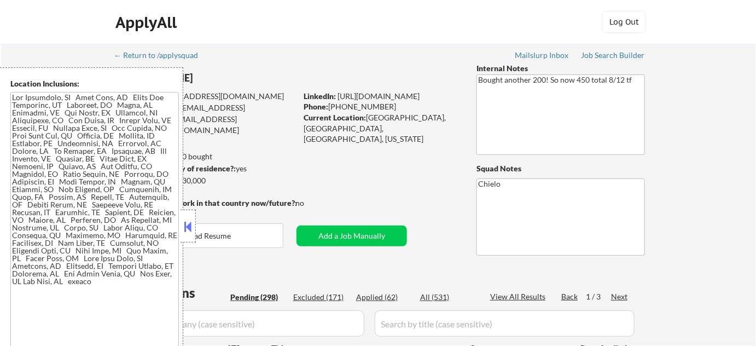
select select ""pending""
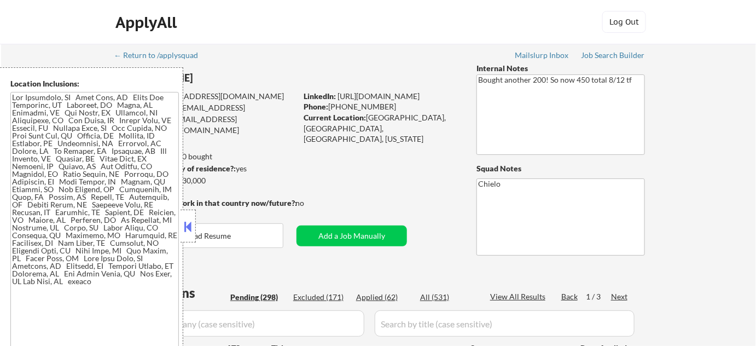
select select ""pending""
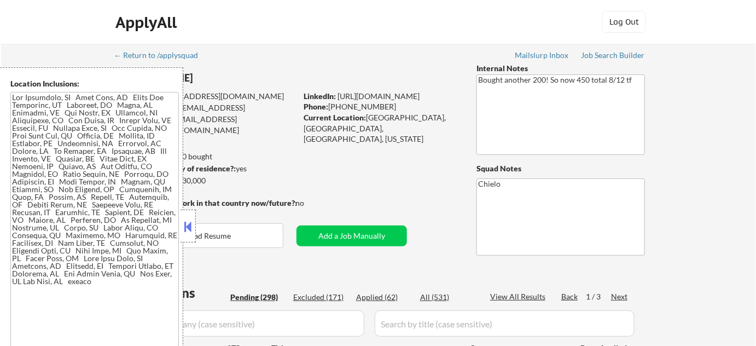
select select ""pending""
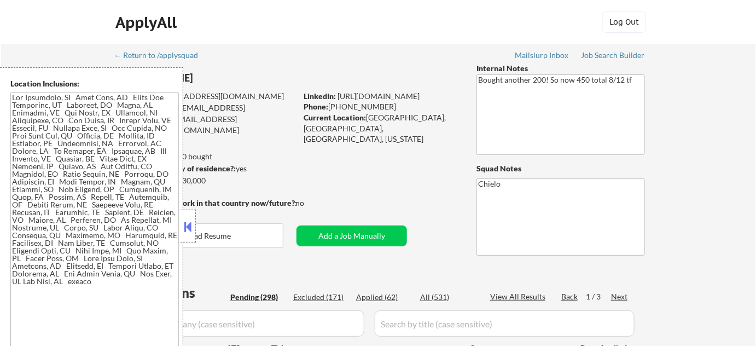
select select ""pending""
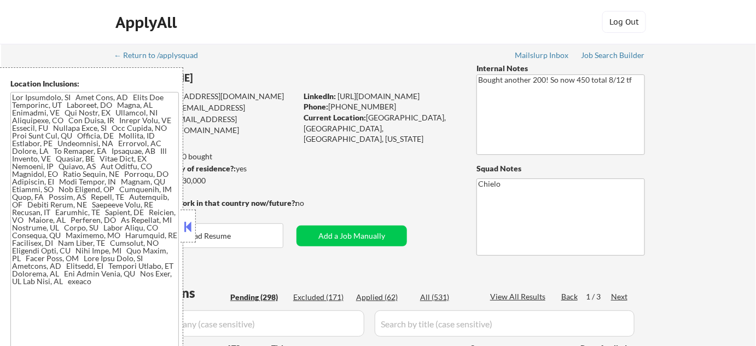
select select ""pending""
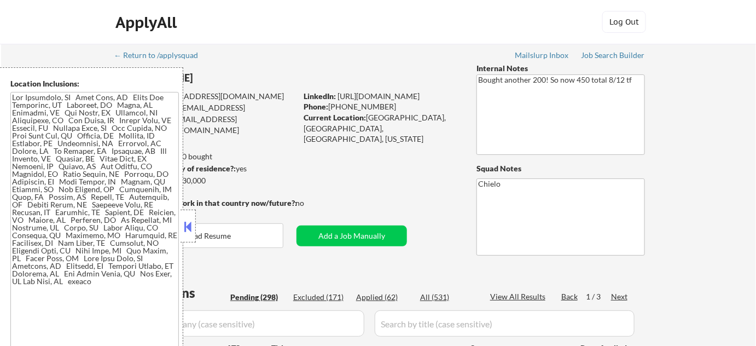
select select ""pending""
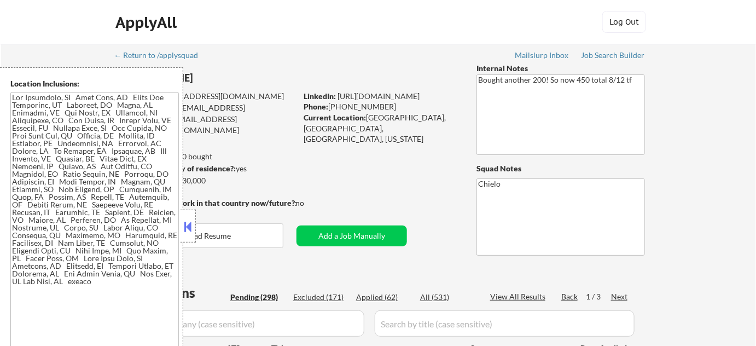
select select ""pending""
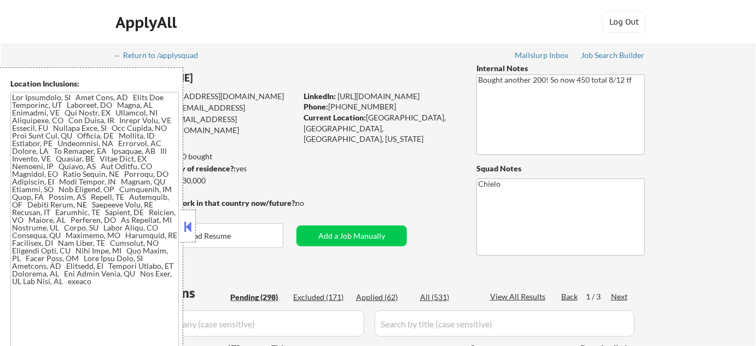
select select ""pending""
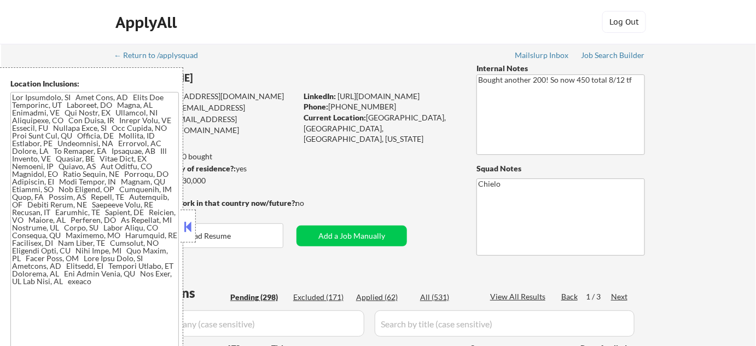
select select ""pending""
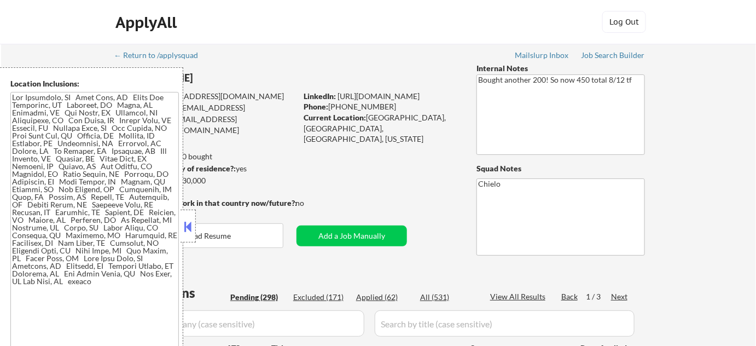
select select ""pending""
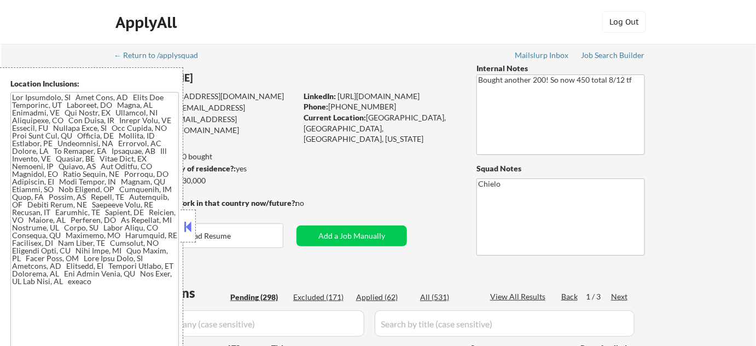
select select ""pending""
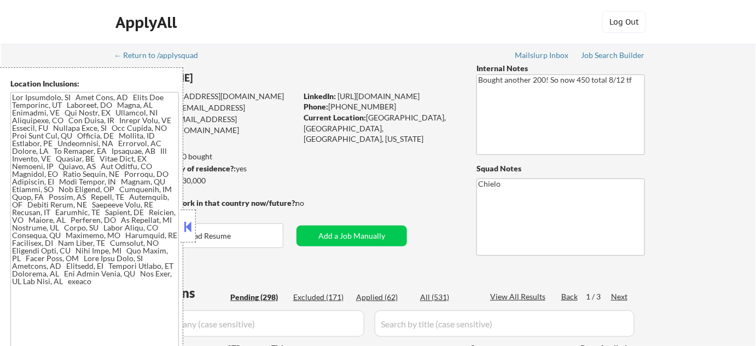
select select ""pending""
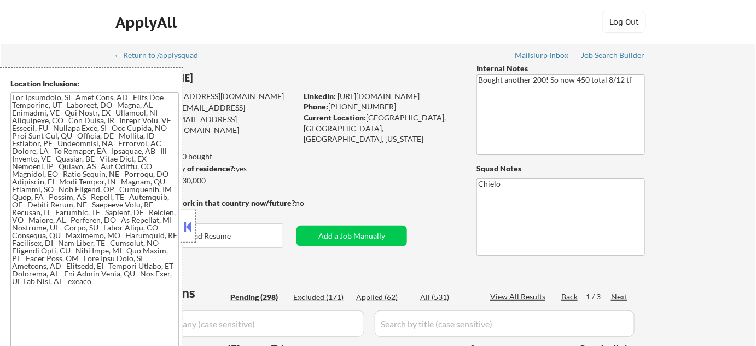
select select ""pending""
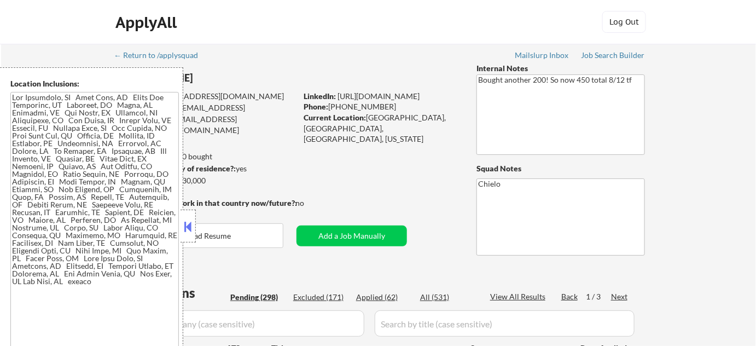
select select ""pending""
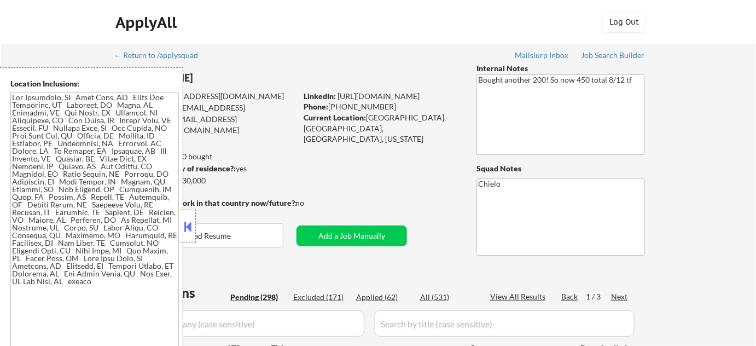
select select ""pending""
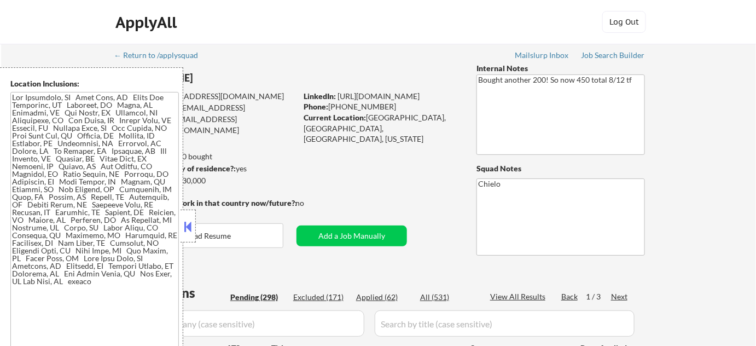
select select ""pending""
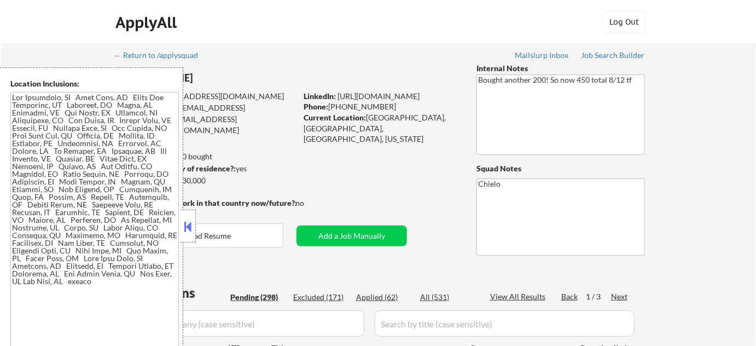
select select ""pending""
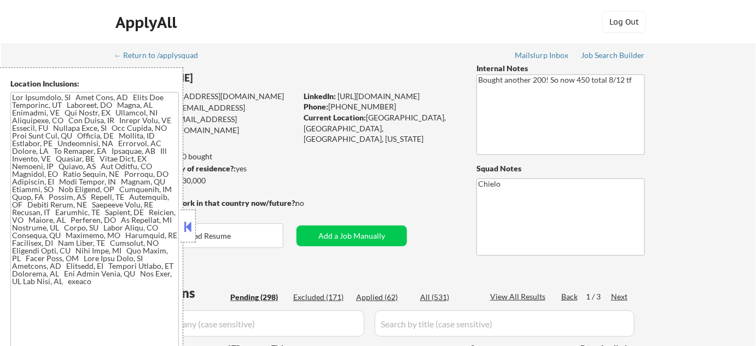
select select ""pending""
select select ""excluded__bad_match_""
select select ""excluded__salary_""
select select ""excluded__location_""
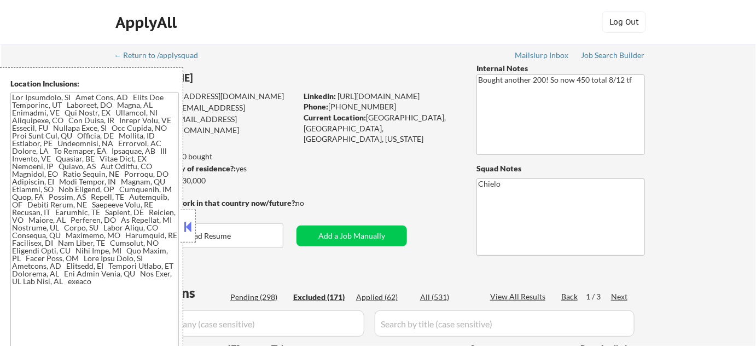
select select ""excluded__expired_""
select select ""excluded__salary_""
select select ""excluded""
select select ""excluded__salary_""
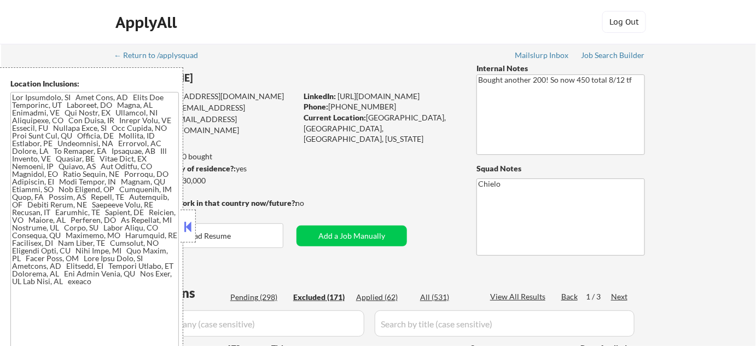
select select ""excluded""
select select ""excluded__expired_""
select select ""excluded__bad_match_""
select select ""excluded__salary_""
select select ""excluded__expired_""
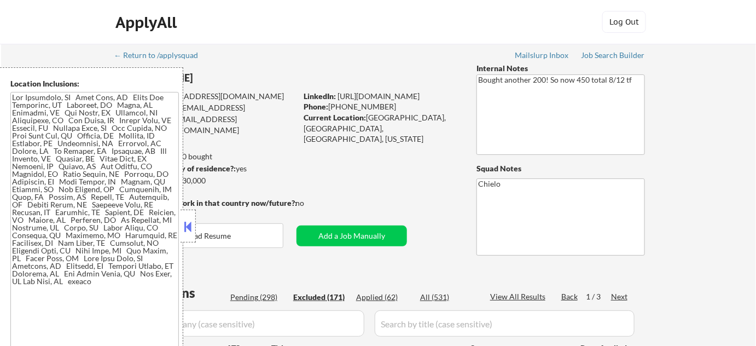
select select ""excluded__expired_""
select select ""excluded__salary_""
select select ""excluded""
select select ""excluded__salary_""
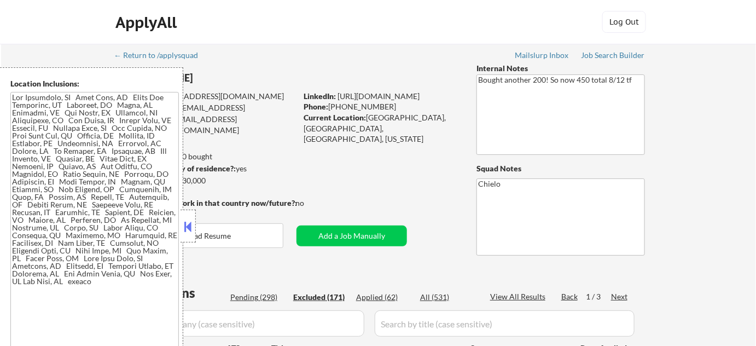
select select ""excluded__salary_""
select select ""excluded__expired_""
select select ""excluded__salary_""
select select ""excluded__expired_""
select select ""excluded__salary_""
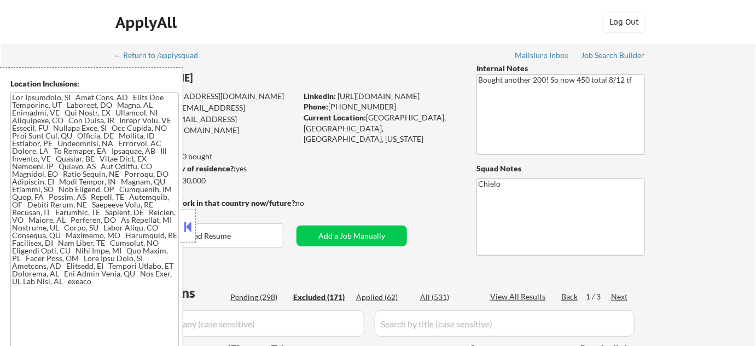
select select ""excluded__salary_""
select select ""excluded__location_""
select select ""excluded__salary_""
select select ""excluded__location_""
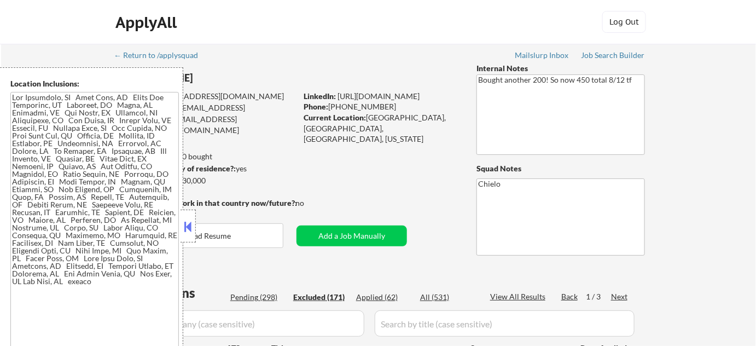
select select ""excluded__location_""
select select ""excluded__salary_""
select select ""excluded__expired_""
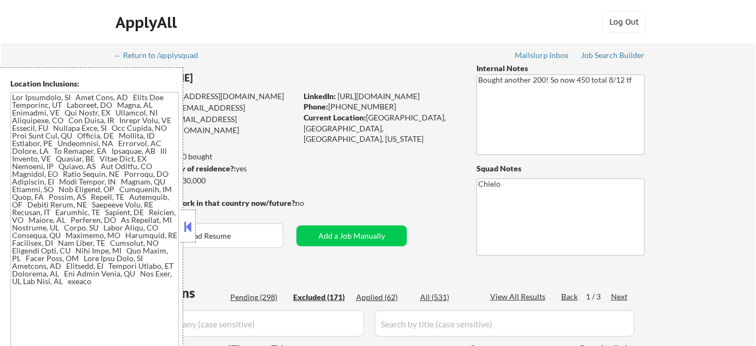
select select ""excluded__expired_""
select select ""excluded__location_""
select select ""excluded__bad_match_""
select select ""excluded__expired_""
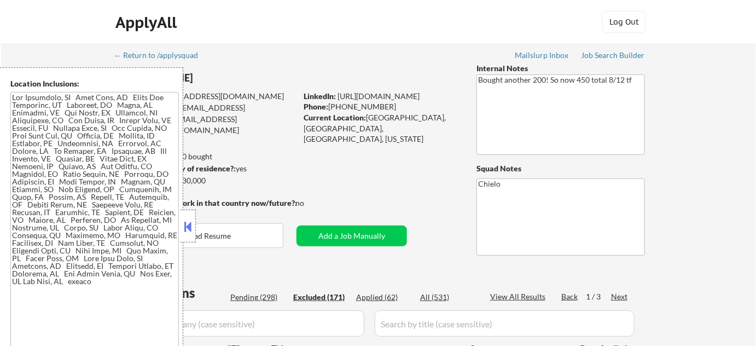
select select ""excluded__bad_match_""
select select ""excluded__salary_""
select select ""excluded__bad_match_""
select select ""excluded__expired_""
select select ""excluded__salary_""
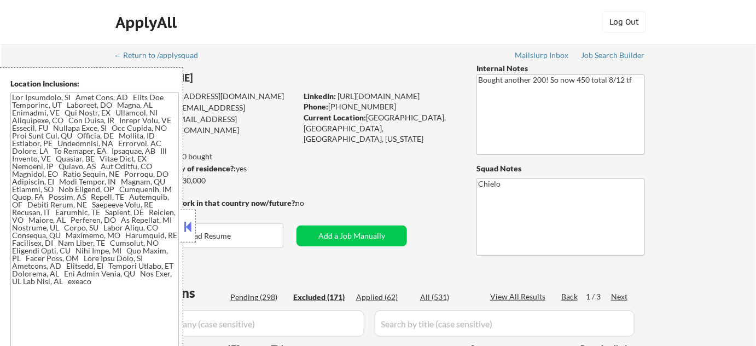
select select ""excluded__bad_match_""
select select ""excluded__salary_""
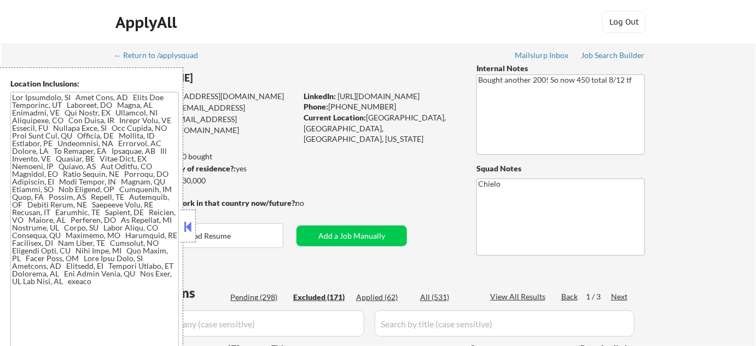
select select ""excluded__bad_match_""
select select ""excluded__salary_""
select select ""excluded__expired_""
select select ""excluded__salary_""
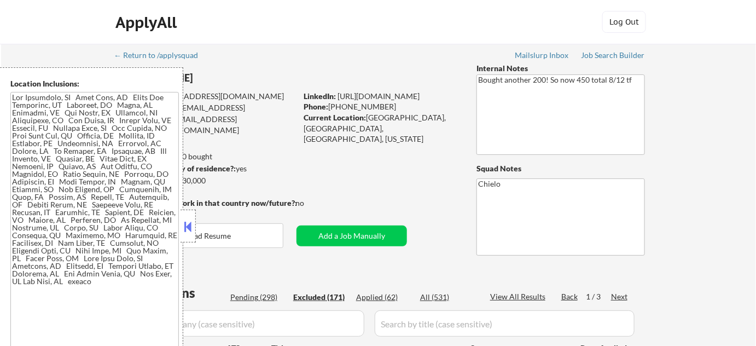
select select ""excluded__salary_""
select select ""excluded__expired_""
select select ""excluded__location_""
select select ""excluded__expired_""
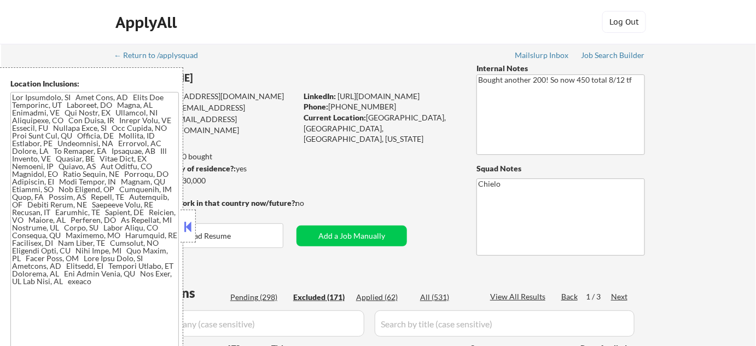
select select ""excluded__bad_match_""
select select ""excluded__salary_""
select select ""excluded""
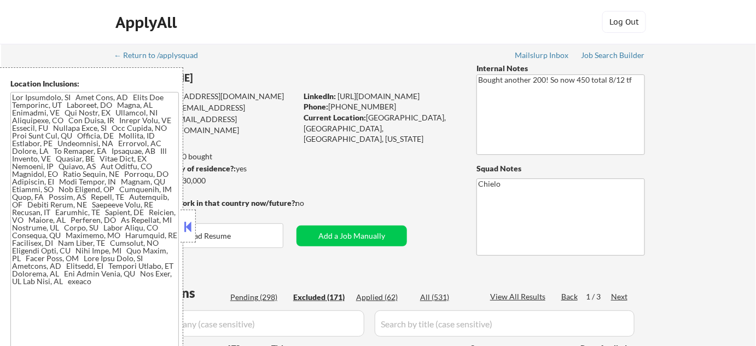
select select ""excluded__salary_""
select select ""excluded""
select select ""excluded__salary_""
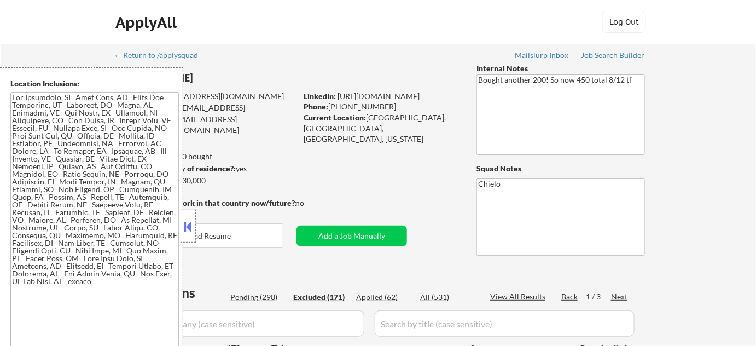
select select ""excluded__salary_""
select select ""excluded__expired_""
select select ""excluded__salary_""
select select ""excluded__other_""
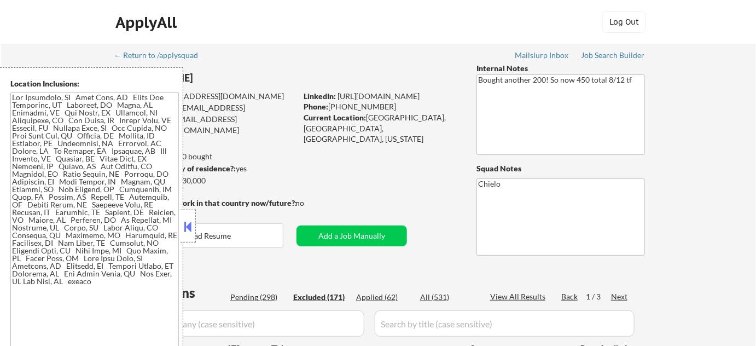
select select ""excluded__salary_""
select select ""excluded__expired_""
select select ""excluded__bad_match_""
select select ""excluded__expired_""
select select ""excluded__bad_match_""
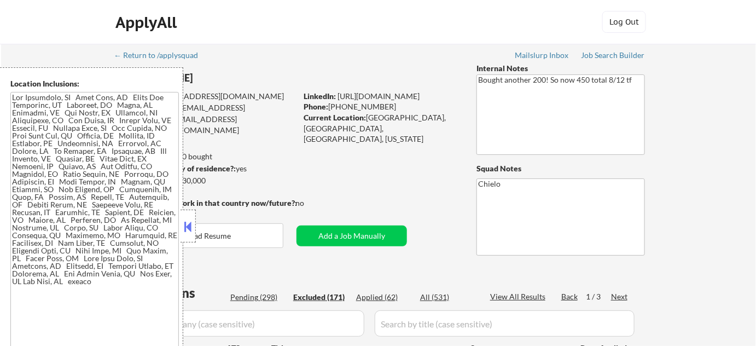
select select ""excluded__expired_""
select select ""excluded""
select select ""excluded__bad_match_""
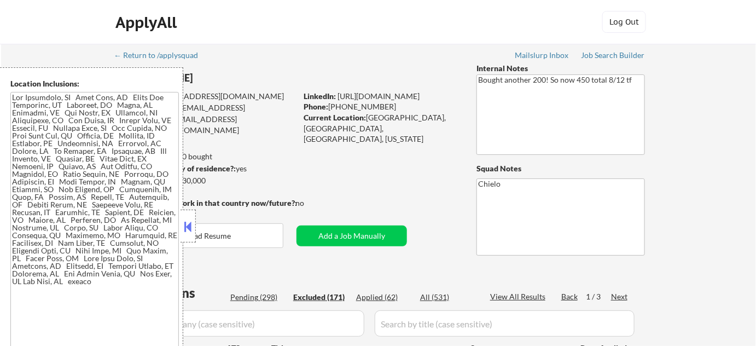
select select ""excluded__salary_""
select select ""excluded__expired_""
select select ""excluded__location_""
select select ""excluded__salary_""
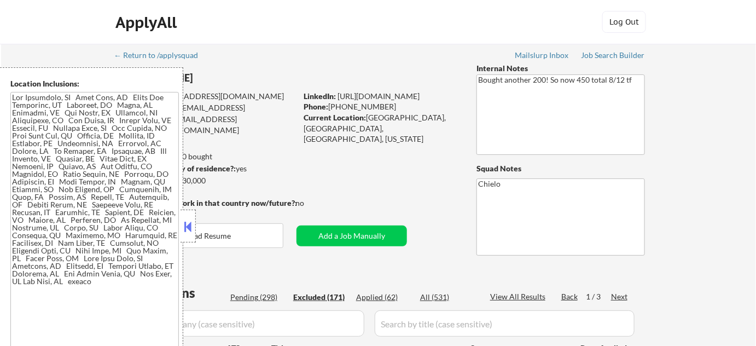
select select ""excluded""
select select ""excluded__expired_""
select select ""excluded__salary_""
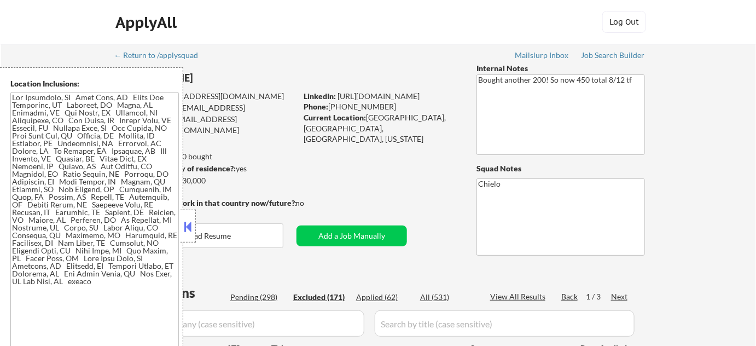
select select ""excluded__salary_""
select select ""excluded__expired_""
select select ""excluded__salary_""
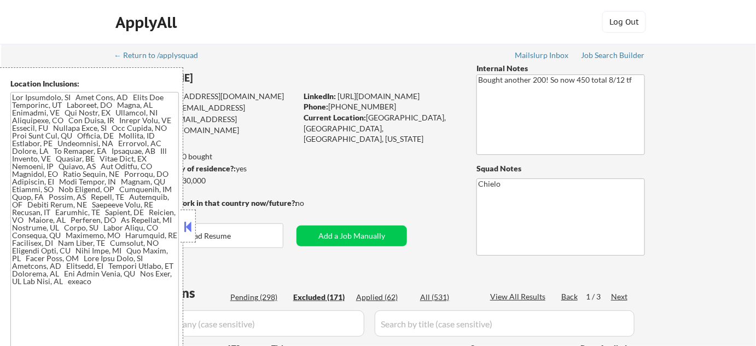
select select ""excluded__salary_""
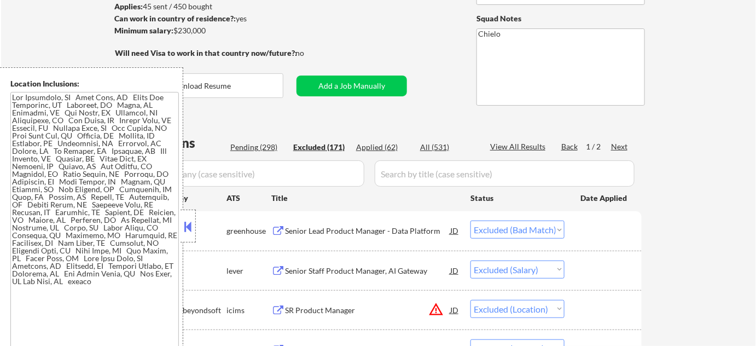
scroll to position [149, 0]
click at [191, 224] on button at bounding box center [188, 226] width 12 height 16
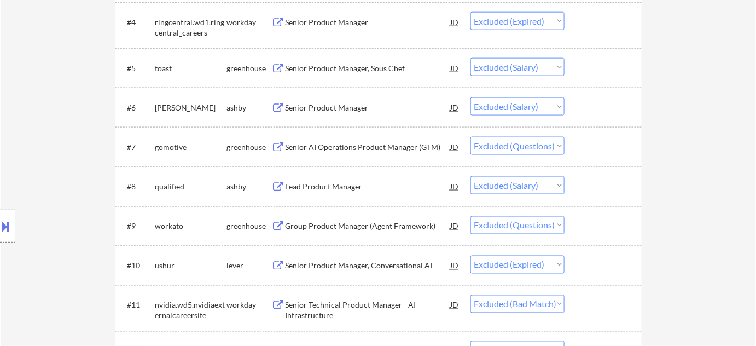
scroll to position [0, 0]
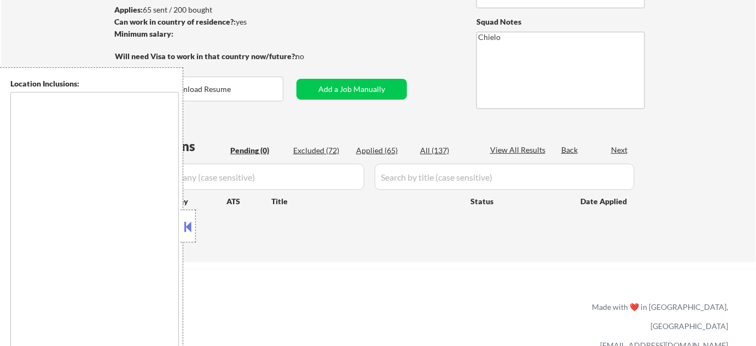
scroll to position [149, 0]
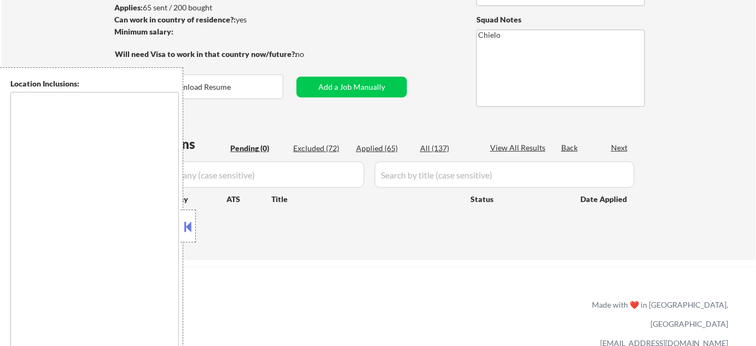
type textarea "[US_STATE][GEOGRAPHIC_DATA], [GEOGRAPHIC_DATA][US_STATE], [GEOGRAPHIC_DATA] [GE…"
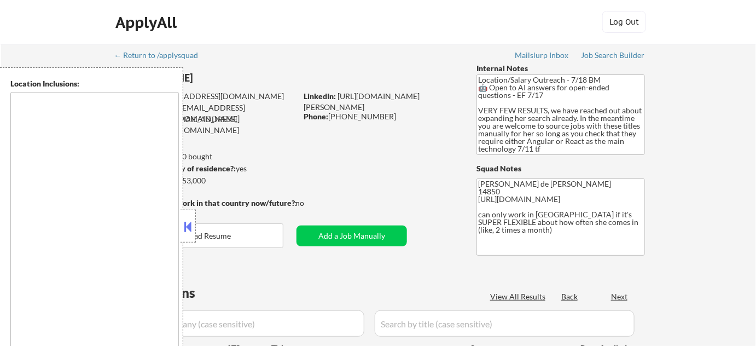
select select ""pending""
type textarea "[GEOGRAPHIC_DATA], [GEOGRAPHIC_DATA] [GEOGRAPHIC_DATA], [GEOGRAPHIC_DATA] [GEOG…"
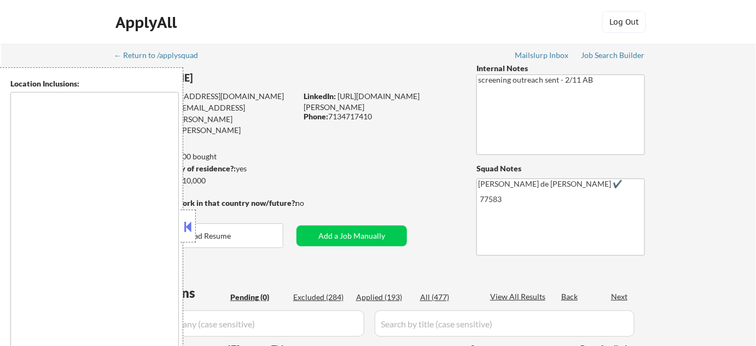
type textarea "remote"
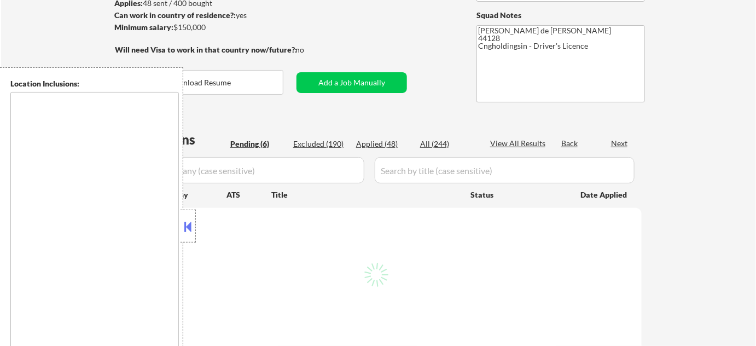
select select ""pending""
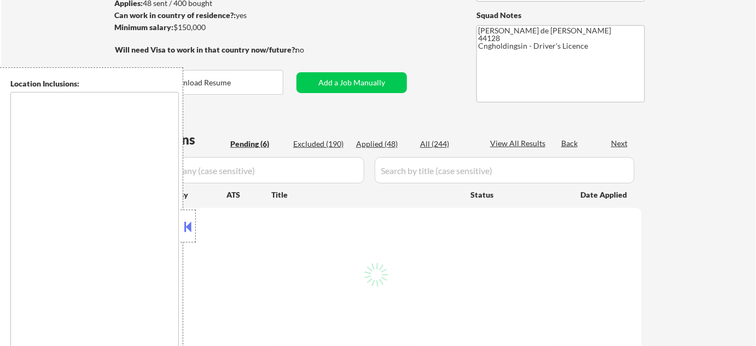
select select ""pending""
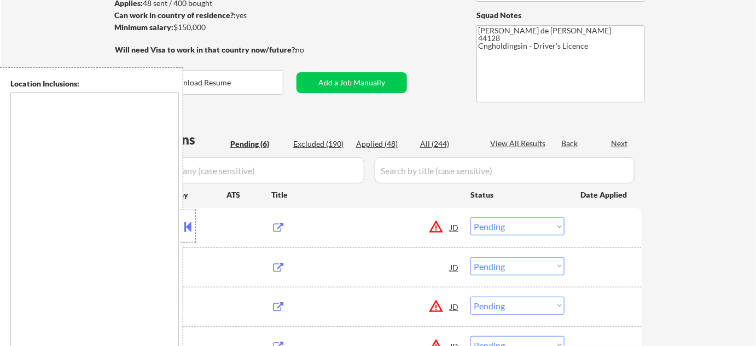
type textarea "[GEOGRAPHIC_DATA], [GEOGRAPHIC_DATA] [GEOGRAPHIC_DATA], [GEOGRAPHIC_DATA] [GEOG…"
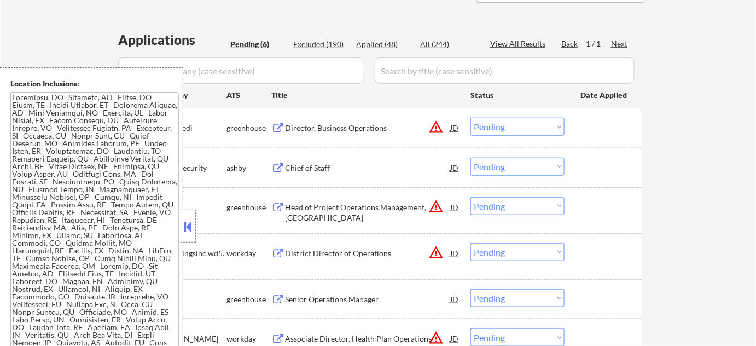
scroll to position [298, 0]
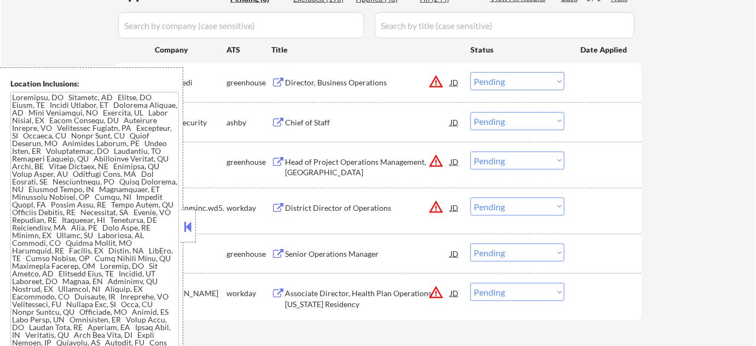
click at [186, 230] on button at bounding box center [188, 226] width 12 height 16
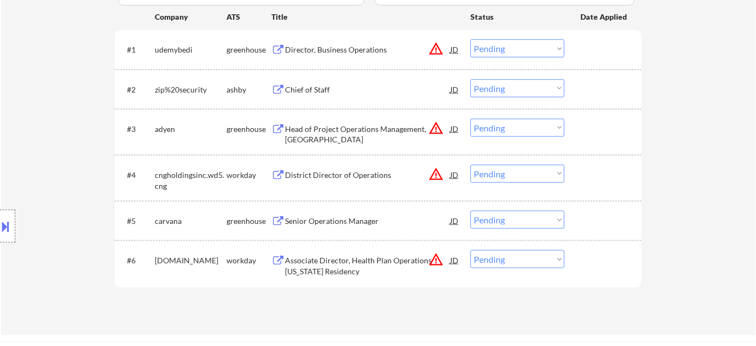
scroll to position [348, 0]
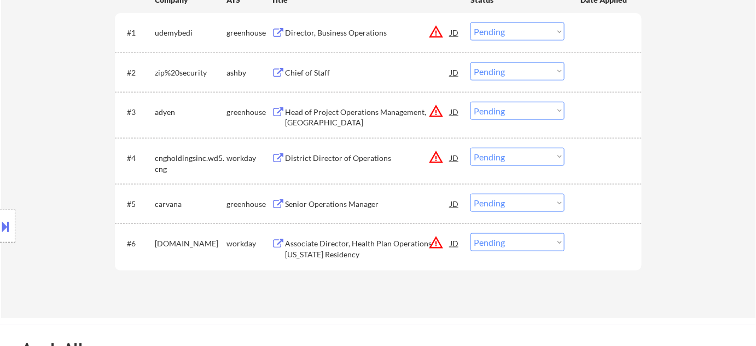
click at [321, 259] on div "Associate Director, Health Plan Operations [US_STATE] Residency" at bounding box center [367, 248] width 165 height 21
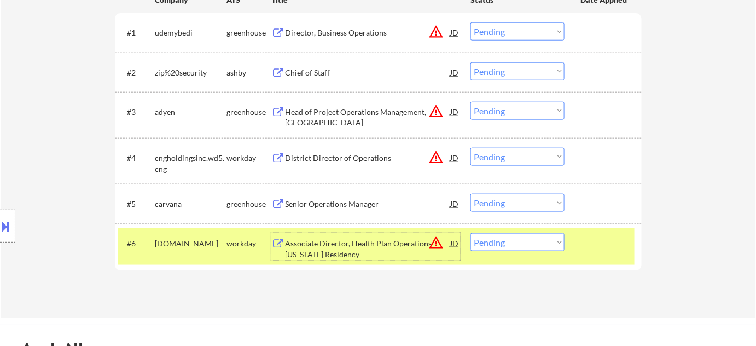
click at [311, 243] on div "Associate Director, Health Plan Operations [US_STATE] Residency" at bounding box center [367, 248] width 165 height 21
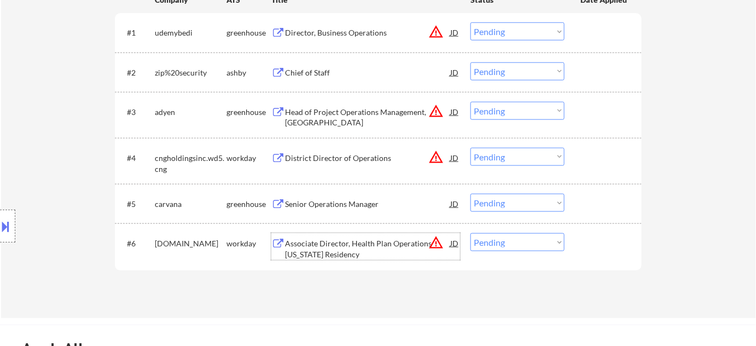
click at [340, 156] on div "District Director of Operations" at bounding box center [367, 158] width 165 height 11
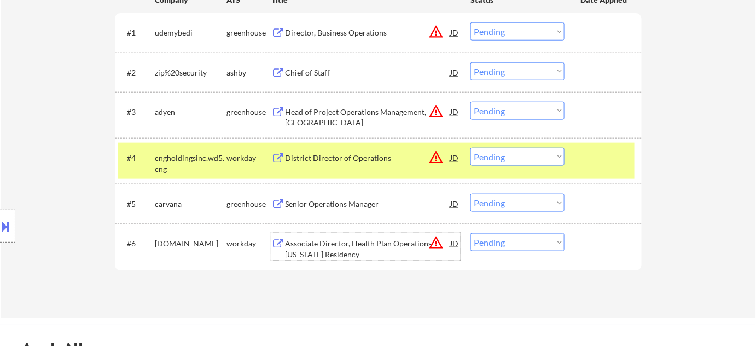
click at [313, 249] on div "Associate Director, Health Plan Operations [US_STATE] Residency" at bounding box center [367, 248] width 165 height 21
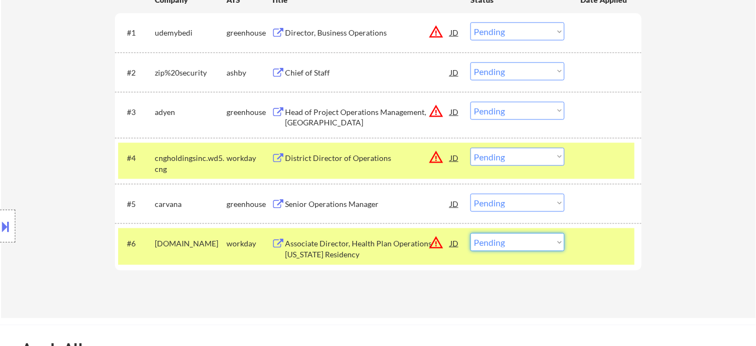
click at [534, 243] on select "Choose an option... Pending Applied Excluded (Questions) Excluded (Expired) Exc…" at bounding box center [517, 242] width 94 height 18
select select ""excluded__expired_""
click at [470, 233] on select "Choose an option... Pending Applied Excluded (Questions) Excluded (Expired) Exc…" at bounding box center [517, 242] width 94 height 18
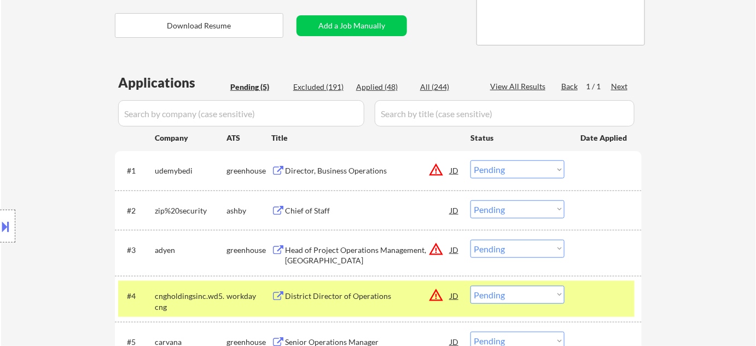
scroll to position [199, 0]
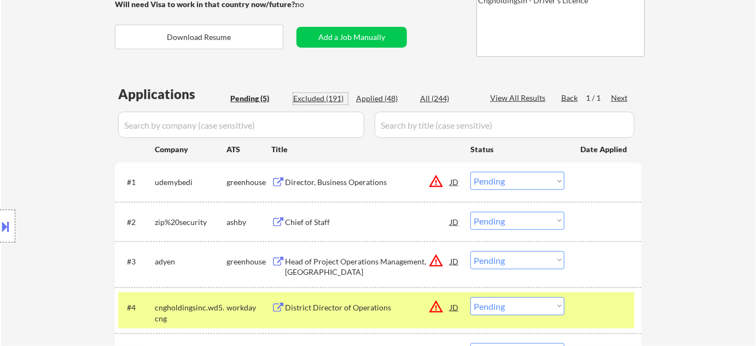
click at [338, 99] on div "Excluded (191)" at bounding box center [320, 98] width 55 height 11
select select ""excluded__bad_match_""
select select ""excluded""
select select ""excluded__bad_match_""
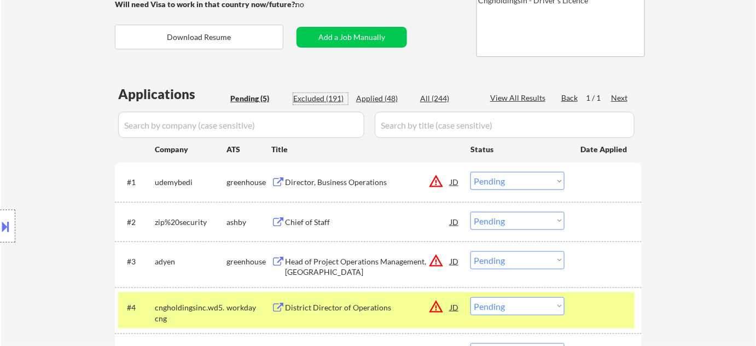
select select ""excluded__bad_match_""
select select ""excluded__expired_""
select select ""excluded""
select select ""excluded__bad_match_""
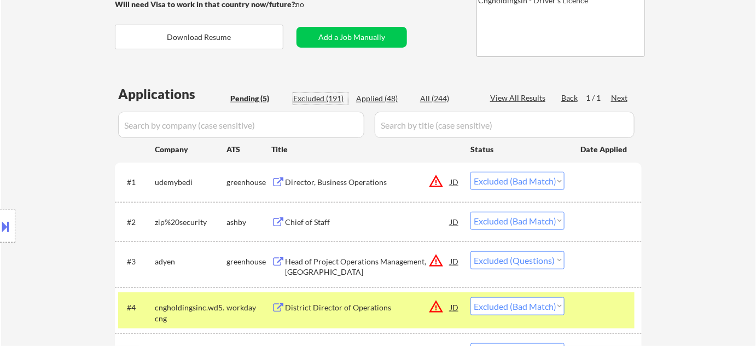
select select ""excluded__expired_""
select select ""excluded__bad_match_""
select select ""excluded__salary_""
select select ""excluded__bad_match_""
select select ""excluded__expired_""
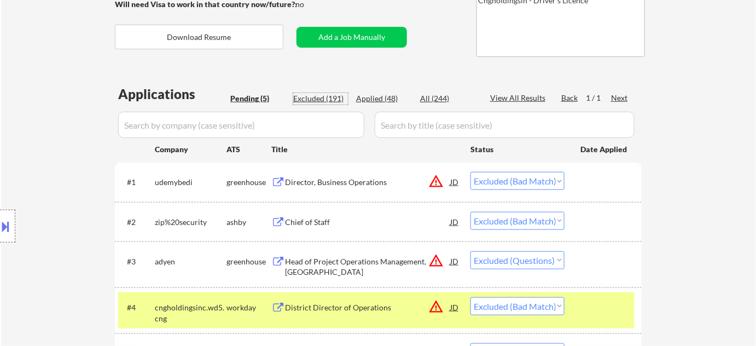
select select ""excluded__bad_match_""
select select ""excluded__location_""
select select ""excluded__salary_""
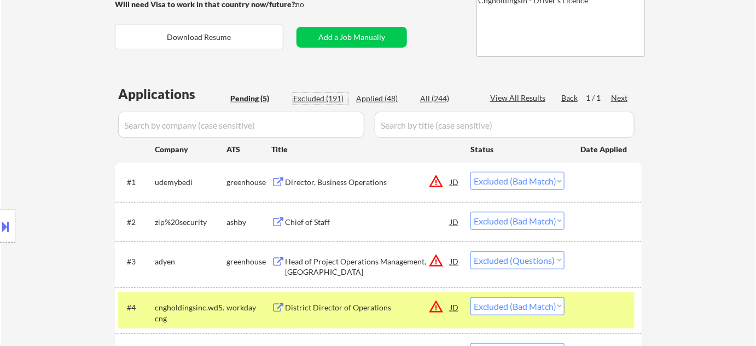
select select ""excluded__bad_match_""
select select ""excluded__expired_""
select select ""excluded__bad_match_""
select select ""excluded__other_""
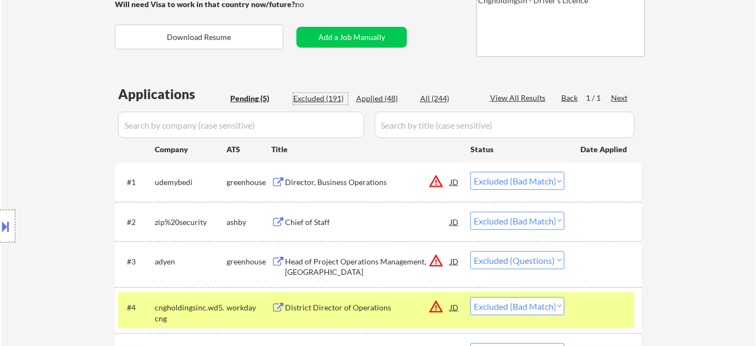
select select ""excluded__bad_match_""
select select ""excluded__expired_""
select select ""excluded__bad_match_""
select select ""excluded""
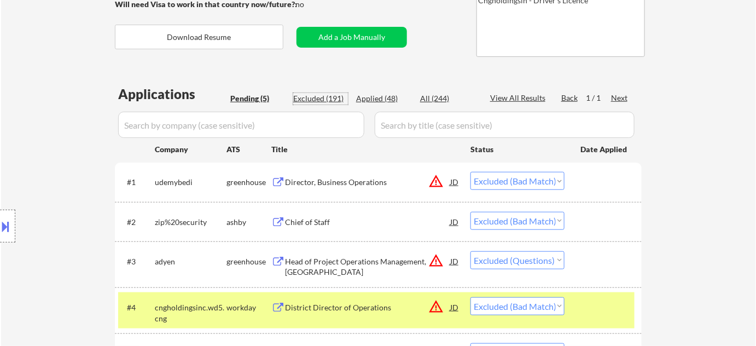
select select ""excluded__bad_match_""
select select ""excluded__expired_""
select select ""excluded__bad_match_""
select select ""excluded""
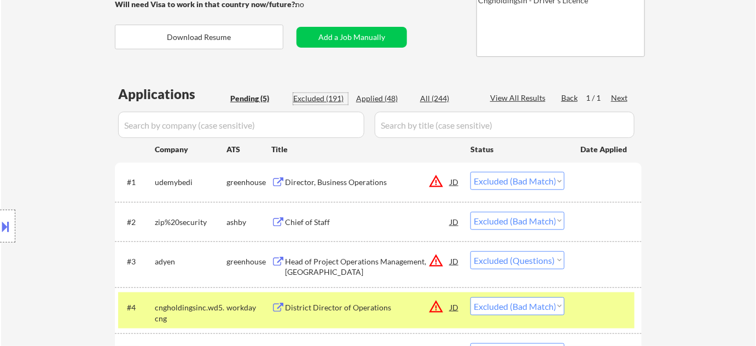
select select ""excluded__other_""
select select ""excluded__expired_""
select select ""excluded__other_""
select select ""excluded__salary_""
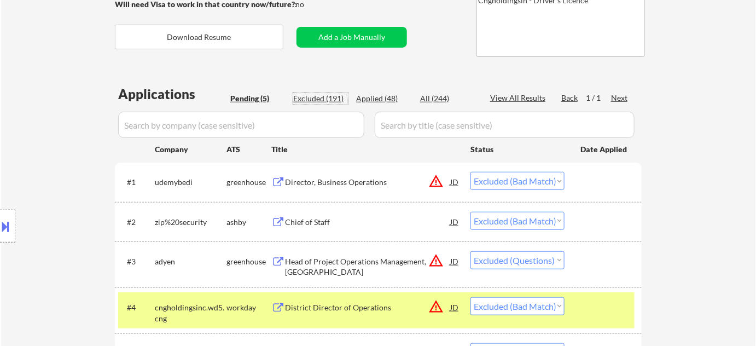
select select ""excluded__expired_""
select select ""excluded__salary_""
select select ""excluded__bad_match_""
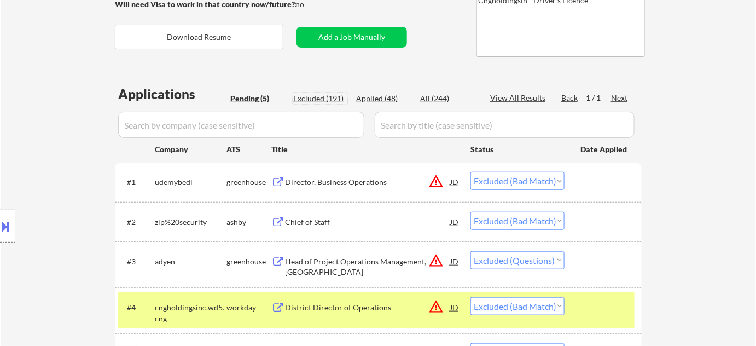
select select ""excluded__bad_match_""
select select ""excluded__salary_""
select select ""excluded__bad_match_""
select select ""excluded__expired_""
select select ""excluded__bad_match_""
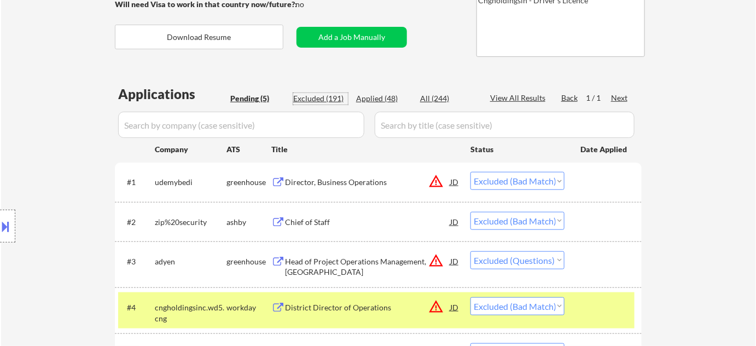
select select ""excluded__expired_""
select select ""excluded__bad_match_""
select select ""excluded__expired_""
select select ""excluded__bad_match_""
select select ""excluded__expired_""
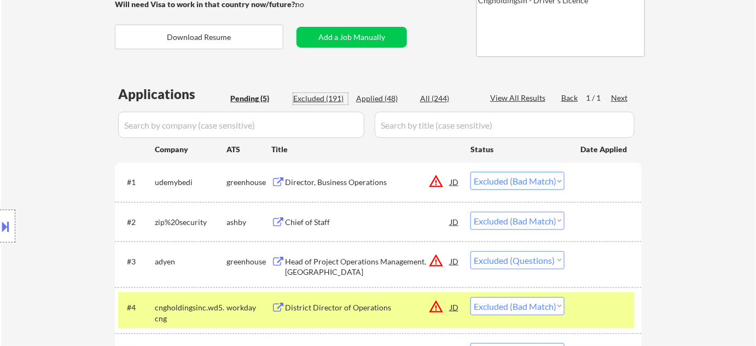
select select ""excluded__salary_""
select select ""excluded__bad_match_""
select select ""excluded""
select select ""excluded__expired_""
select select ""excluded""
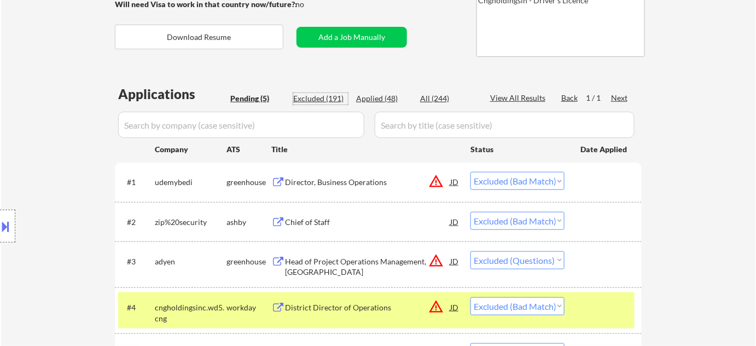
select select ""excluded__bad_match_""
select select ""excluded__expired_""
select select ""excluded__salary_""
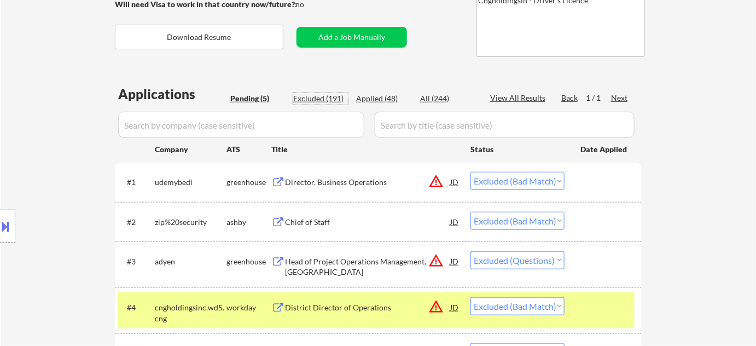
select select ""excluded__expired_""
select select ""excluded__bad_match_""
select select ""excluded__expired_""
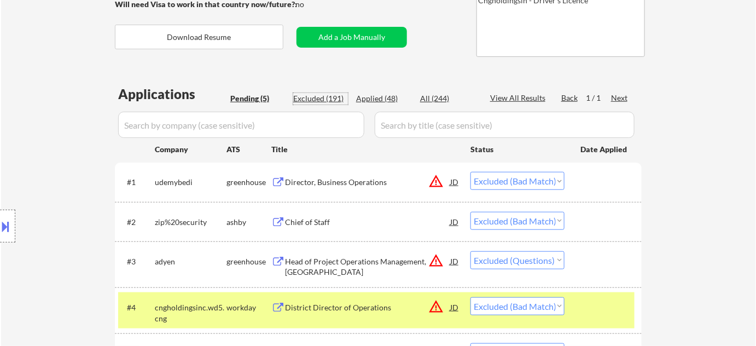
select select ""excluded__bad_match_""
select select ""excluded__expired_""
select select ""excluded__bad_match_""
select select ""excluded__location_""
select select ""excluded__expired_""
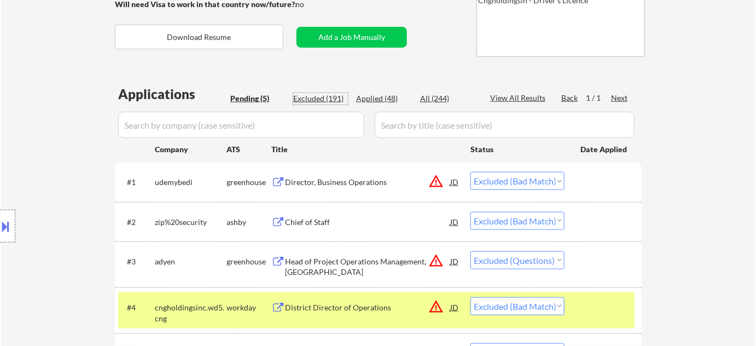
select select ""excluded__bad_match_""
select select ""excluded__expired_""
select select ""excluded__salary_""
select select ""excluded__expired_""
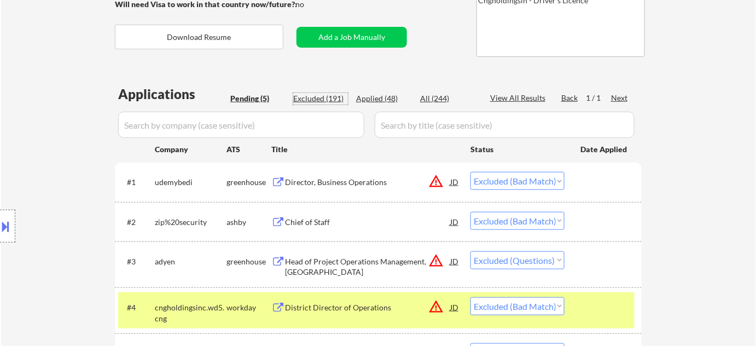
select select ""excluded__bad_match_""
select select ""excluded__salary_""
select select ""excluded""
select select ""excluded__expired_""
select select ""excluded__bad_match_""
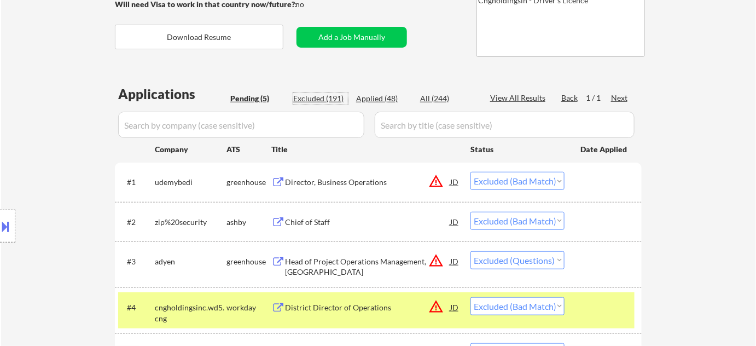
select select ""excluded__expired_""
select select ""excluded__salary_""
select select ""excluded""
select select ""excluded__expired_""
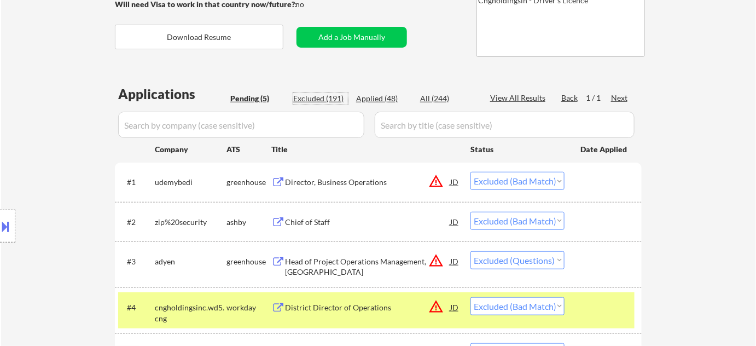
select select ""excluded__other_""
select select ""excluded__bad_match_""
select select ""excluded__other_""
select select ""excluded__bad_match_""
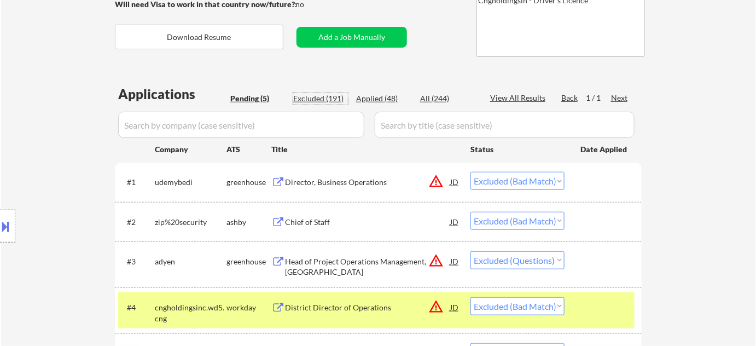
select select ""excluded__location_""
select select ""excluded__expired_""
select select ""excluded__bad_match_""
select select ""excluded__other_""
select select ""excluded__expired_""
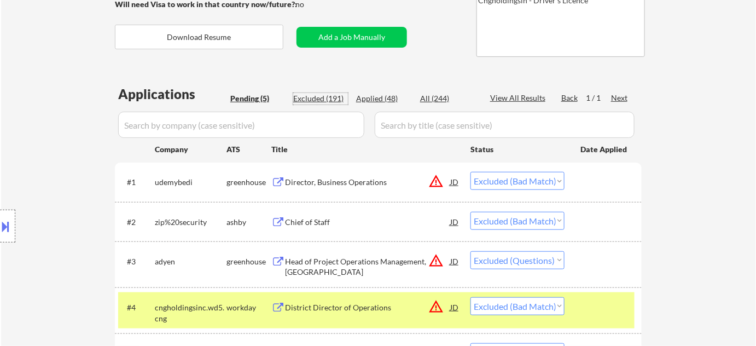
select select ""excluded""
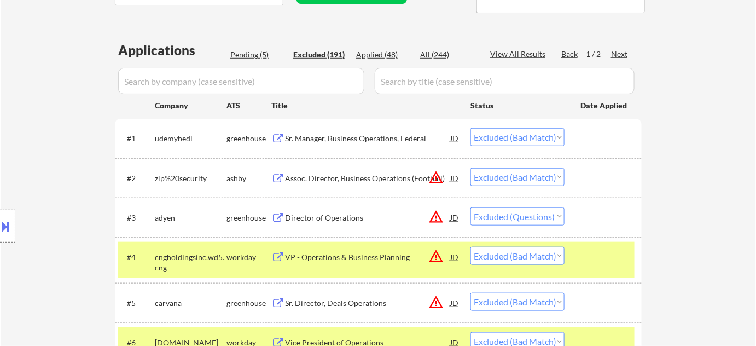
scroll to position [298, 0]
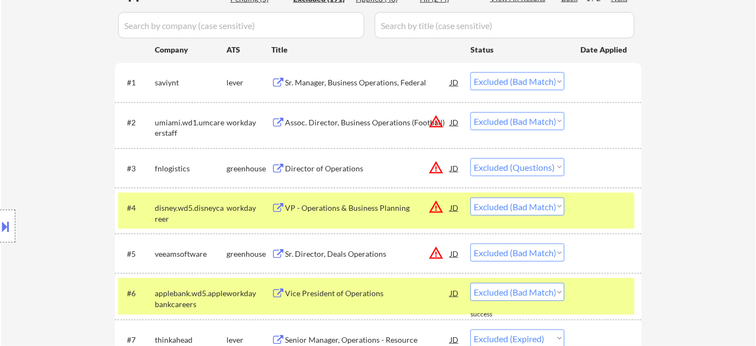
click at [361, 205] on div "VP - Operations & Business Planning" at bounding box center [367, 207] width 165 height 11
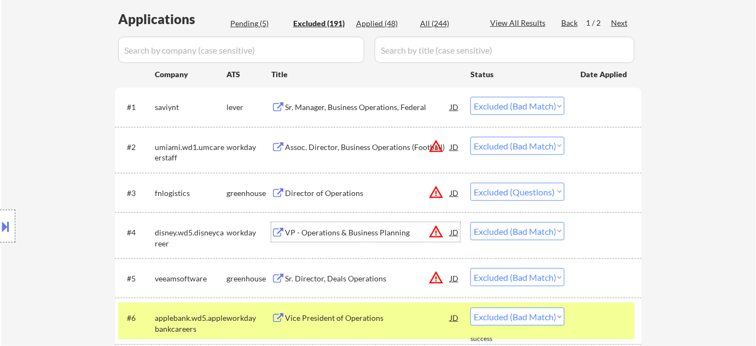
scroll to position [99, 0]
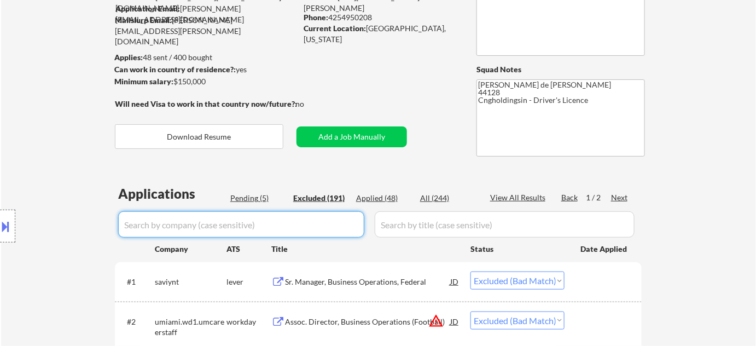
click at [280, 224] on input "input" at bounding box center [241, 224] width 246 height 26
type input "disney"
select select ""excluded__bad_match_""
select select ""excluded__expired_""
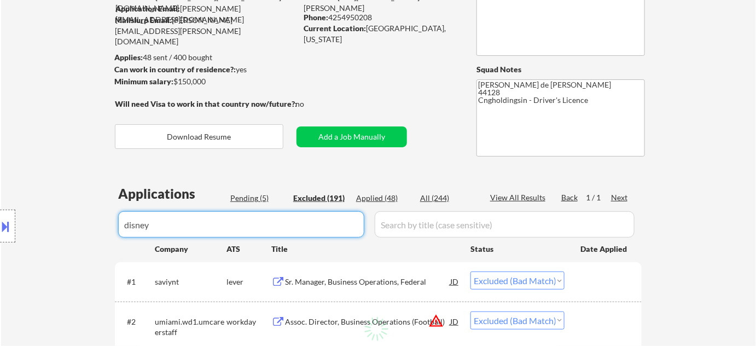
select select ""excluded__salary_""
select select ""excluded__bad_match_""
select select ""excluded__location_""
select select ""excluded__bad_match_""
select select ""excluded__other_""
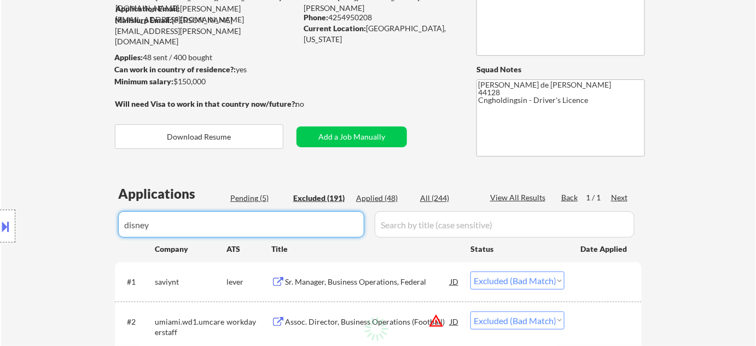
select select ""excluded""
select select ""excluded__expired_""
select select ""excluded__bad_match_""
select select ""excluded__other_""
select select ""excluded__expired_""
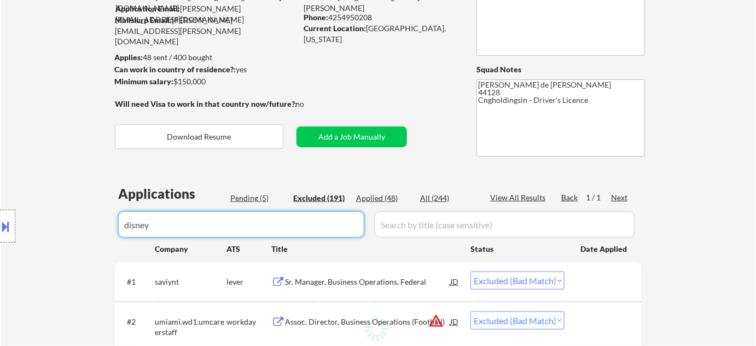
select select ""excluded__other_""
select select ""excluded__salary_""
select select ""excluded__bad_match_""
select select ""excluded__expired_""
select select ""excluded__bad_match_""
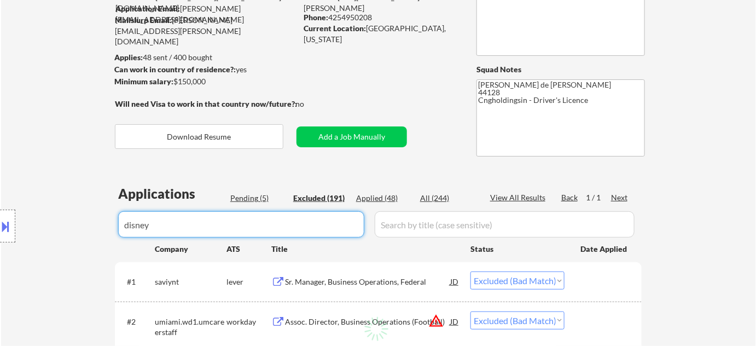
select select ""excluded__expired_""
select select ""excluded__bad_match_""
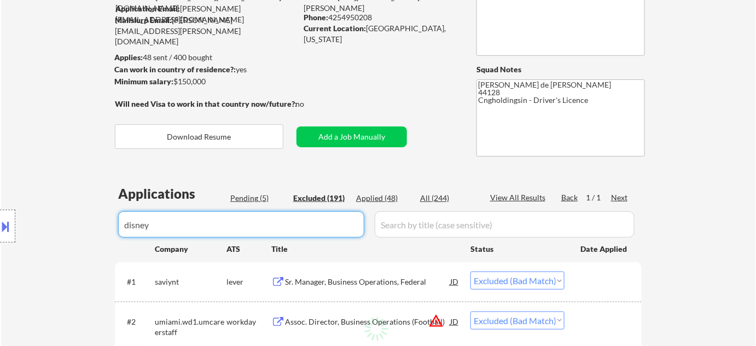
select select ""excluded__location_""
select select ""excluded__expired_""
select select ""excluded__bad_match_""
select select ""excluded""
select select ""excluded__expired_""
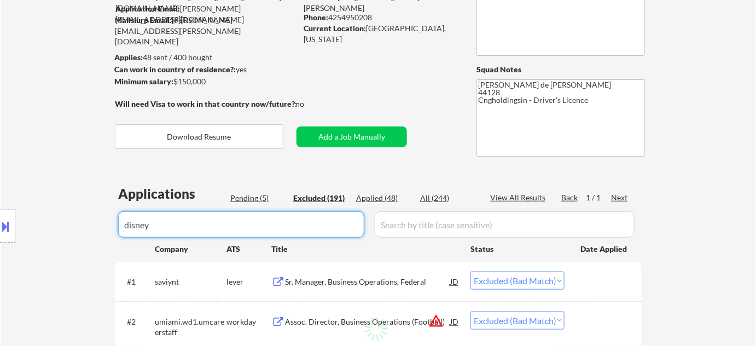
select select ""excluded__other_""
select select ""excluded__bad_match_""
select select ""excluded__location_""
select select ""excluded__other_""
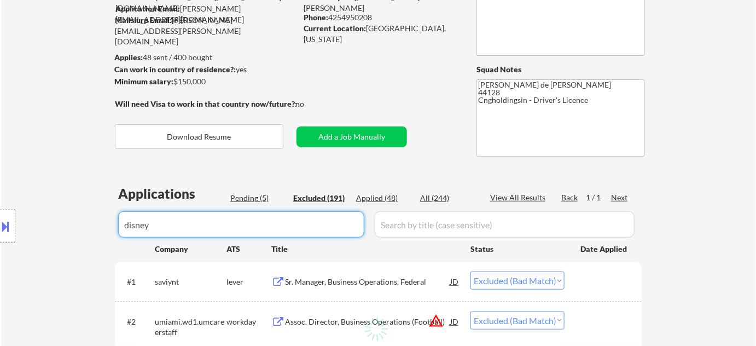
select select ""excluded""
select select ""excluded__expired_""
select select ""excluded__bad_match_""
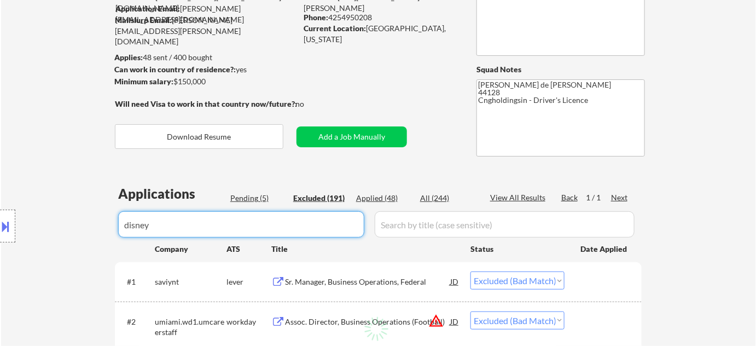
select select ""excluded__expired_""
select select ""excluded__bad_match_""
select select ""excluded__other_""
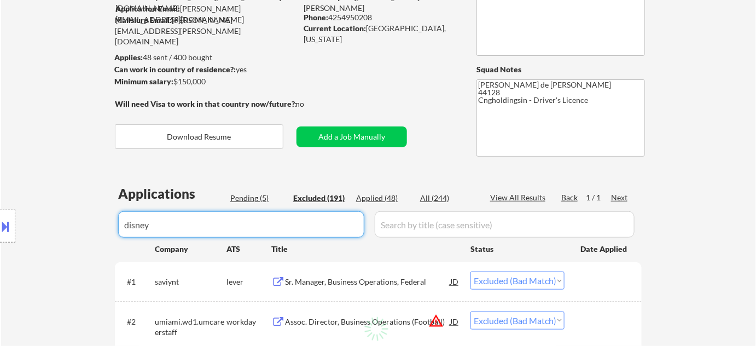
select select ""excluded__expired_""
select select ""excluded__bad_match_""
select select ""excluded""
select select ""excluded__expired_""
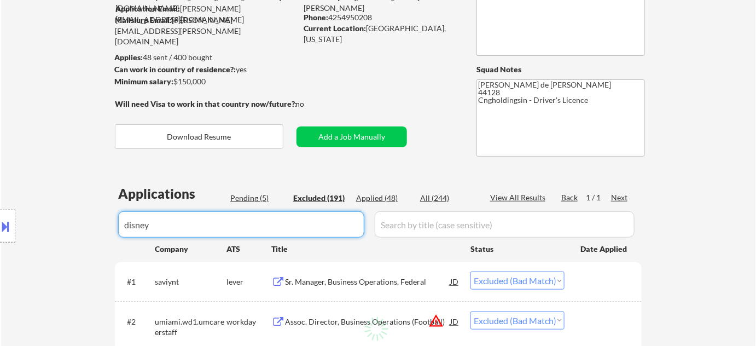
select select ""excluded__other_""
select select ""excluded__salary_""
select select ""excluded__expired_""
select select ""excluded__bad_match_""
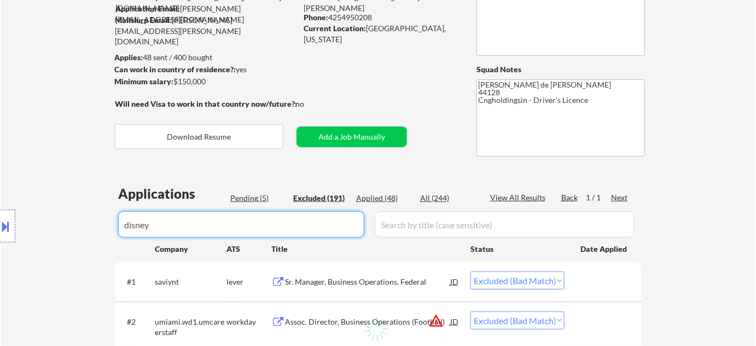
select select ""excluded__bad_match_""
select select ""excluded__expired_""
select select ""excluded__salary_""
select select ""excluded__bad_match_""
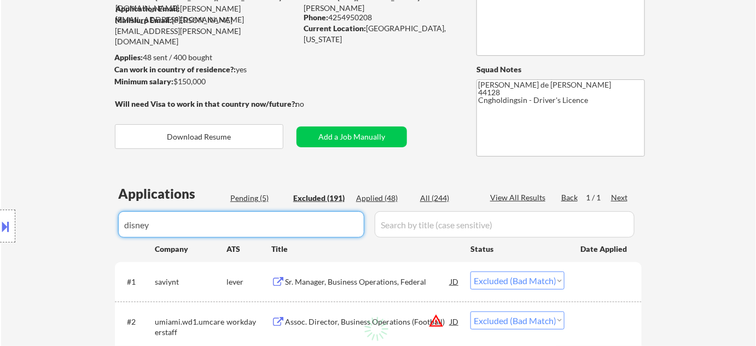
select select ""excluded__expired_""
select select ""excluded__bad_match_""
select select ""excluded__expired_""
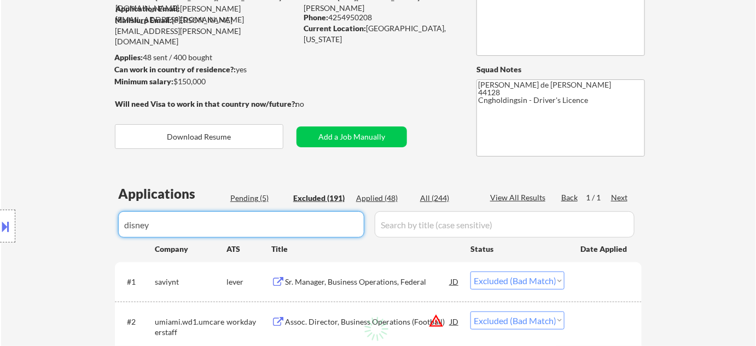
select select ""excluded__bad_match_""
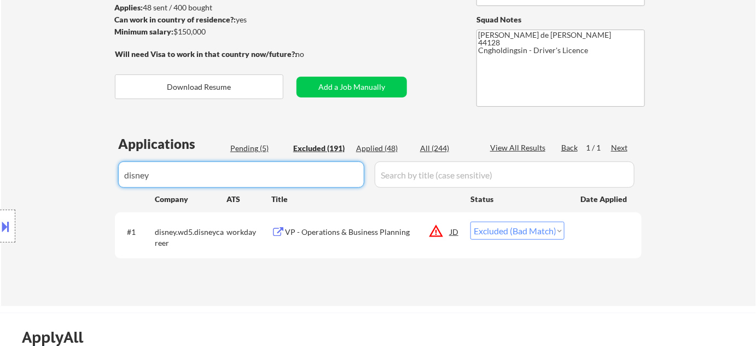
type input "disney"
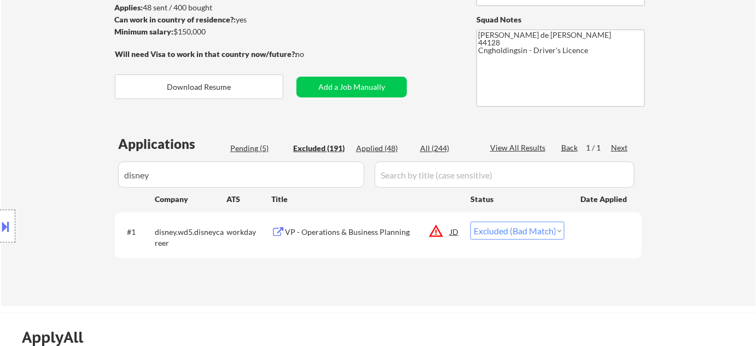
click at [3, 224] on button at bounding box center [6, 226] width 12 height 18
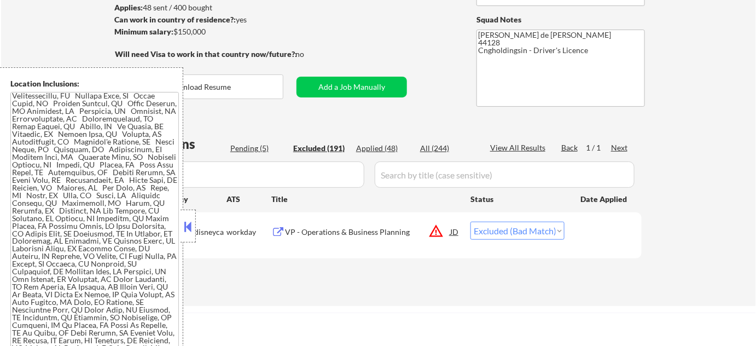
click at [193, 220] on button at bounding box center [188, 226] width 12 height 16
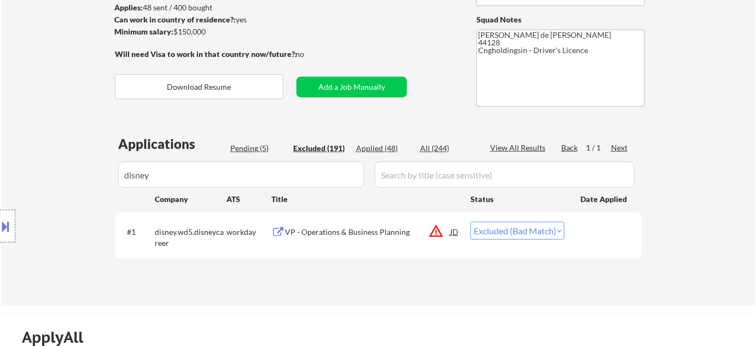
click at [5, 233] on button at bounding box center [6, 226] width 12 height 18
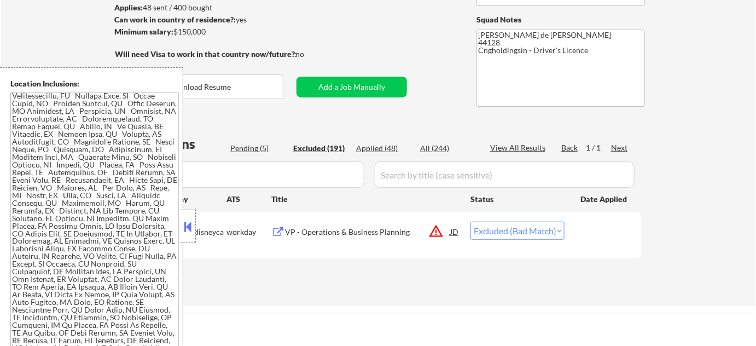
click at [194, 224] on button at bounding box center [188, 226] width 12 height 16
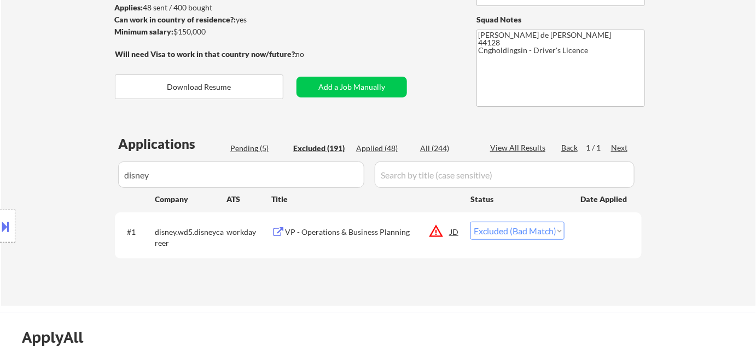
click at [434, 230] on button "warning_amber" at bounding box center [435, 230] width 15 height 15
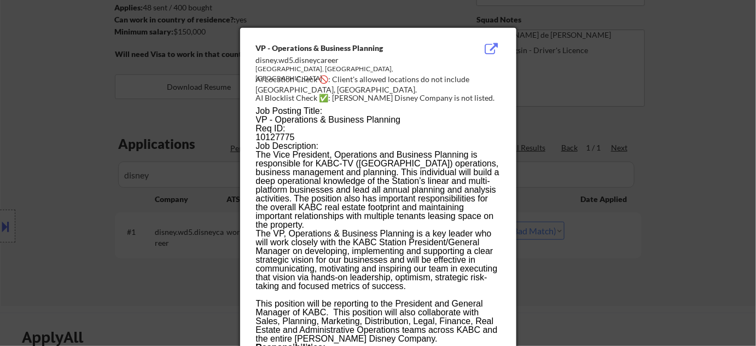
click at [589, 268] on div at bounding box center [378, 173] width 756 height 346
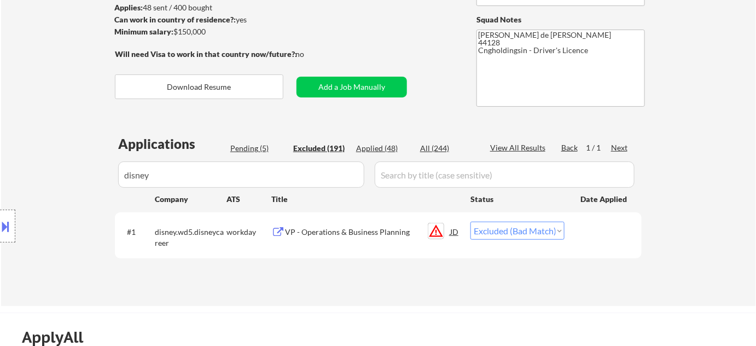
click at [430, 233] on button "warning_amber" at bounding box center [435, 230] width 15 height 15
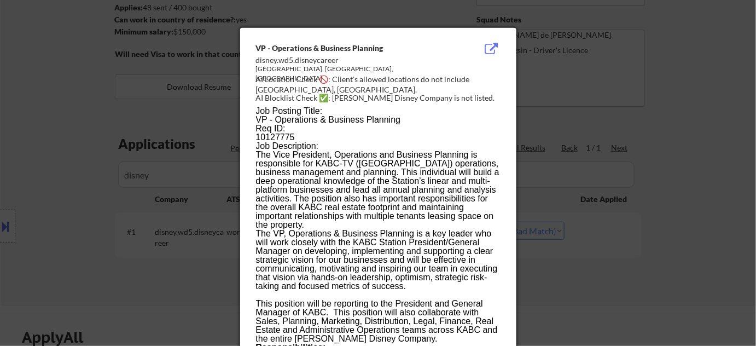
click at [620, 290] on div at bounding box center [378, 173] width 756 height 346
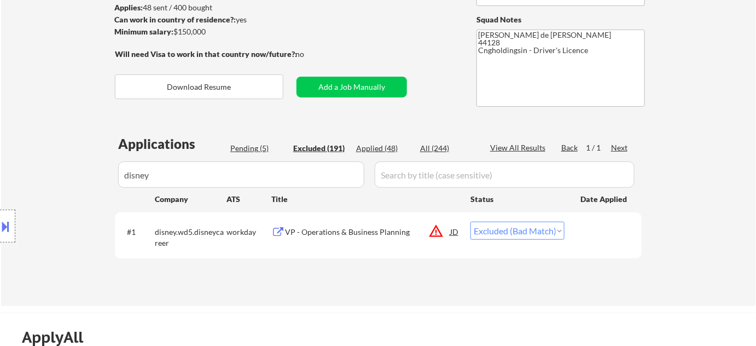
click at [381, 149] on div "Applied (48)" at bounding box center [383, 148] width 55 height 11
click at [258, 145] on div "Pending (5)" at bounding box center [257, 148] width 55 height 11
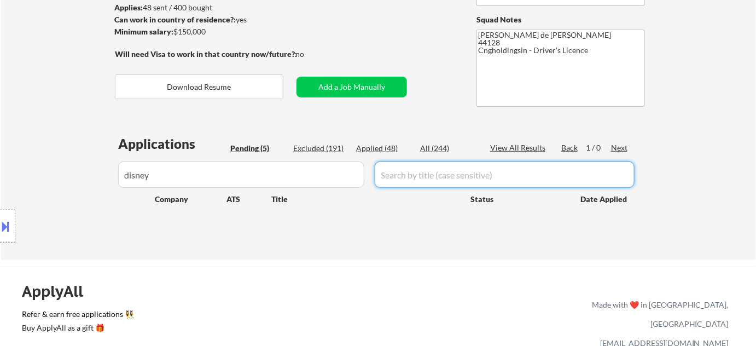
click at [337, 154] on div "Applications Pending (5) Excluded (191) Applied (48) All (244) View All Results…" at bounding box center [378, 187] width 527 height 104
click at [341, 148] on div "Excluded (191)" at bounding box center [320, 148] width 55 height 11
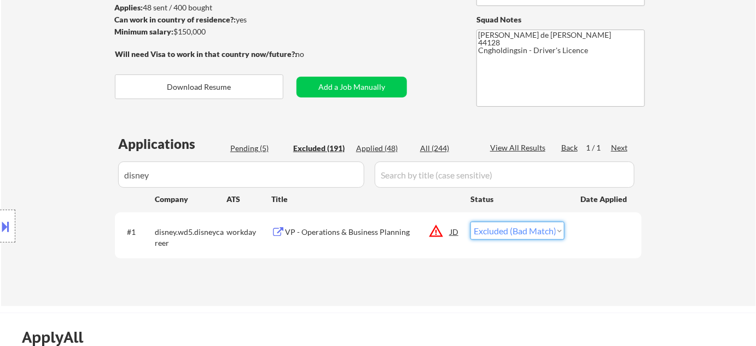
drag, startPoint x: 509, startPoint y: 235, endPoint x: 511, endPoint y: 228, distance: 7.1
click at [509, 235] on select "Choose an option... Pending Applied Excluded (Questions) Excluded (Expired) Exc…" at bounding box center [517, 230] width 94 height 18
select select ""pending""
click at [470, 221] on select "Choose an option... Pending Applied Excluded (Questions) Excluded (Expired) Exc…" at bounding box center [517, 230] width 94 height 18
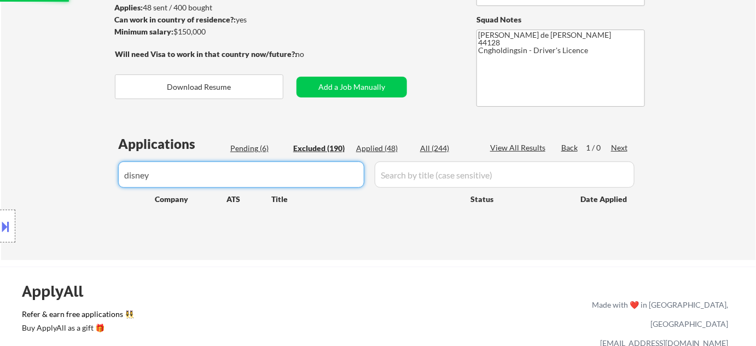
drag, startPoint x: 273, startPoint y: 182, endPoint x: 0, endPoint y: 168, distance: 273.2
click at [0, 168] on body "← Return to /applysquad Mailslurp Inbox Job Search Builder Taylor Schmitt User …" at bounding box center [378, 24] width 756 height 346
select select ""excluded__bad_match_""
select select ""excluded""
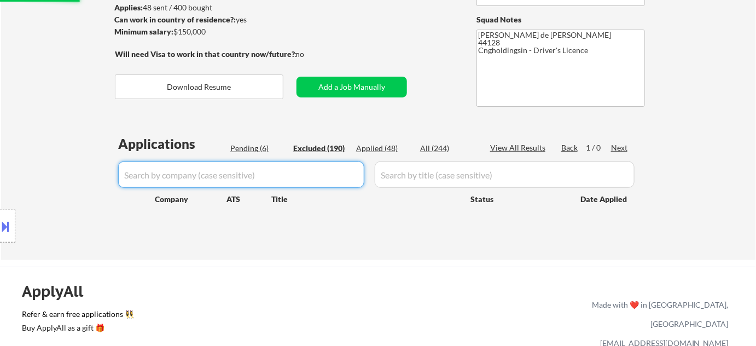
select select ""excluded__bad_match_""
select select ""excluded__expired_""
select select ""excluded""
select select ""excluded__expired_""
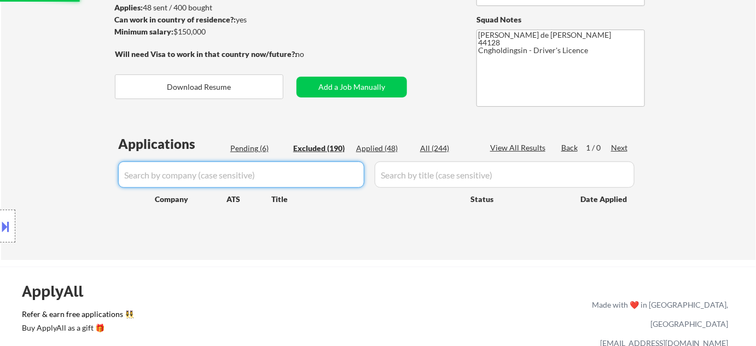
select select ""excluded__bad_match_""
select select ""excluded__salary_""
select select ""excluded__expired_""
select select ""excluded__bad_match_""
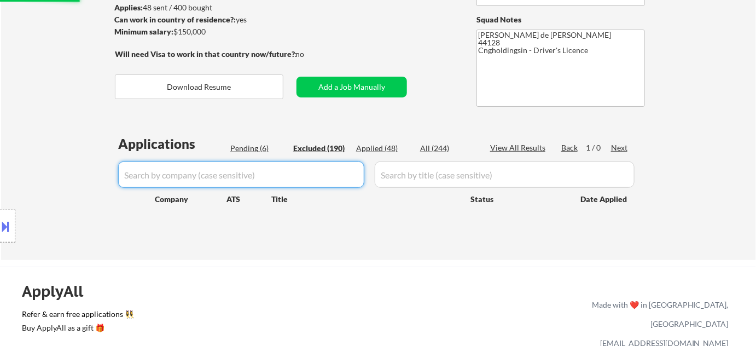
select select ""excluded__bad_match_""
select select ""excluded__location_""
select select ""excluded__salary_""
select select ""excluded__bad_match_""
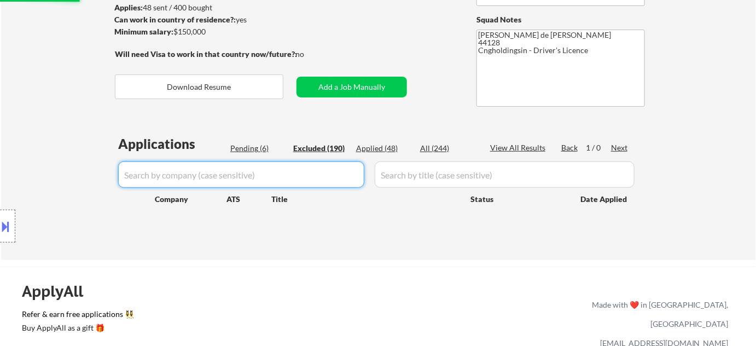
select select ""excluded__expired_""
select select ""excluded__bad_match_""
select select ""excluded__other_""
select select ""excluded__expired_""
select select ""excluded__bad_match_""
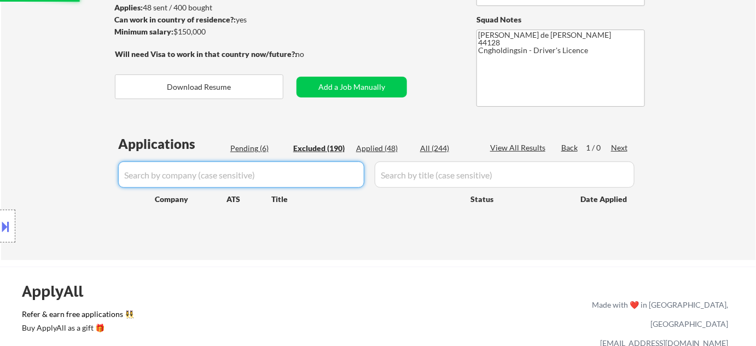
select select ""excluded""
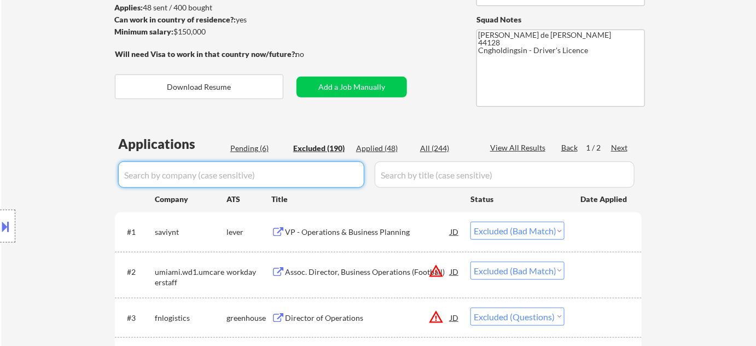
click at [329, 145] on div "Excluded (190)" at bounding box center [320, 148] width 55 height 11
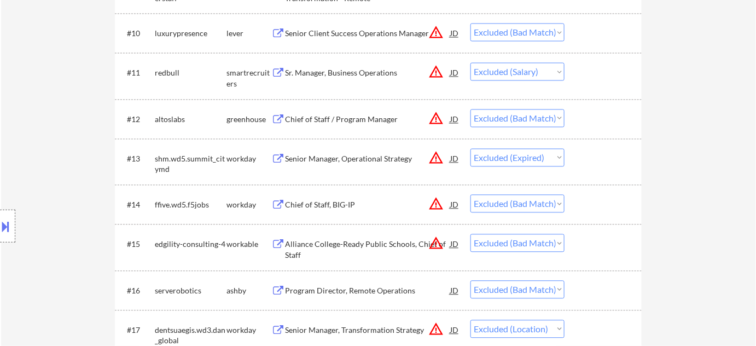
scroll to position [745, 0]
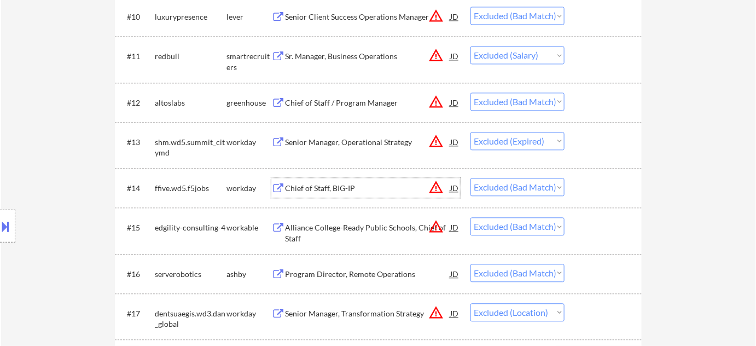
click at [312, 186] on div "Chief of Staff, BIG-IP" at bounding box center [367, 188] width 165 height 11
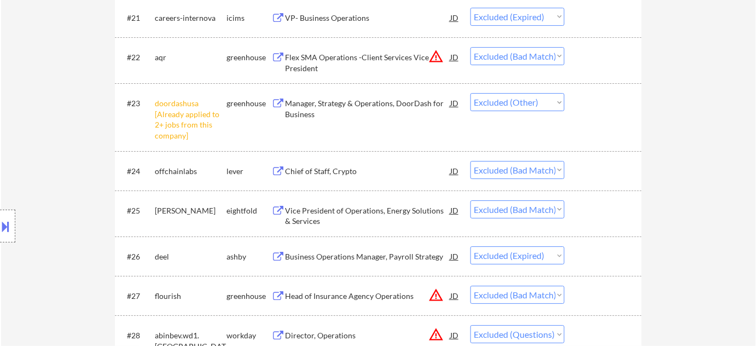
scroll to position [1242, 0]
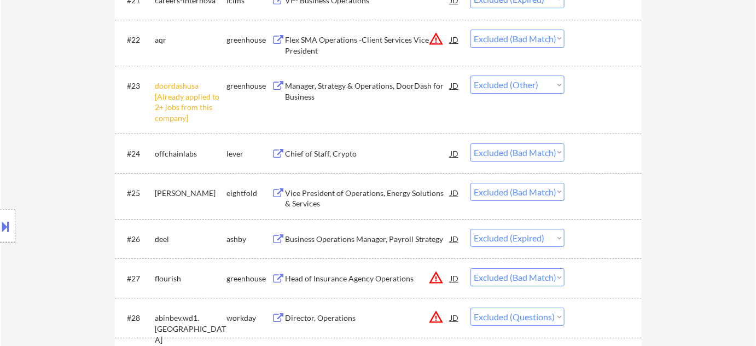
click at [338, 156] on div "Chief of Staff, Crypto" at bounding box center [367, 153] width 165 height 11
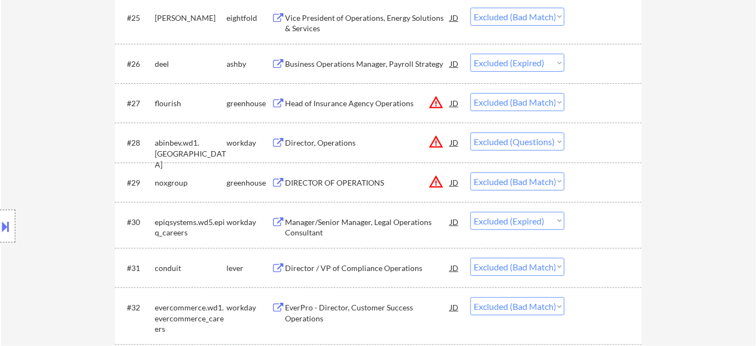
scroll to position [1442, 0]
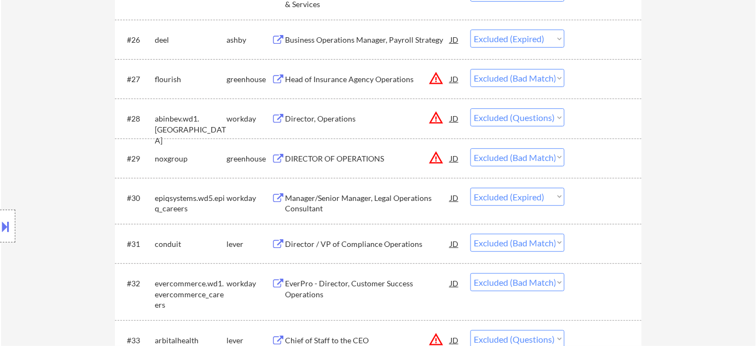
click at [360, 154] on div "DIRECTOR OF OPERATIONS" at bounding box center [367, 158] width 165 height 11
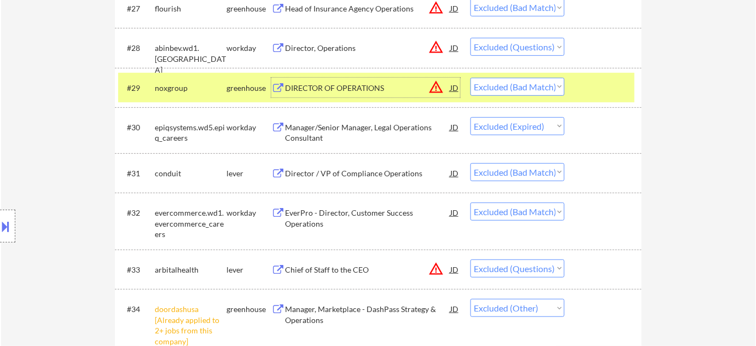
scroll to position [1591, 0]
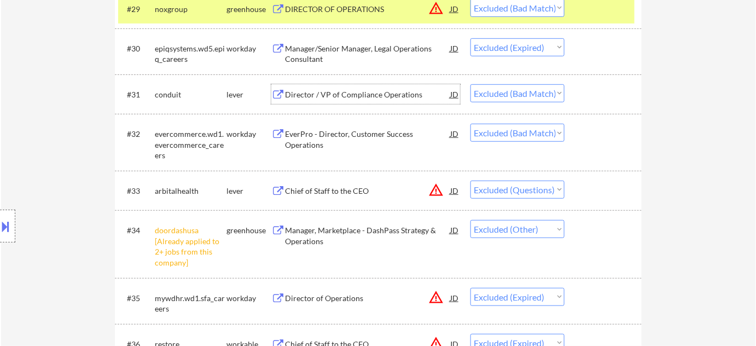
click at [372, 97] on div "Director / VP of Compliance Operations" at bounding box center [367, 94] width 165 height 11
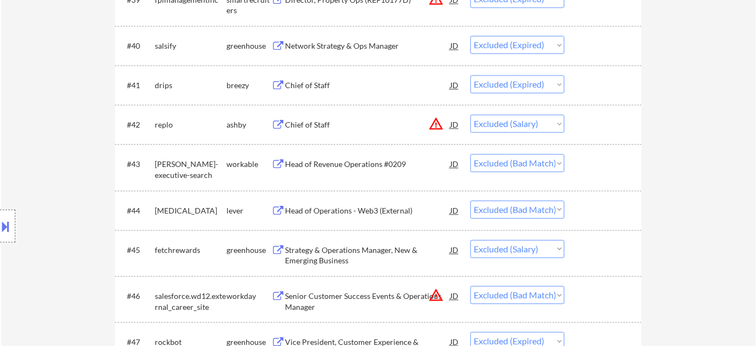
scroll to position [2138, 0]
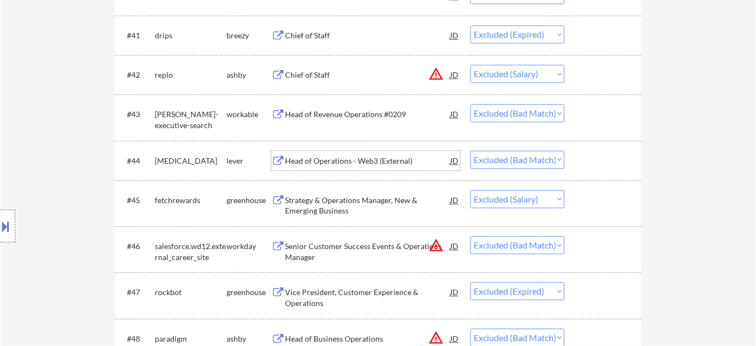
click at [330, 165] on div "Head of Operations - Web3 (External)" at bounding box center [367, 160] width 165 height 11
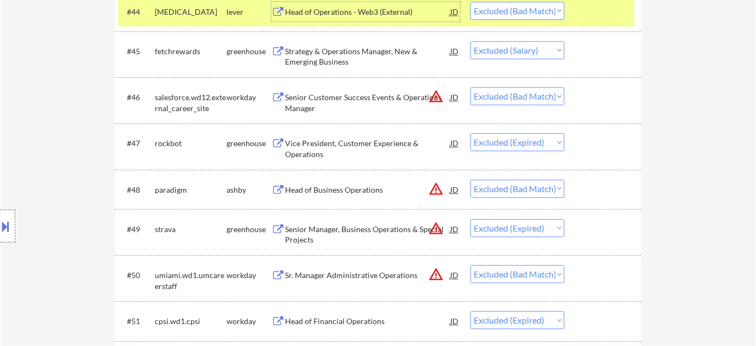
scroll to position [2286, 0]
click at [349, 184] on div "Head of Business Operations" at bounding box center [367, 189] width 165 height 11
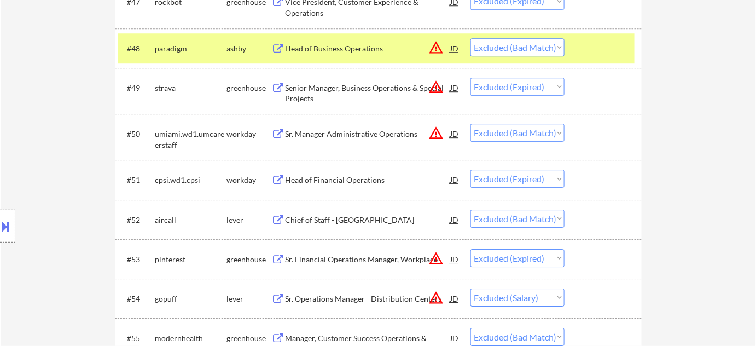
scroll to position [2436, 0]
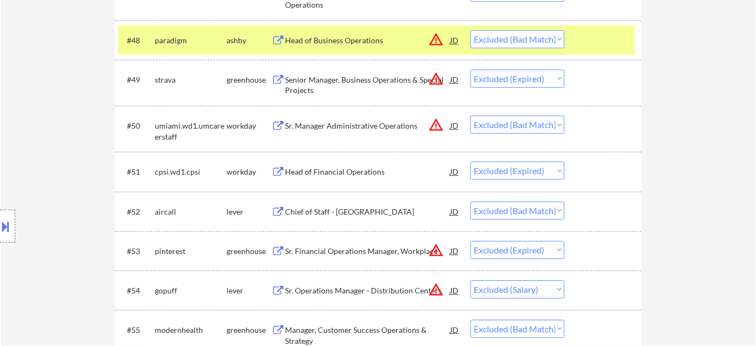
click at [703, 185] on div "← Return to /applysquad Mailslurp Inbox Job Search Builder Taylor Schmitt User …" at bounding box center [378, 23] width 755 height 4831
click at [76, 24] on div "← Return to /applysquad Mailslurp Inbox Job Search Builder Taylor Schmitt User …" at bounding box center [378, 23] width 755 height 4831
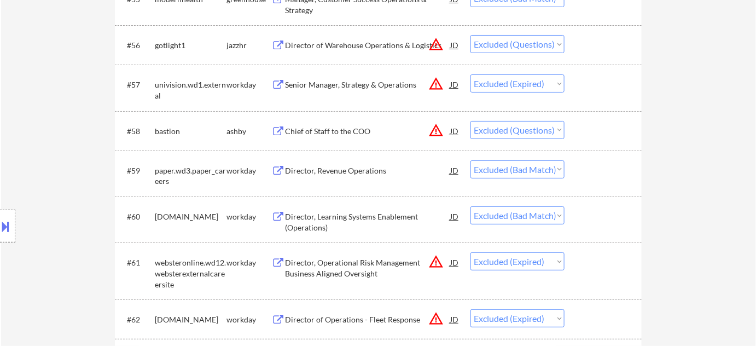
scroll to position [2783, 0]
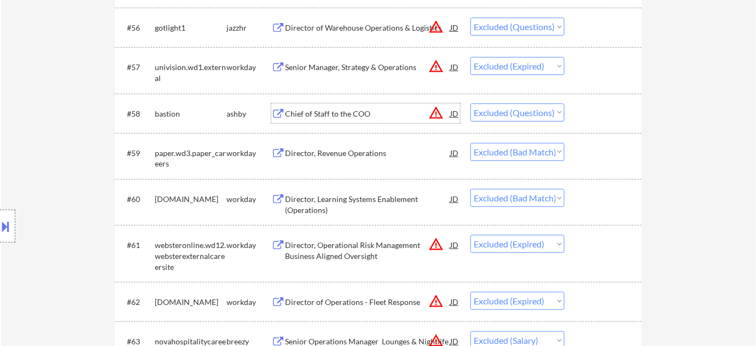
click at [351, 112] on div "Chief of Staff to the COO" at bounding box center [367, 113] width 165 height 11
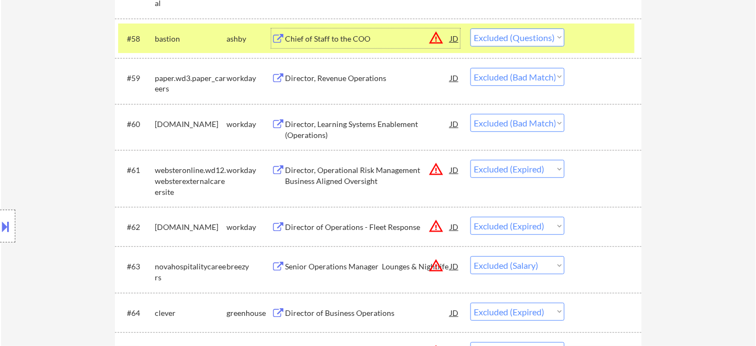
scroll to position [2883, 0]
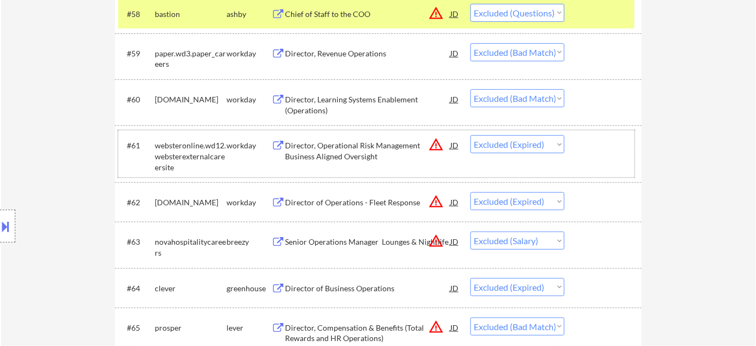
drag, startPoint x: 499, startPoint y: 173, endPoint x: 76, endPoint y: 130, distance: 424.9
click at [76, 130] on div "Location Inclusions:" at bounding box center [98, 226] width 196 height 318
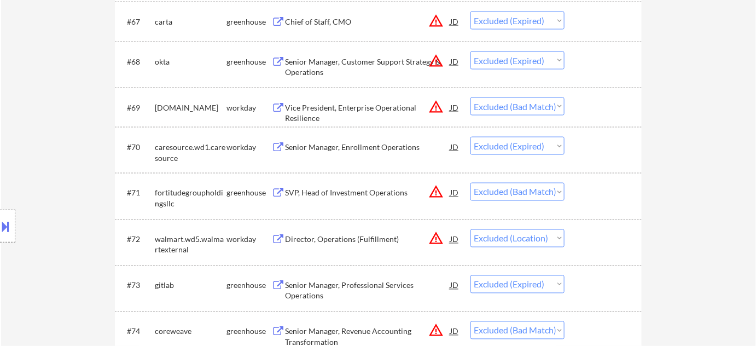
scroll to position [3281, 0]
click at [342, 107] on div "Vice President, Enterprise Operational Resilience" at bounding box center [367, 112] width 165 height 21
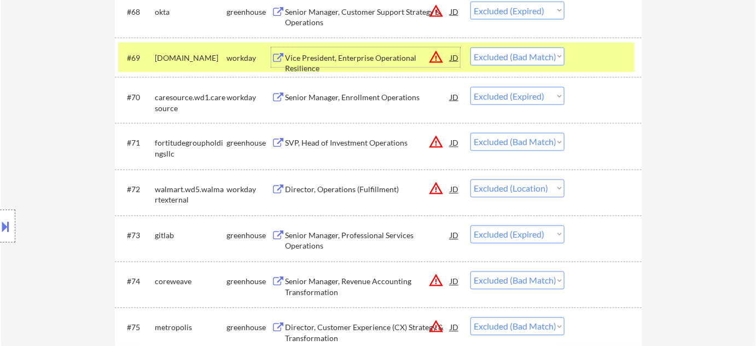
scroll to position [3380, 0]
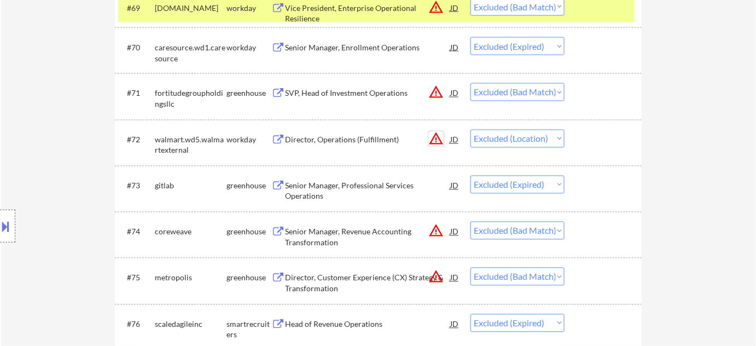
click at [437, 142] on button "warning_amber" at bounding box center [435, 138] width 15 height 15
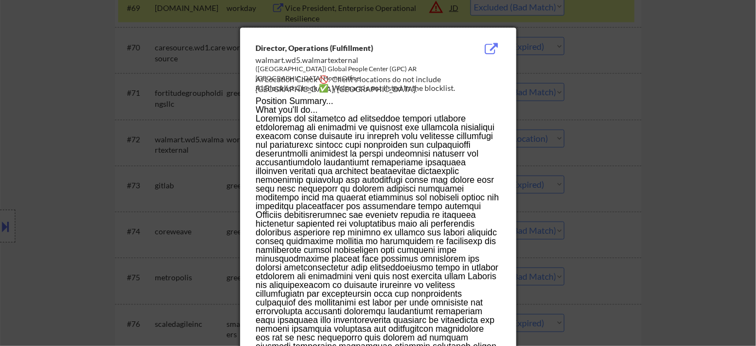
click at [637, 180] on div at bounding box center [378, 173] width 756 height 346
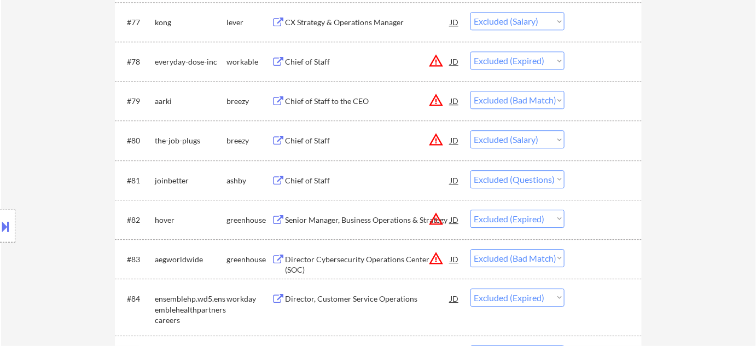
scroll to position [3728, 0]
click at [315, 94] on div "Chief of Staff to the CEO" at bounding box center [367, 100] width 165 height 20
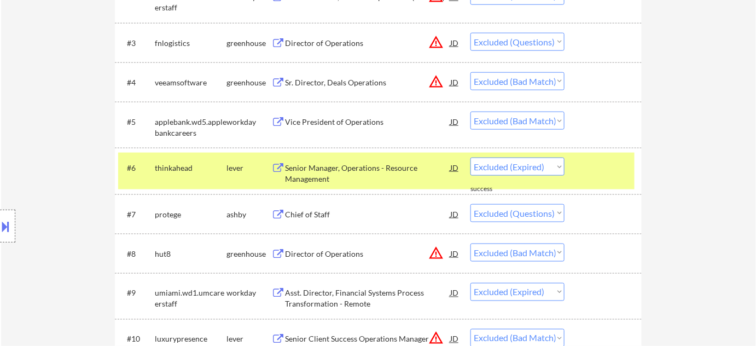
scroll to position [232, 0]
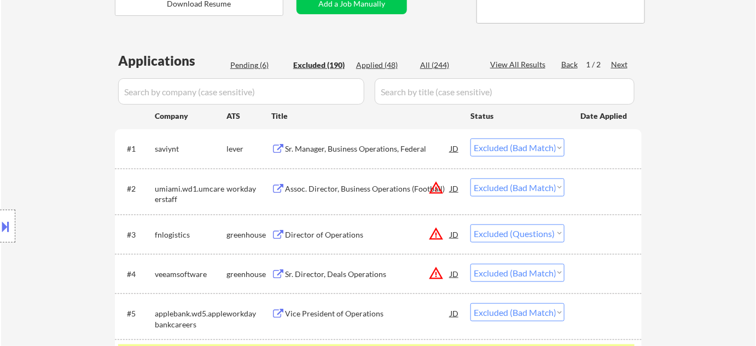
click at [624, 59] on div "Next" at bounding box center [619, 64] width 17 height 11
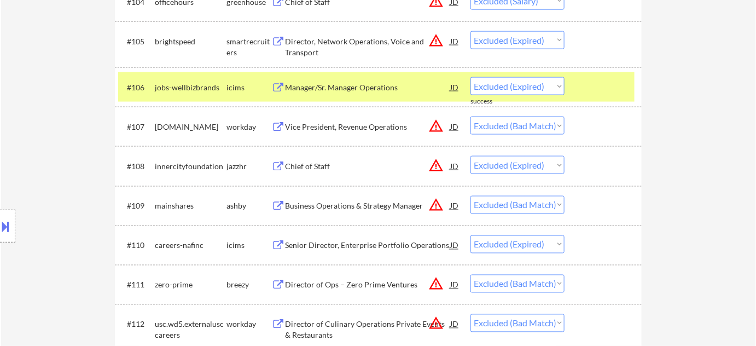
scroll to position [547, 0]
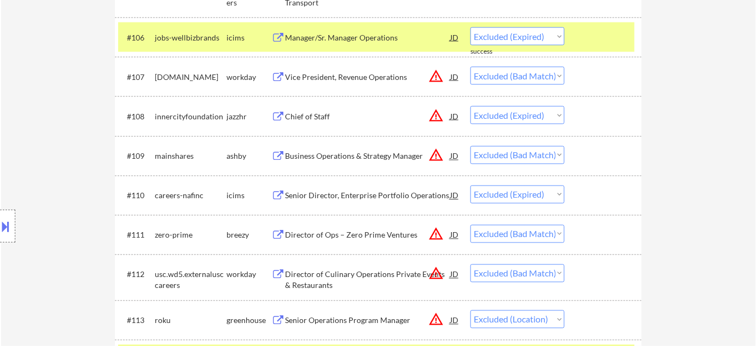
click at [380, 155] on div "Business Operations & Strategy Manager" at bounding box center [367, 156] width 165 height 11
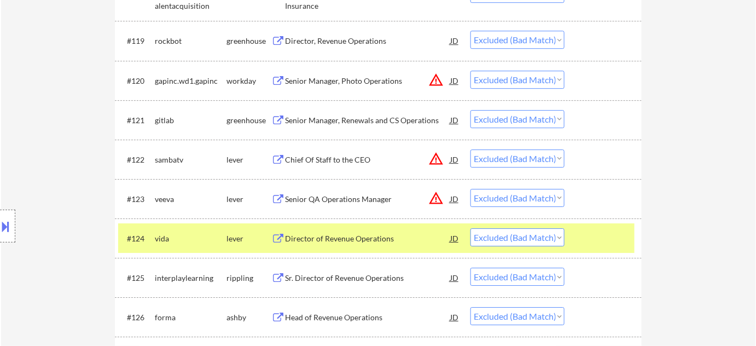
scroll to position [1094, 0]
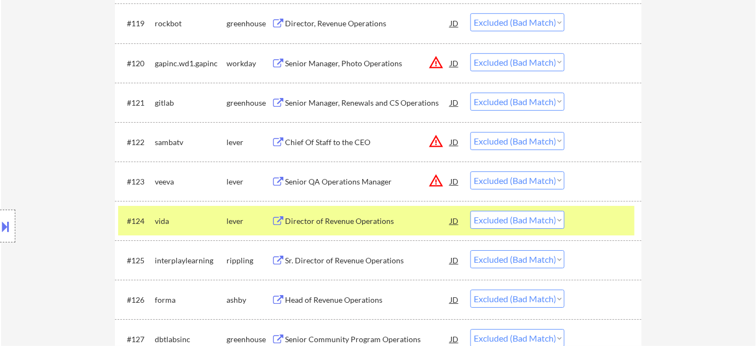
click at [349, 147] on div "Chief Of Staff to the CEO" at bounding box center [367, 142] width 165 height 11
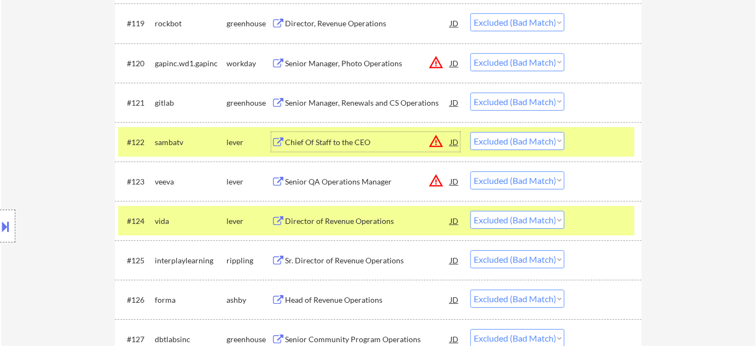
click at [493, 136] on select "Choose an option... Pending Applied Excluded (Questions) Excluded (Expired) Exc…" at bounding box center [517, 141] width 94 height 18
click at [470, 132] on select "Choose an option... Pending Applied Excluded (Questions) Excluded (Expired) Exc…" at bounding box center [517, 141] width 94 height 18
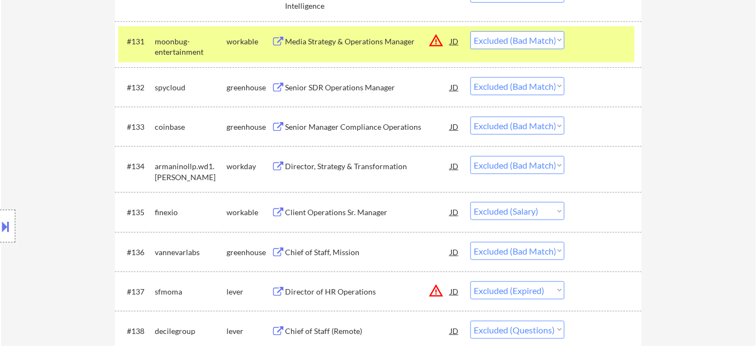
scroll to position [1641, 0]
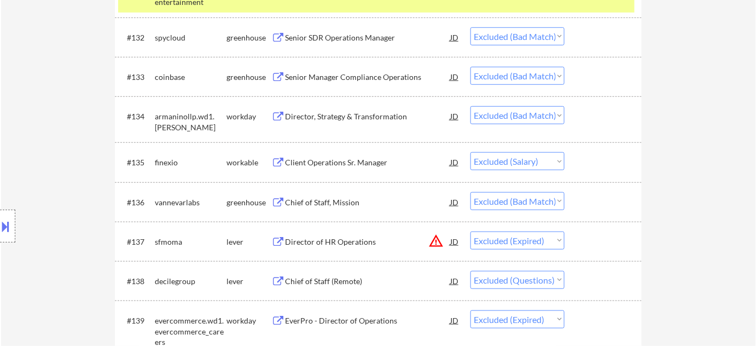
click at [378, 120] on div "Director, Strategy & Transformation" at bounding box center [367, 116] width 165 height 11
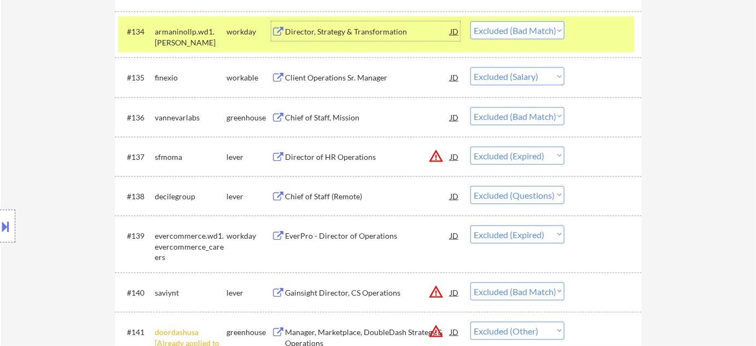
scroll to position [1740, 0]
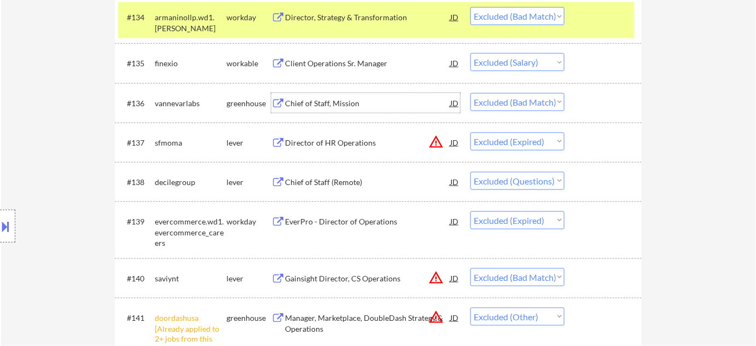
click at [333, 98] on div "Chief of Staff, Mission" at bounding box center [367, 103] width 165 height 11
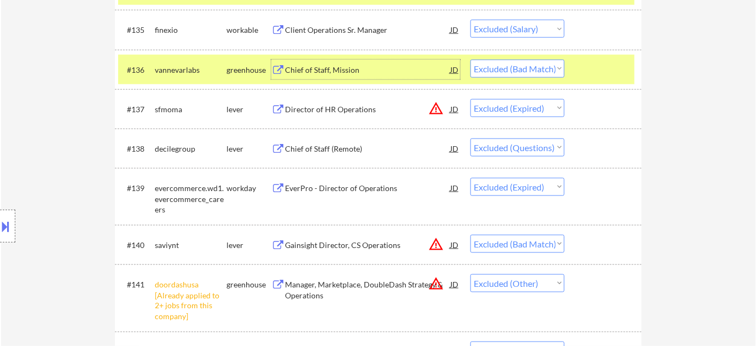
scroll to position [1789, 0]
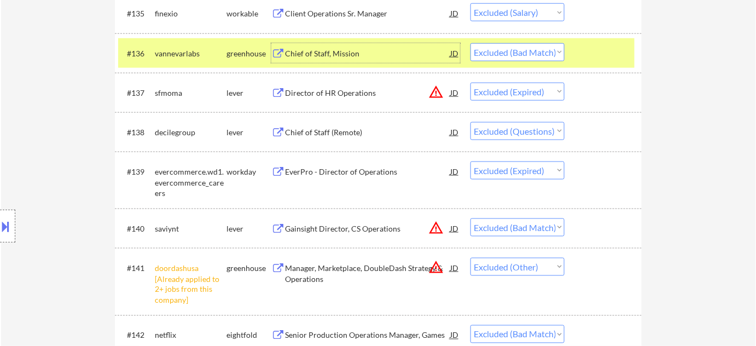
click at [338, 125] on div "Chief of Staff (Remote)" at bounding box center [367, 132] width 165 height 20
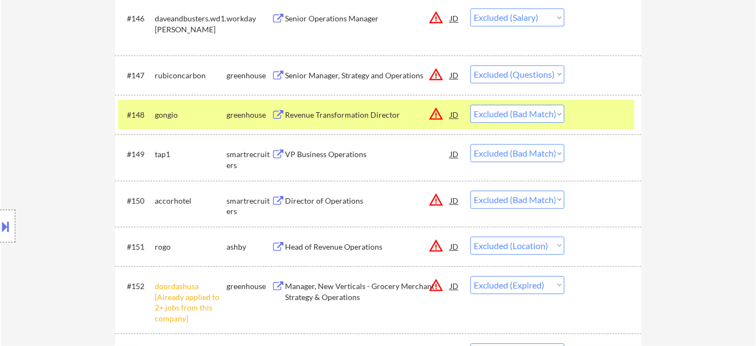
scroll to position [2286, 0]
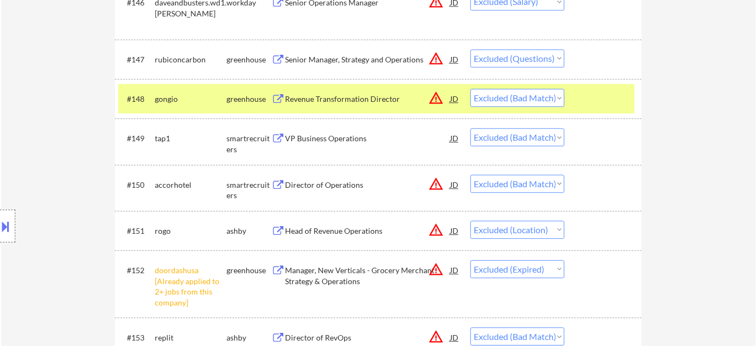
click at [326, 137] on div "VP Business Operations" at bounding box center [367, 138] width 165 height 11
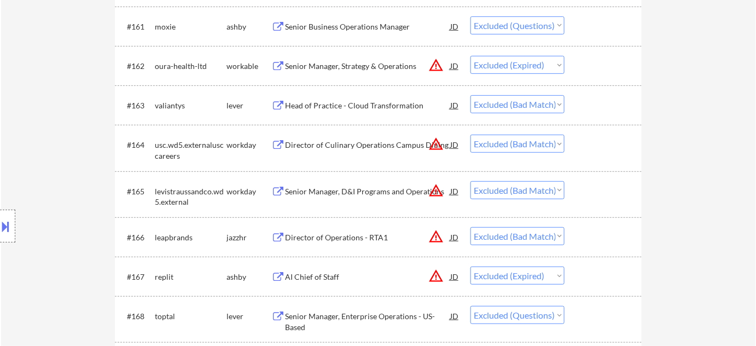
scroll to position [2983, 0]
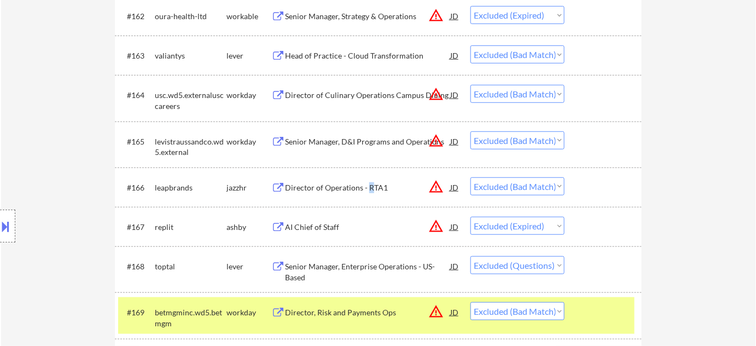
click at [369, 184] on div "Director of Operations - RTA1" at bounding box center [367, 187] width 165 height 11
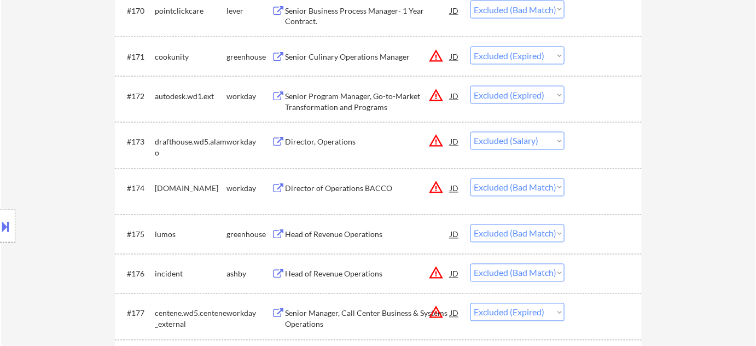
scroll to position [3380, 0]
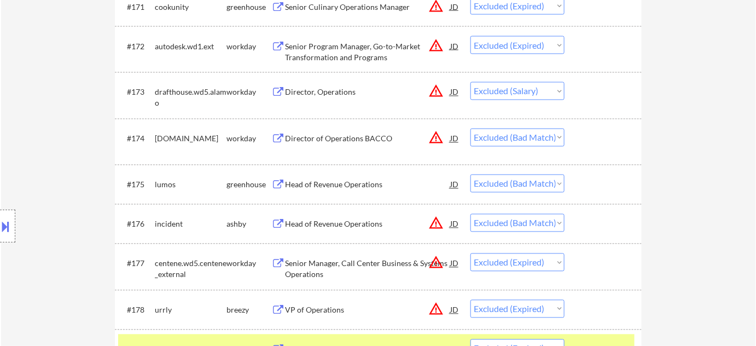
click at [364, 133] on div "Director of Operations BACCO" at bounding box center [367, 138] width 165 height 11
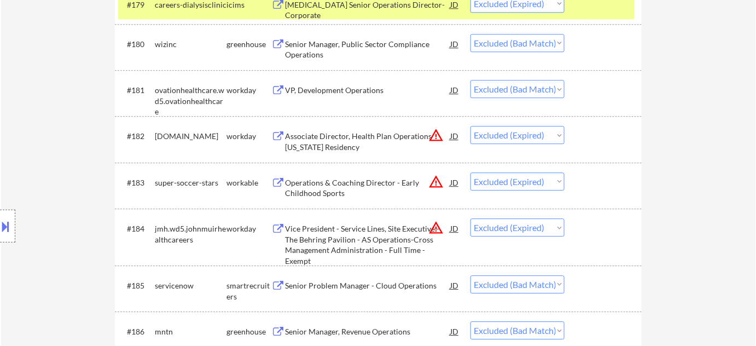
scroll to position [3728, 0]
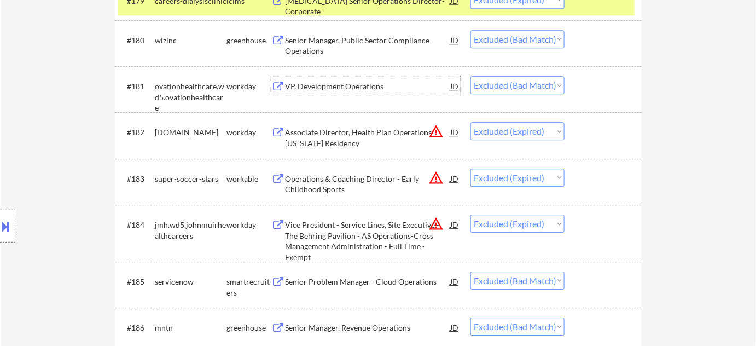
click at [328, 81] on div "VP, Development Operations" at bounding box center [367, 86] width 165 height 11
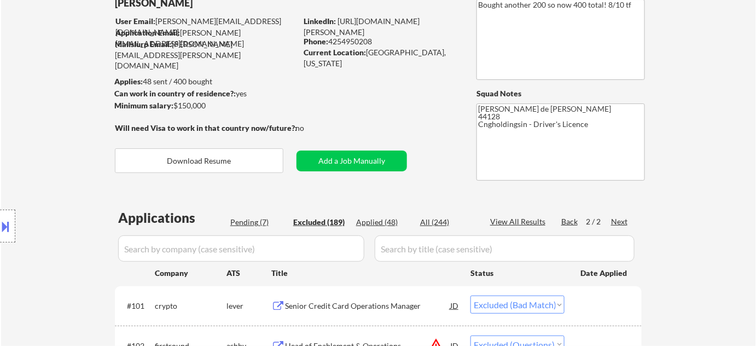
scroll to position [99, 0]
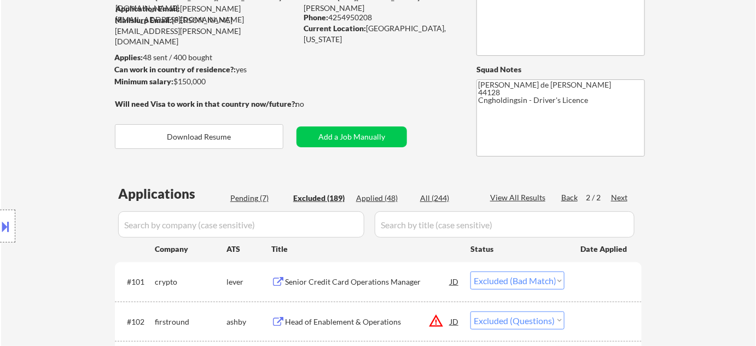
click at [265, 198] on div "Pending (7)" at bounding box center [257, 197] width 55 height 11
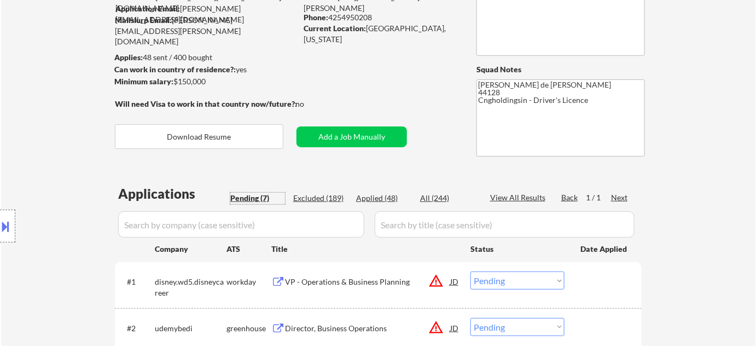
click at [12, 220] on div at bounding box center [7, 225] width 15 height 33
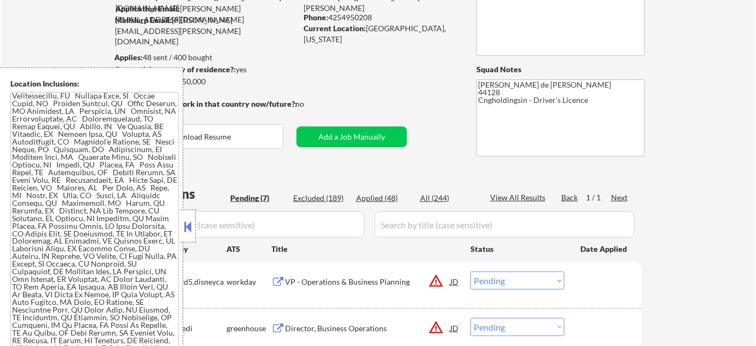
scroll to position [821, 0]
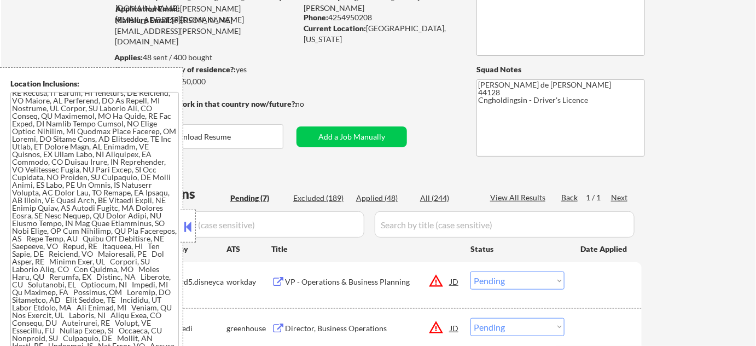
click at [188, 231] on button at bounding box center [188, 226] width 12 height 16
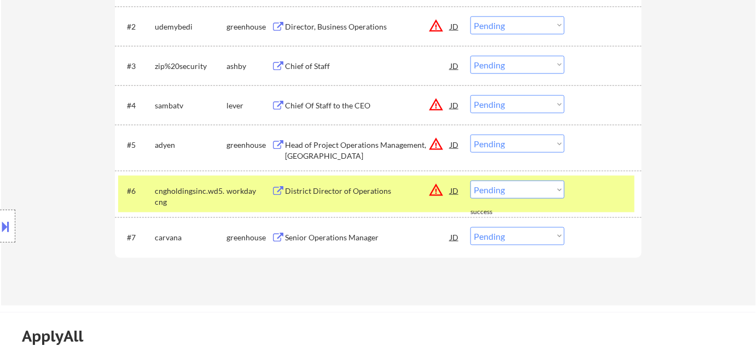
scroll to position [398, 0]
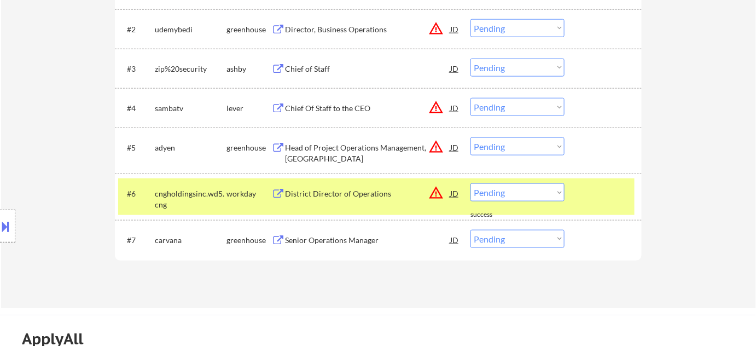
drag, startPoint x: 495, startPoint y: 101, endPoint x: 493, endPoint y: 108, distance: 7.1
click at [495, 101] on select "Choose an option... Pending Applied Excluded (Questions) Excluded (Expired) Exc…" at bounding box center [517, 107] width 94 height 18
click at [470, 98] on select "Choose an option... Pending Applied Excluded (Questions) Excluded (Expired) Exc…" at bounding box center [517, 107] width 94 height 18
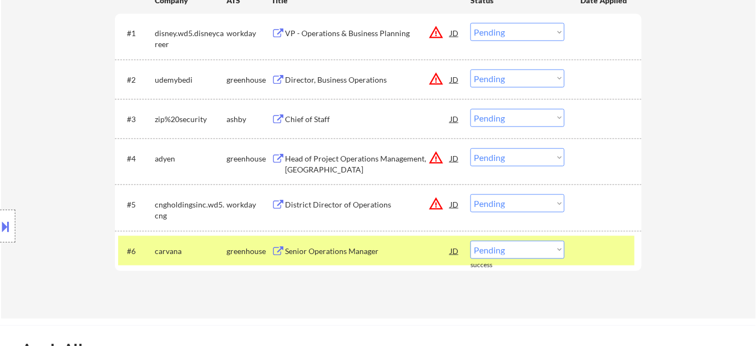
scroll to position [348, 0]
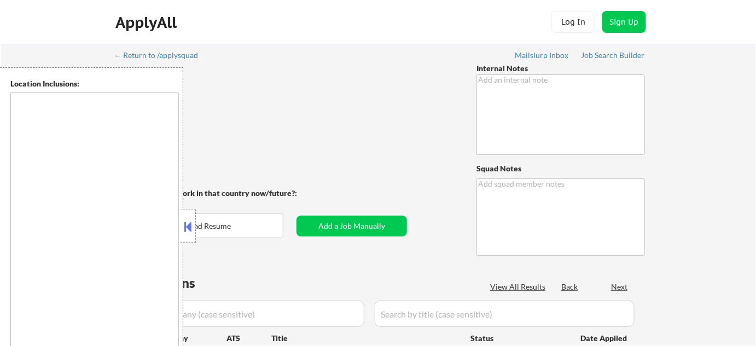
type textarea "screening outreach sent - 2/11 AB"
type textarea "[PERSON_NAME] de [PERSON_NAME] ✔️ 77583"
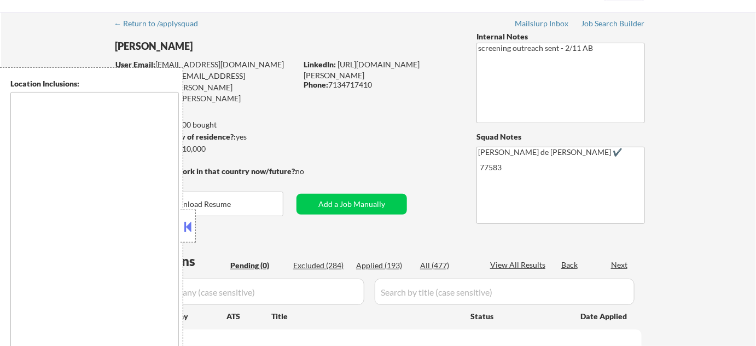
scroll to position [49, 0]
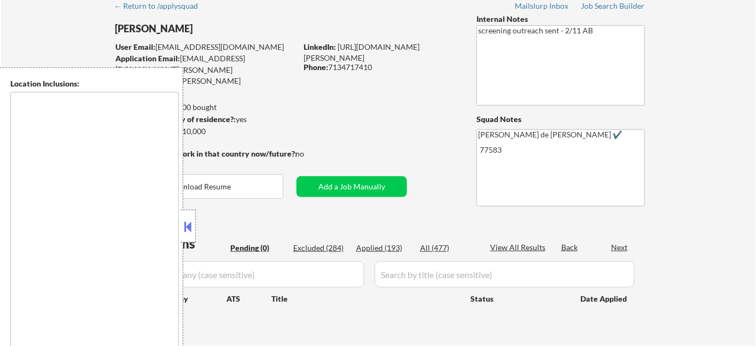
type textarea "remote"
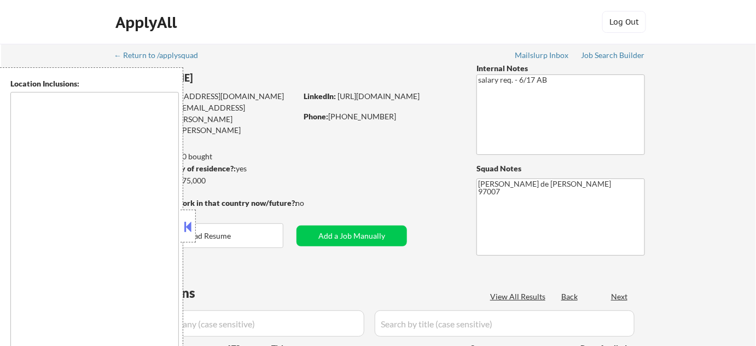
type textarea "[GEOGRAPHIC_DATA], [GEOGRAPHIC_DATA] [GEOGRAPHIC_DATA], OR [GEOGRAPHIC_DATA], O…"
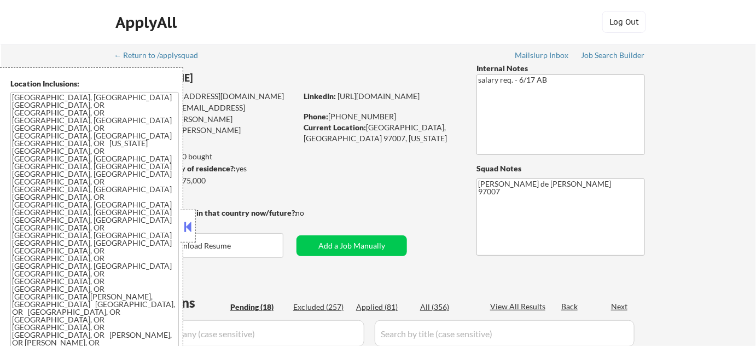
select select ""pending""
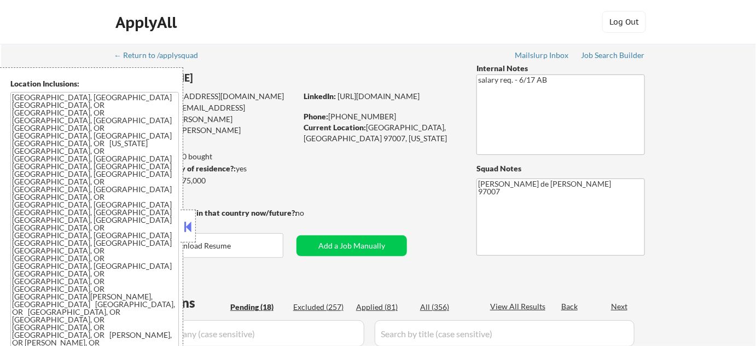
select select ""pending""
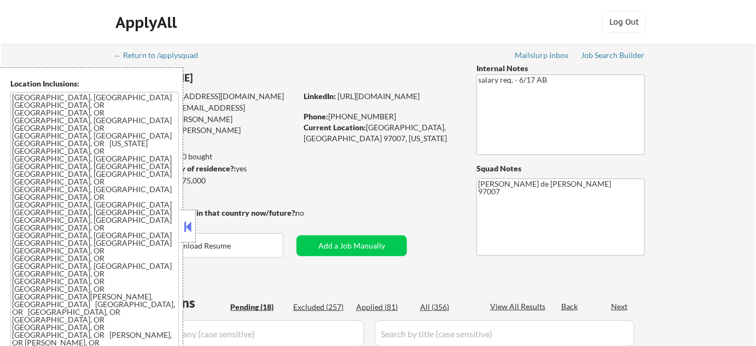
select select ""pending""
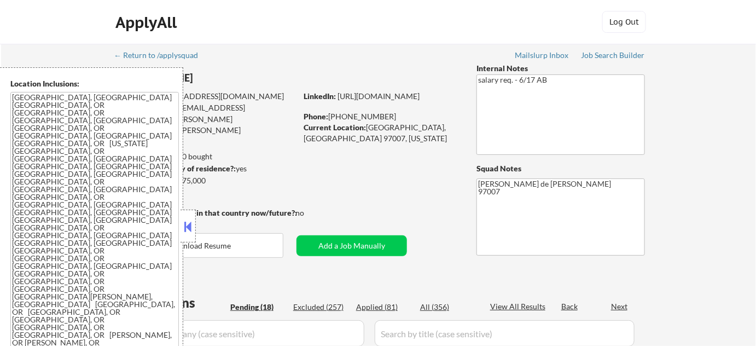
select select ""pending""
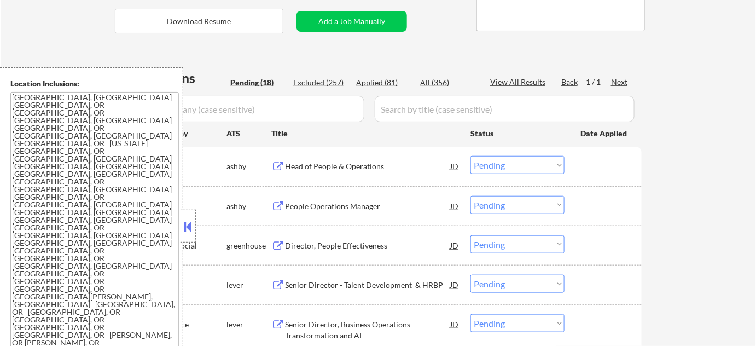
scroll to position [248, 0]
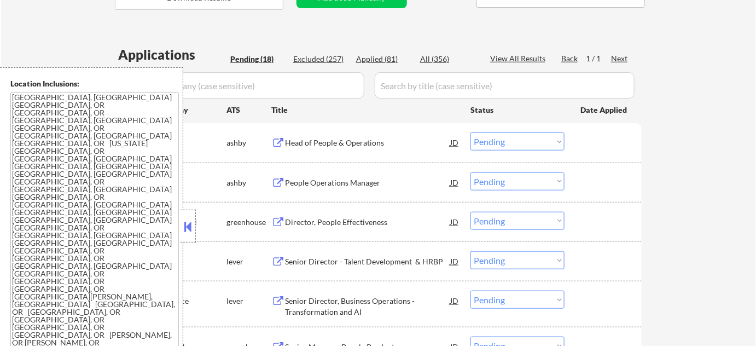
click at [192, 222] on button at bounding box center [188, 226] width 12 height 16
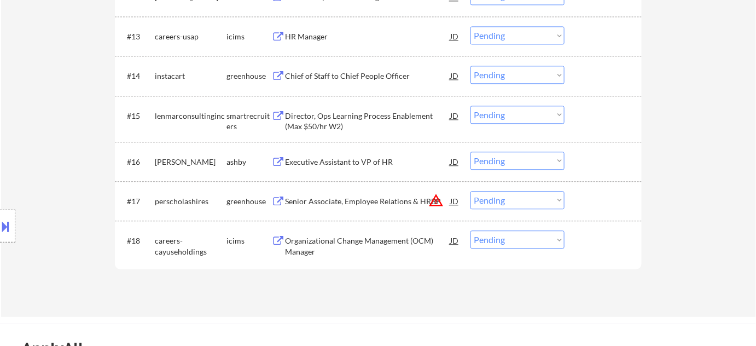
scroll to position [844, 0]
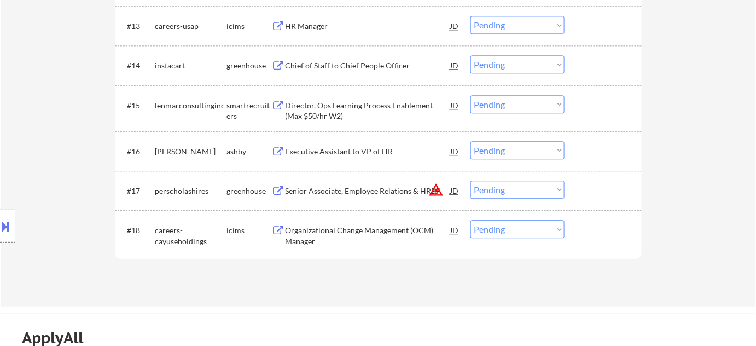
click at [439, 190] on button "warning_amber" at bounding box center [435, 189] width 15 height 15
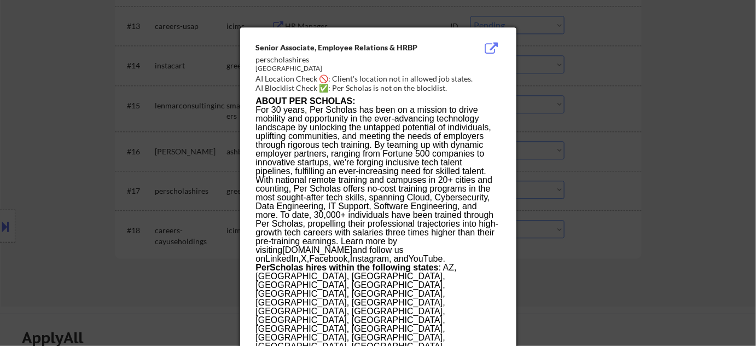
click at [558, 198] on div at bounding box center [378, 173] width 756 height 346
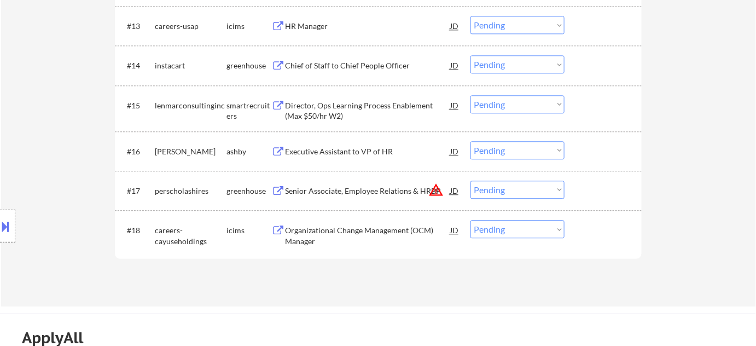
click at [0, 229] on button at bounding box center [6, 226] width 12 height 18
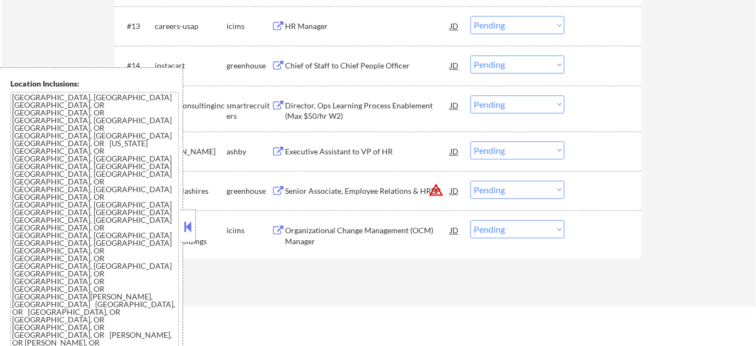
click at [193, 226] on button at bounding box center [188, 226] width 12 height 16
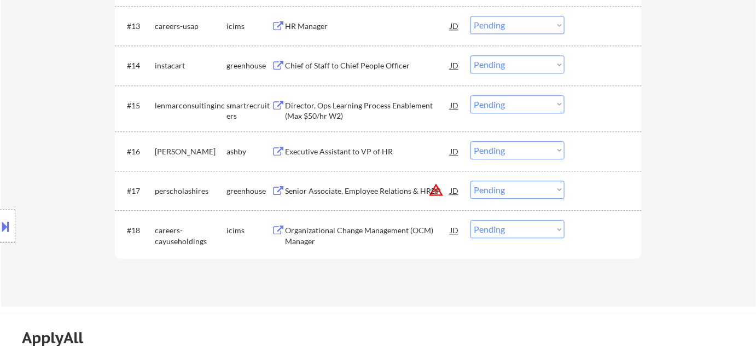
click at [430, 192] on div "Senior Associate, Employee Relations & HRBP JD warning_amber" at bounding box center [372, 190] width 175 height 20
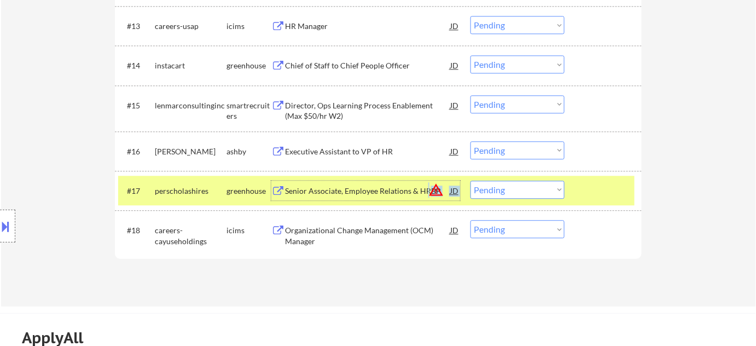
click at [434, 190] on button "warning_amber" at bounding box center [435, 189] width 15 height 15
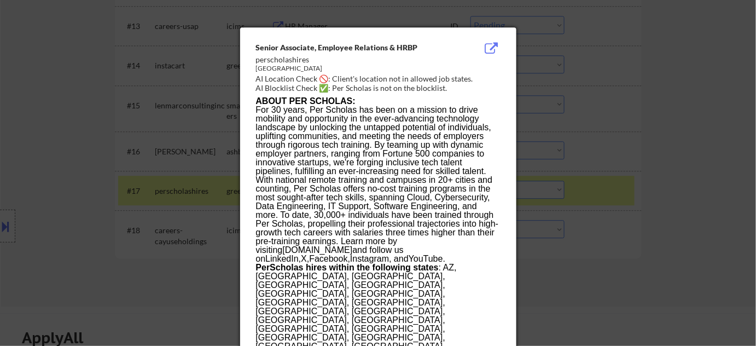
click at [536, 258] on div at bounding box center [378, 173] width 756 height 346
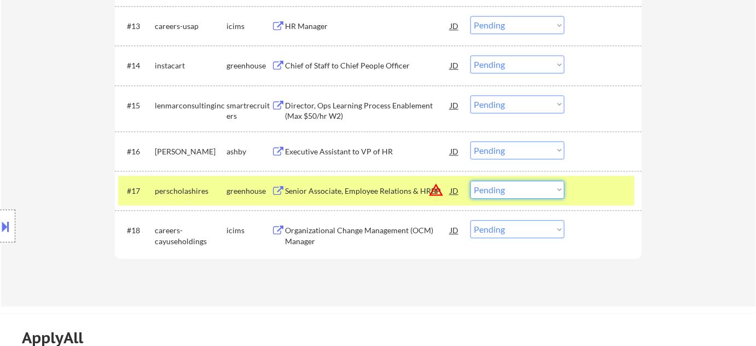
click at [503, 194] on select "Choose an option... Pending Applied Excluded (Questions) Excluded (Expired) Exc…" at bounding box center [517, 189] width 94 height 18
click at [470, 180] on select "Choose an option... Pending Applied Excluded (Questions) Excluded (Expired) Exc…" at bounding box center [517, 189] width 94 height 18
select select ""pending""
